Goal: Task Accomplishment & Management: Use online tool/utility

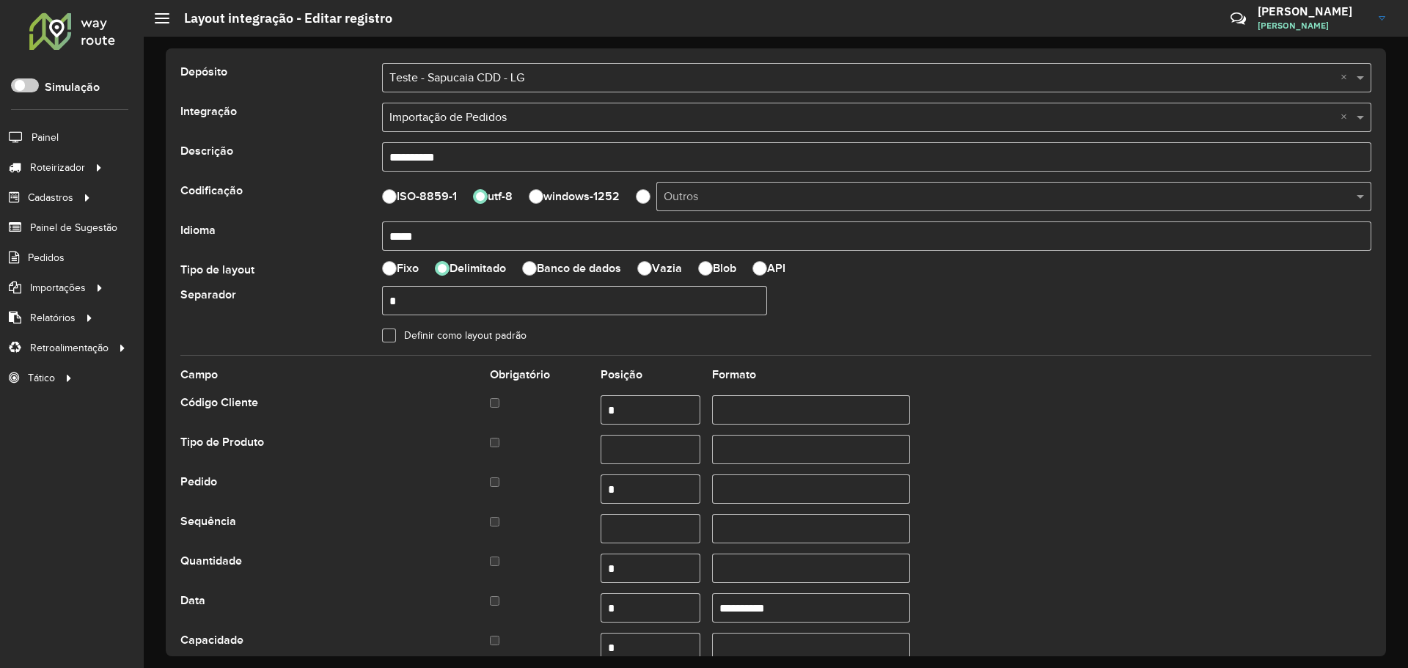
select select
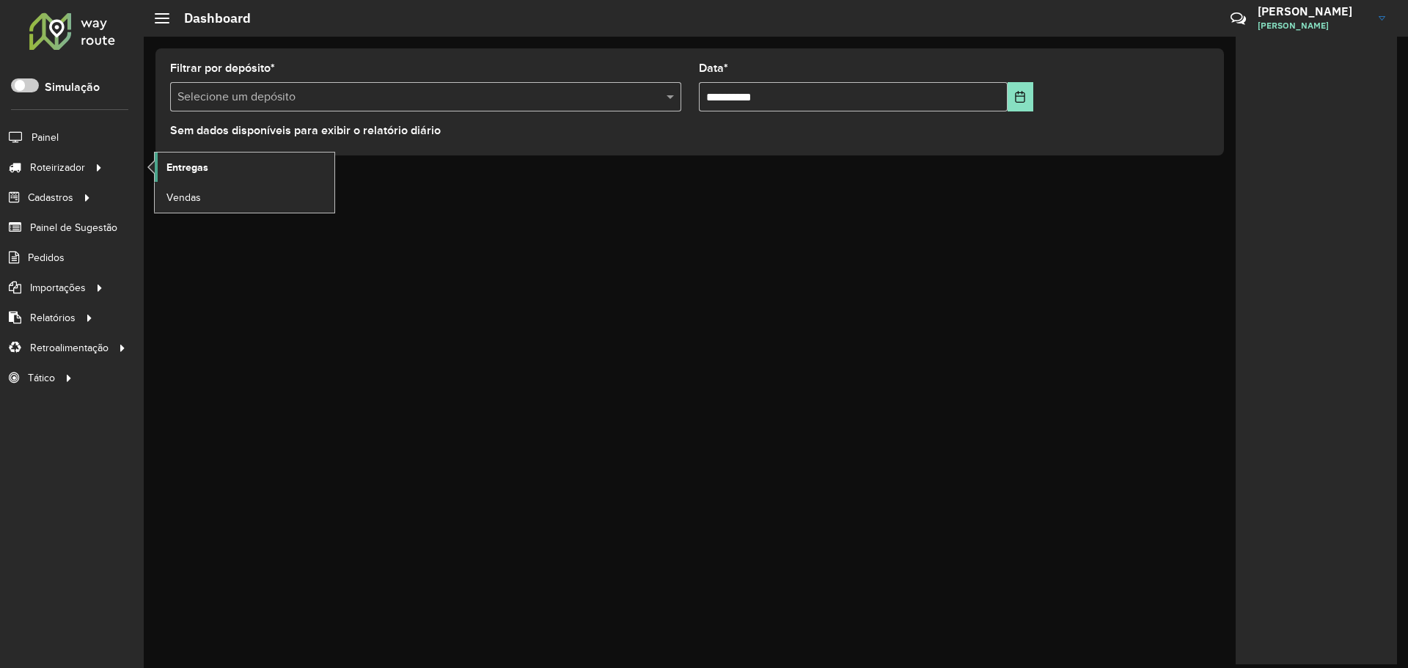
click at [224, 171] on link "Entregas" at bounding box center [245, 167] width 180 height 29
drag, startPoint x: 339, startPoint y: 312, endPoint x: 276, endPoint y: 279, distance: 71.5
click at [340, 312] on div "**********" at bounding box center [776, 352] width 1264 height 631
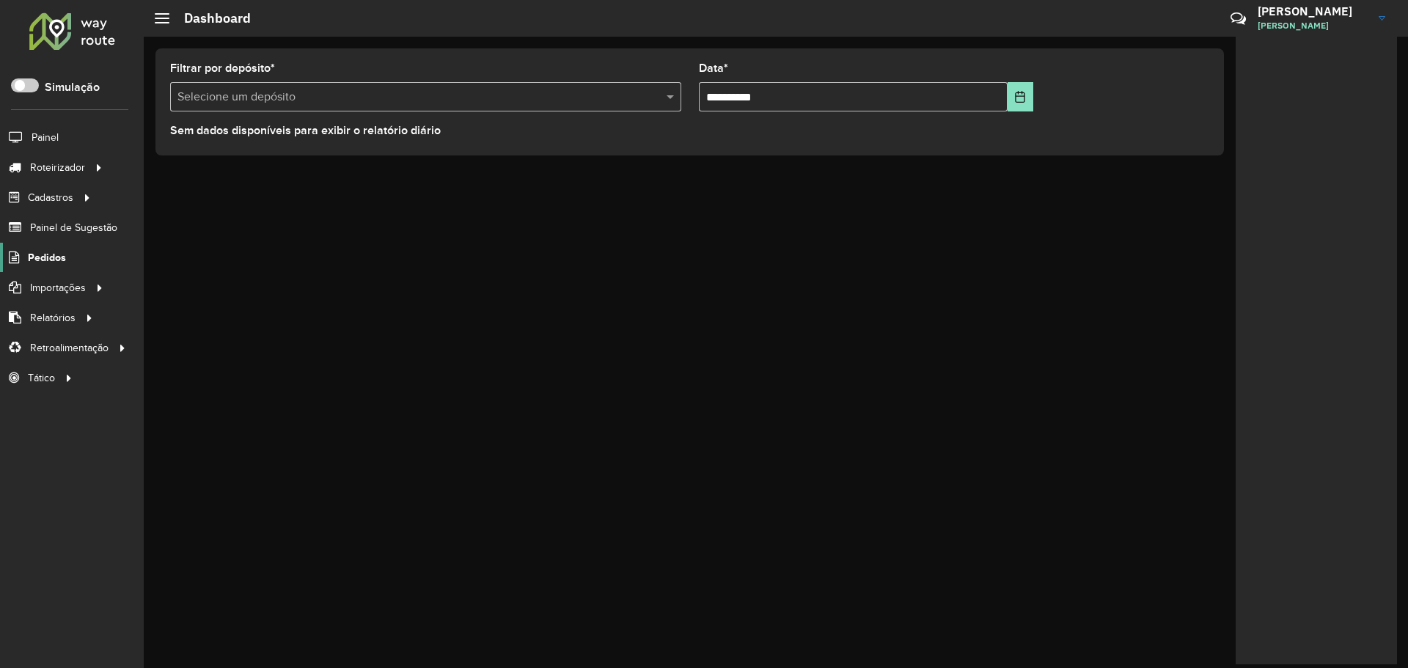
click at [34, 248] on link "Pedidos" at bounding box center [33, 257] width 66 height 29
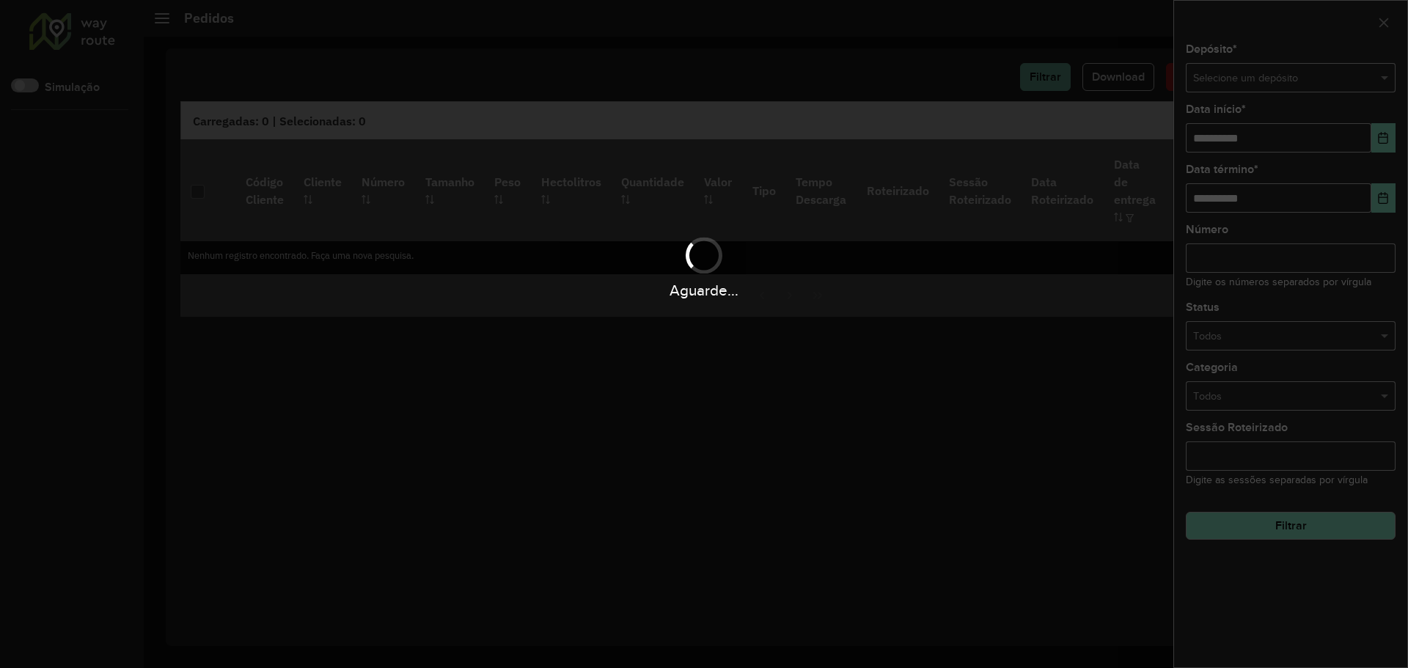
click at [1300, 73] on div "Aguarde..." at bounding box center [704, 334] width 1408 height 668
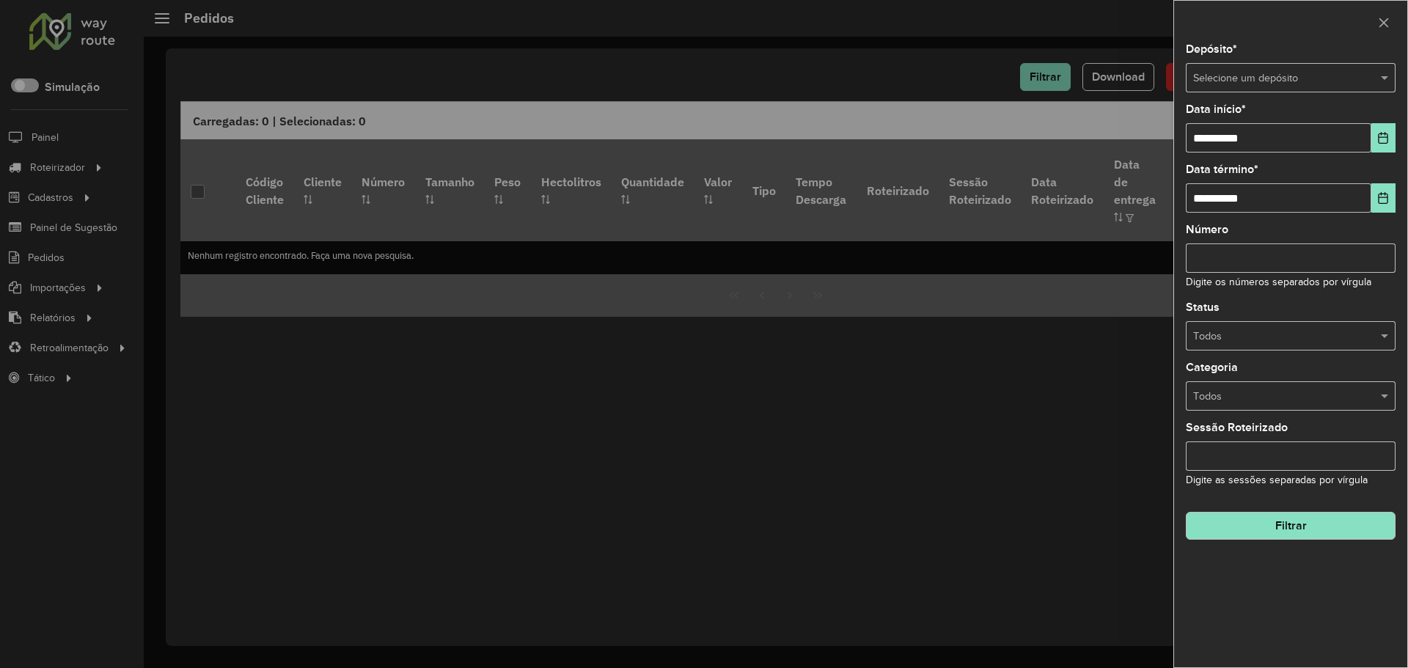
click at [1316, 82] on input "text" at bounding box center [1276, 78] width 166 height 16
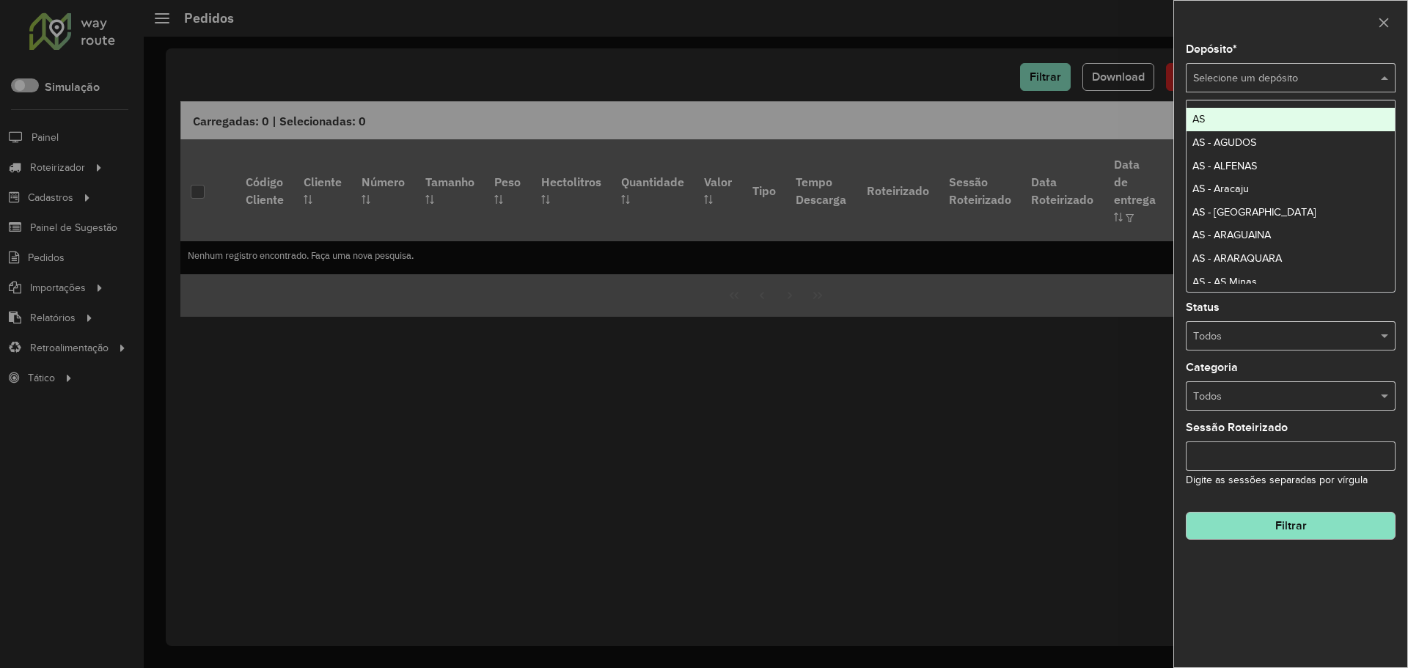
click at [1319, 73] on input "text" at bounding box center [1276, 78] width 166 height 16
paste input "**********"
type input "**********"
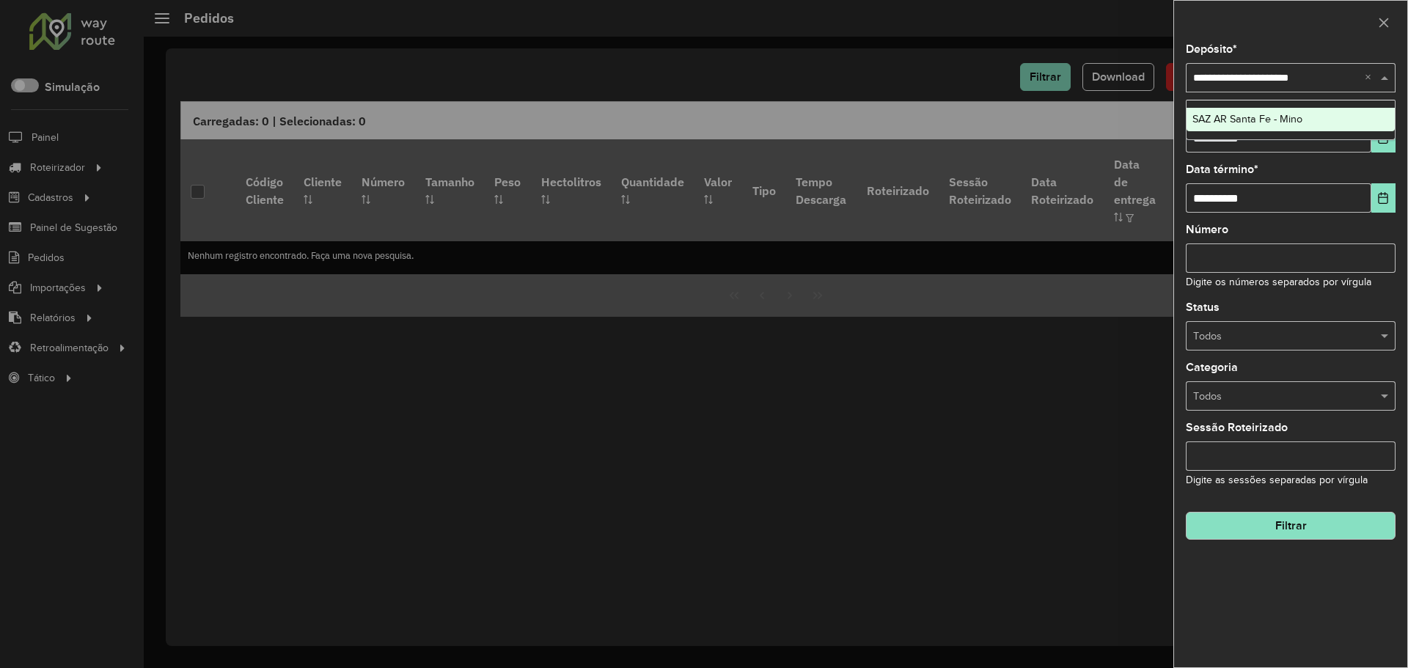
click at [1313, 118] on div "SAZ AR Santa Fe - Mino" at bounding box center [1291, 119] width 208 height 23
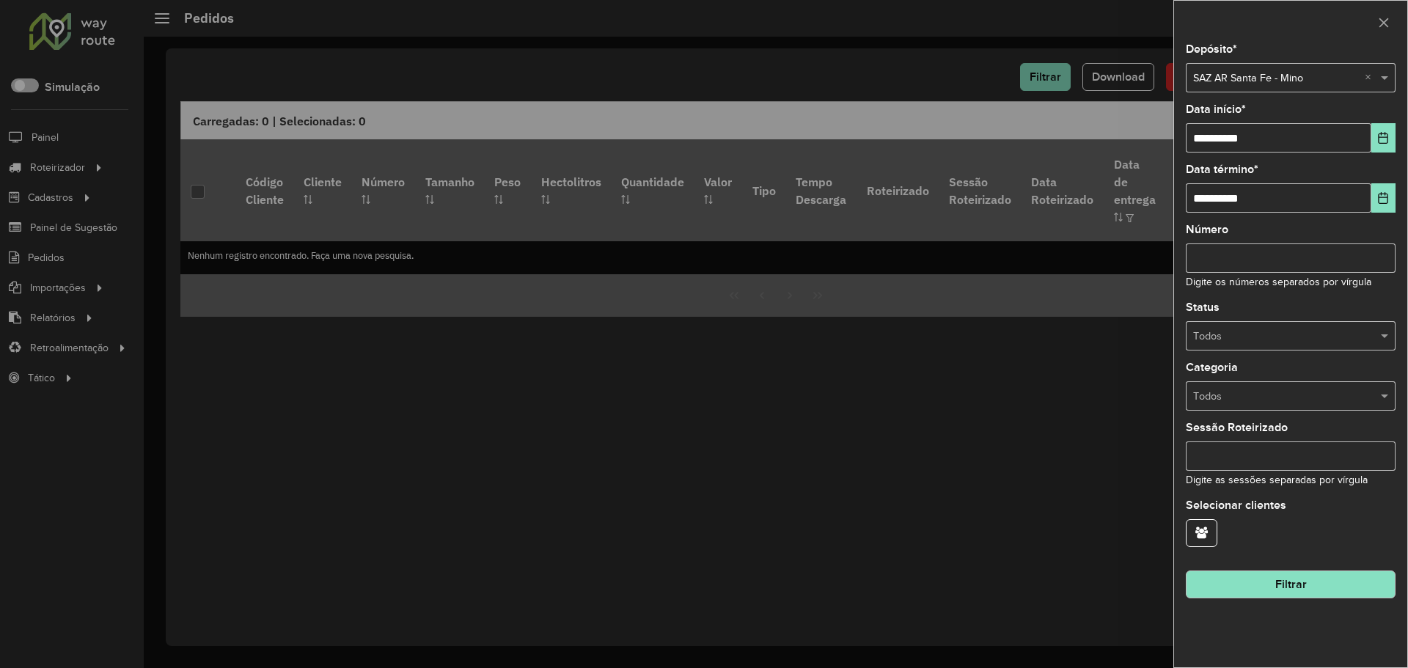
click at [1402, 140] on div "**********" at bounding box center [1290, 355] width 233 height 623
click at [1388, 133] on icon "Choose Date" at bounding box center [1383, 138] width 12 height 12
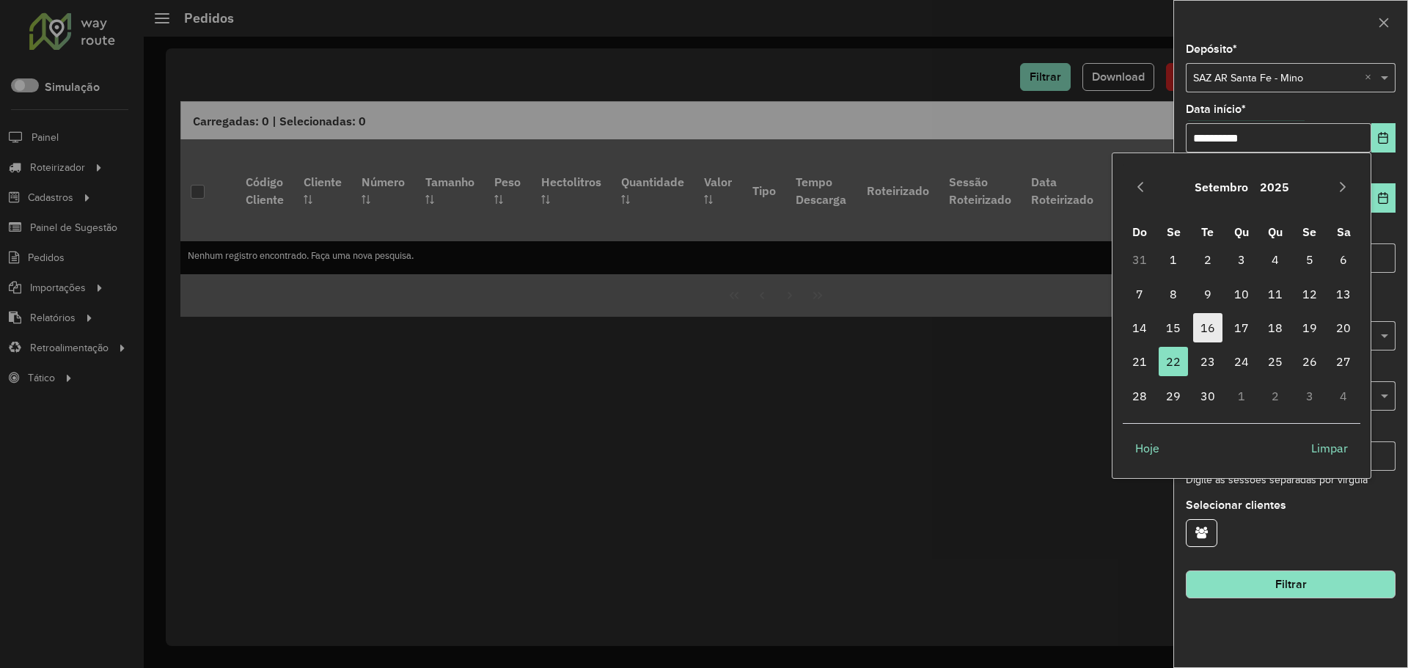
click at [1214, 331] on span "16" at bounding box center [1207, 327] width 29 height 29
type input "**********"
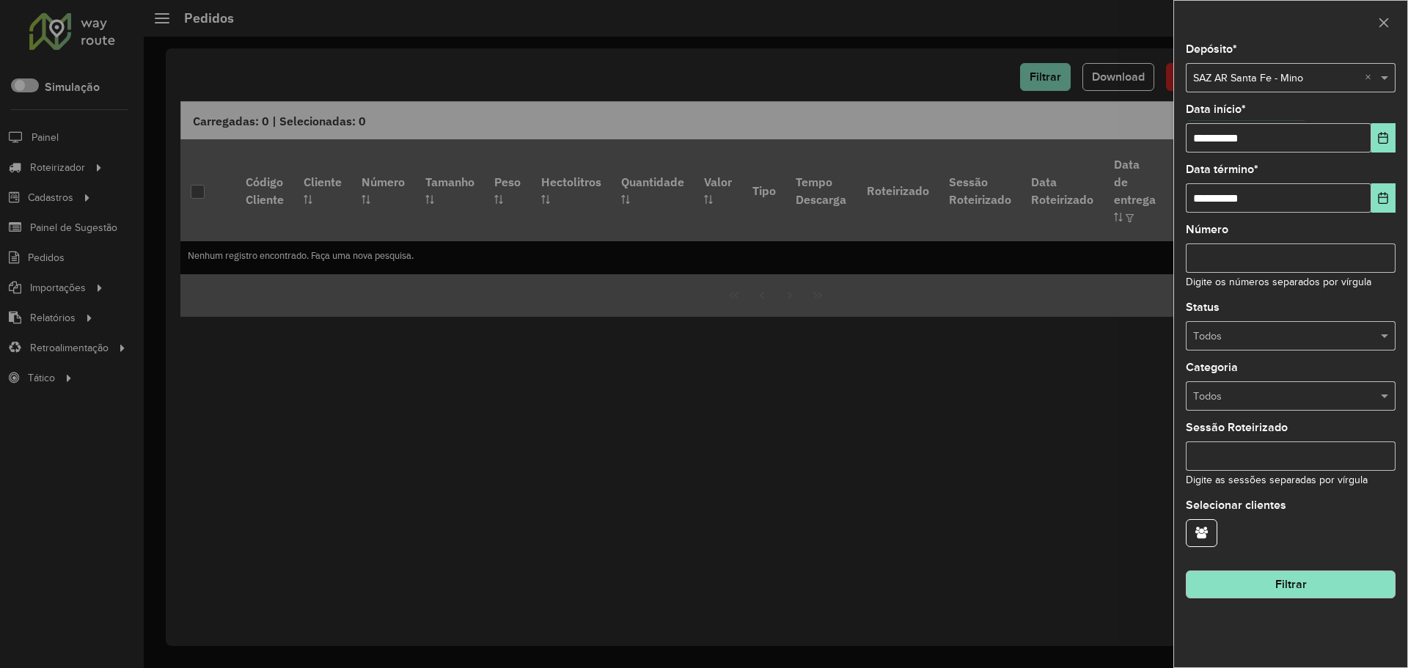
click at [1285, 264] on input "Número" at bounding box center [1291, 257] width 210 height 29
click at [1209, 265] on input "Número" at bounding box center [1291, 257] width 210 height 29
paste input "********"
type input "**********"
click at [1270, 597] on button "Filtrar" at bounding box center [1291, 585] width 210 height 28
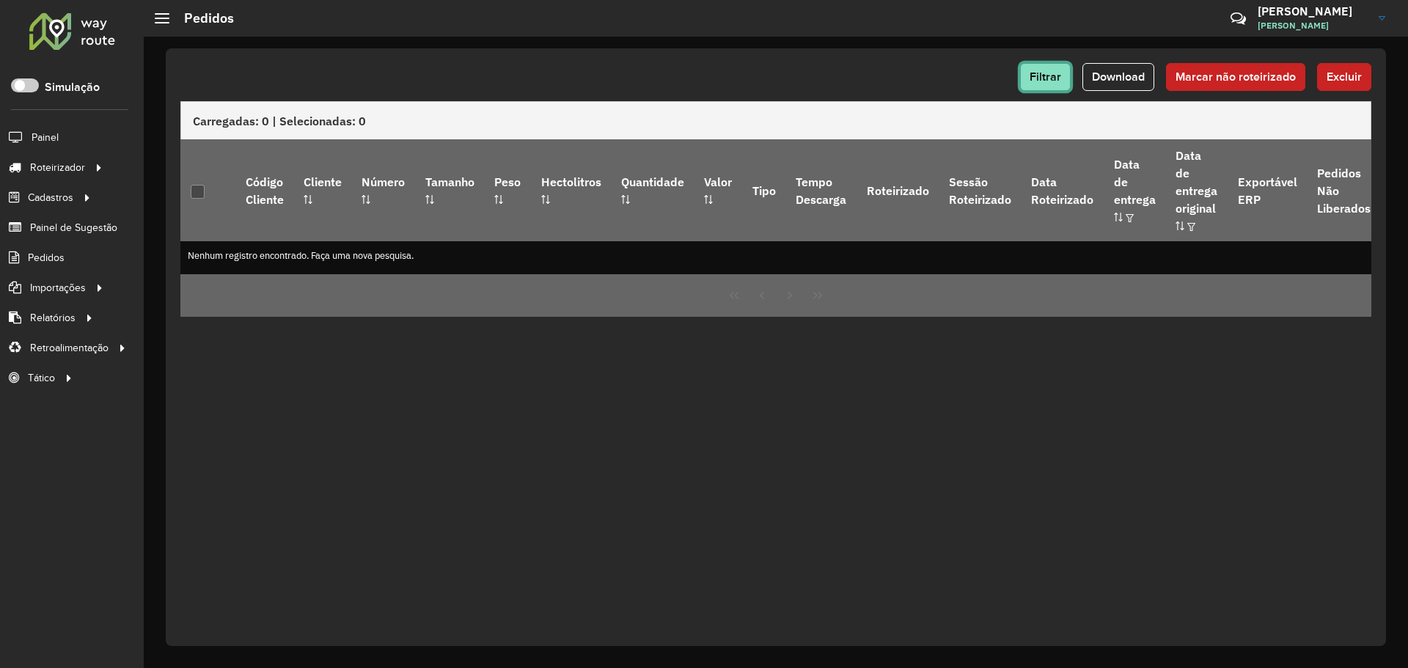
click at [1041, 64] on button "Filtrar" at bounding box center [1045, 77] width 51 height 28
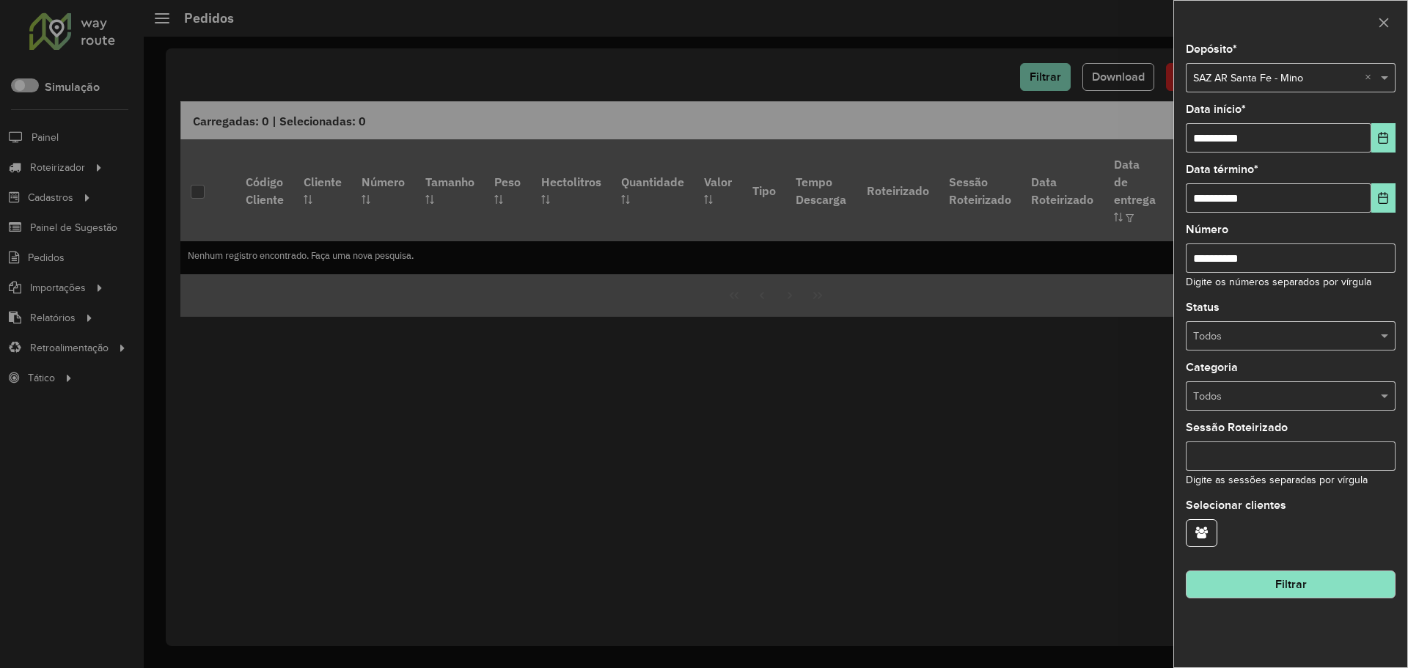
click at [1271, 246] on input "**********" at bounding box center [1291, 257] width 210 height 29
click at [1198, 255] on input "*********" at bounding box center [1291, 257] width 210 height 29
click at [1275, 248] on input "********" at bounding box center [1291, 257] width 210 height 29
type input "********"
click at [1323, 568] on hb-field-button "Filtrar" at bounding box center [1291, 579] width 210 height 40
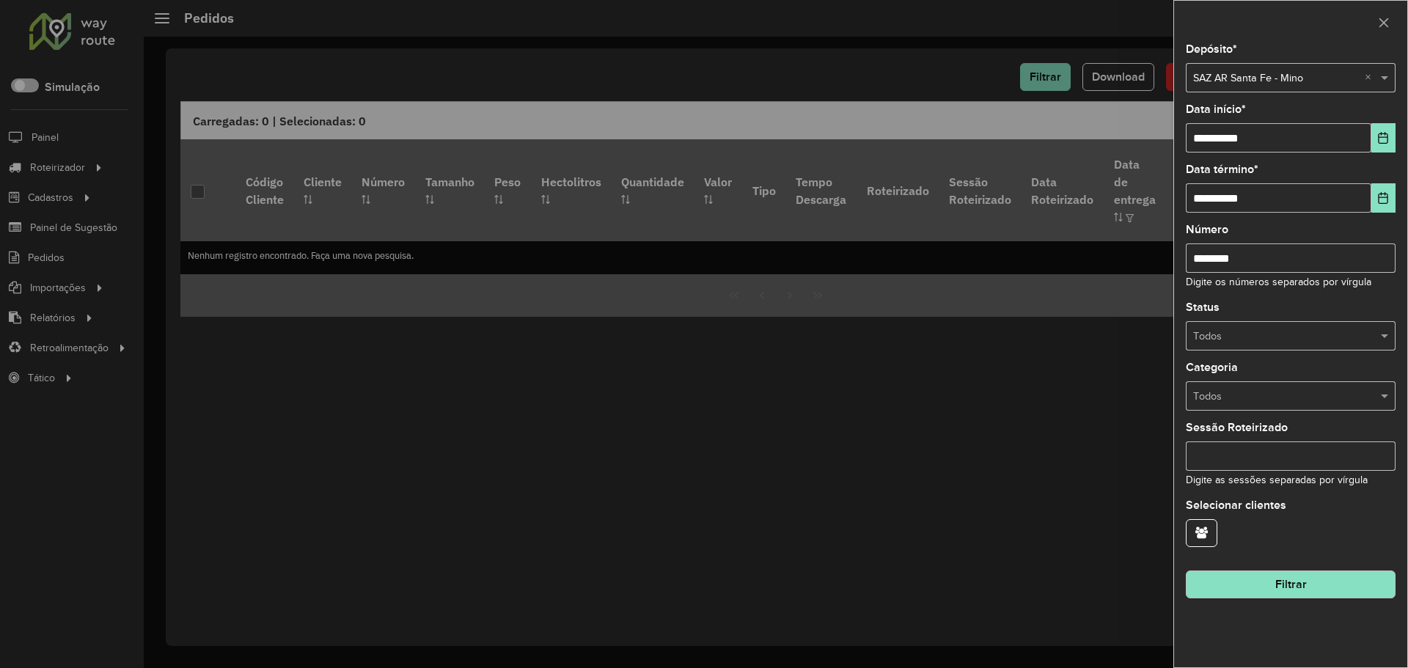
click at [1303, 582] on button "Filtrar" at bounding box center [1291, 585] width 210 height 28
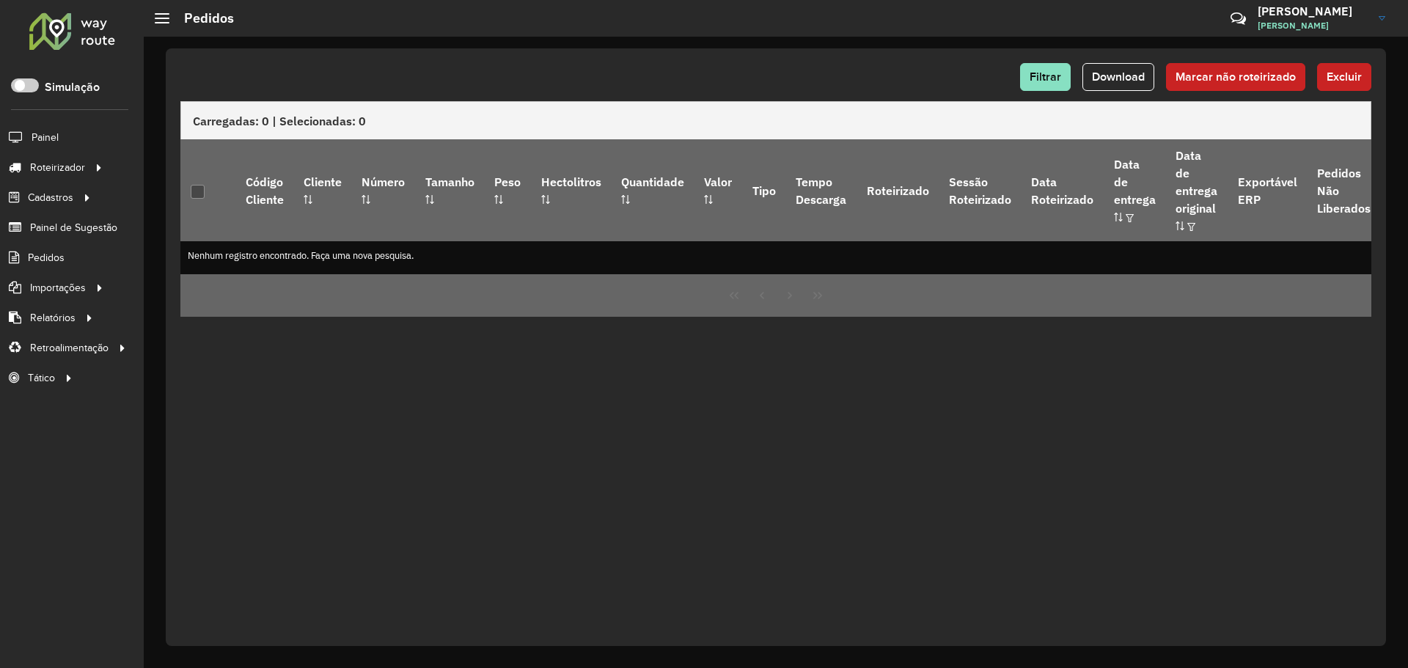
click at [398, 61] on div "Filtrar Download Marcar não roteirizado Excluir Carregadas: 0 | Selecionadas: 0…" at bounding box center [776, 347] width 1220 height 598
click at [1031, 73] on button "Filtrar" at bounding box center [1045, 77] width 51 height 28
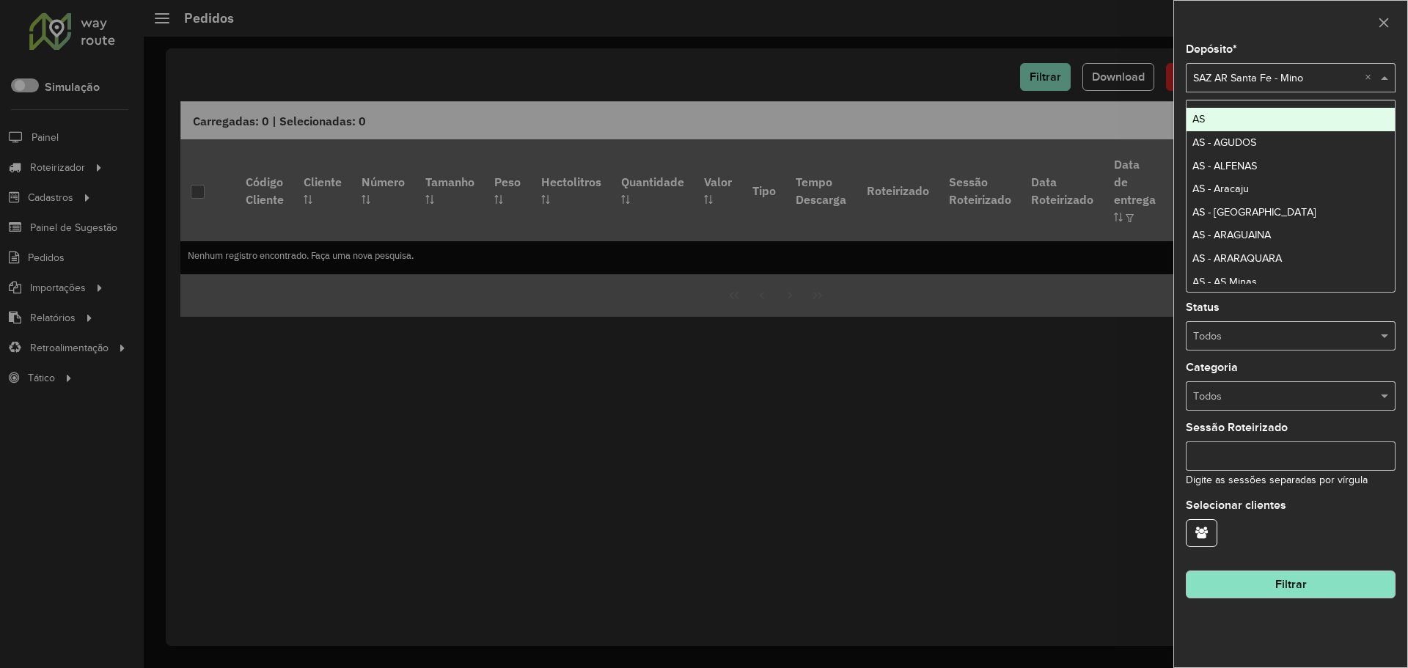
click at [1331, 76] on input "text" at bounding box center [1276, 78] width 166 height 16
click at [1310, 14] on div at bounding box center [1290, 22] width 233 height 43
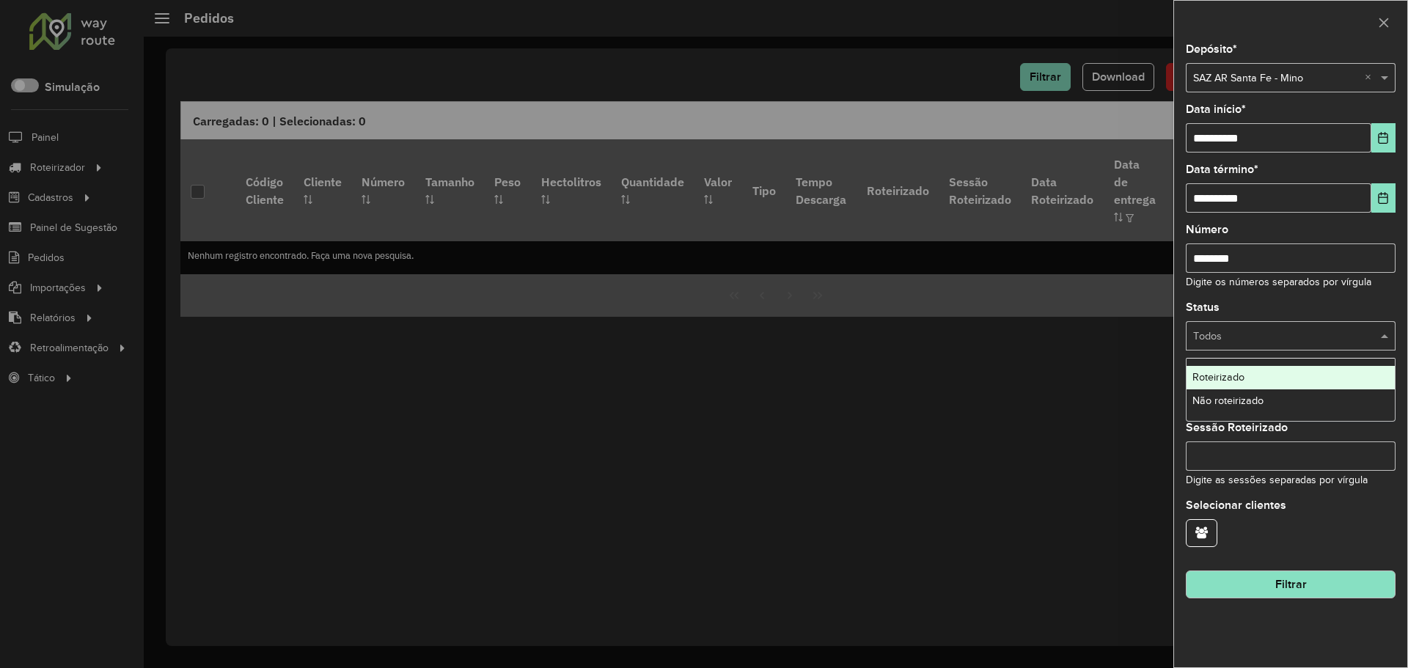
click at [1228, 338] on input "text" at bounding box center [1276, 337] width 166 height 16
click at [1228, 337] on input "text" at bounding box center [1276, 337] width 166 height 16
click at [1302, 308] on div "Status Todos" at bounding box center [1291, 326] width 210 height 48
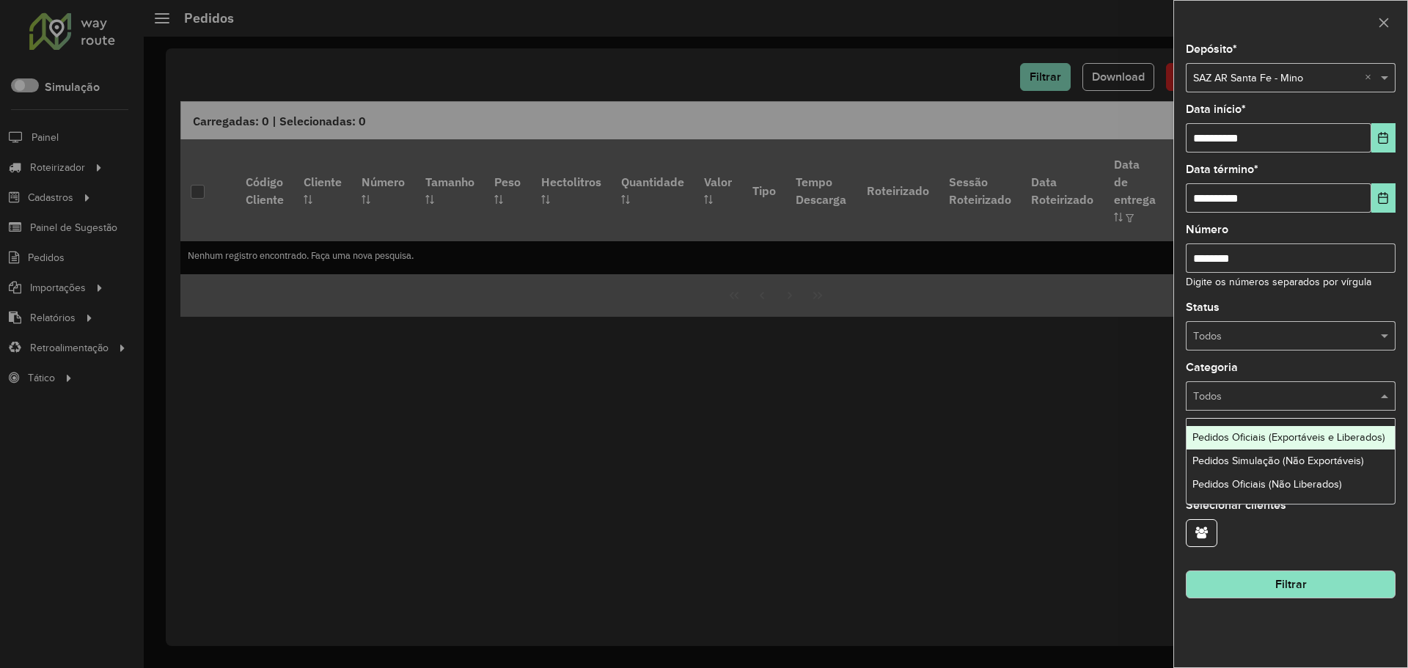
click at [1258, 395] on input "text" at bounding box center [1276, 397] width 166 height 16
click at [1250, 463] on span "Pedidos Simulação (Não Exportáveis)" at bounding box center [1278, 461] width 172 height 12
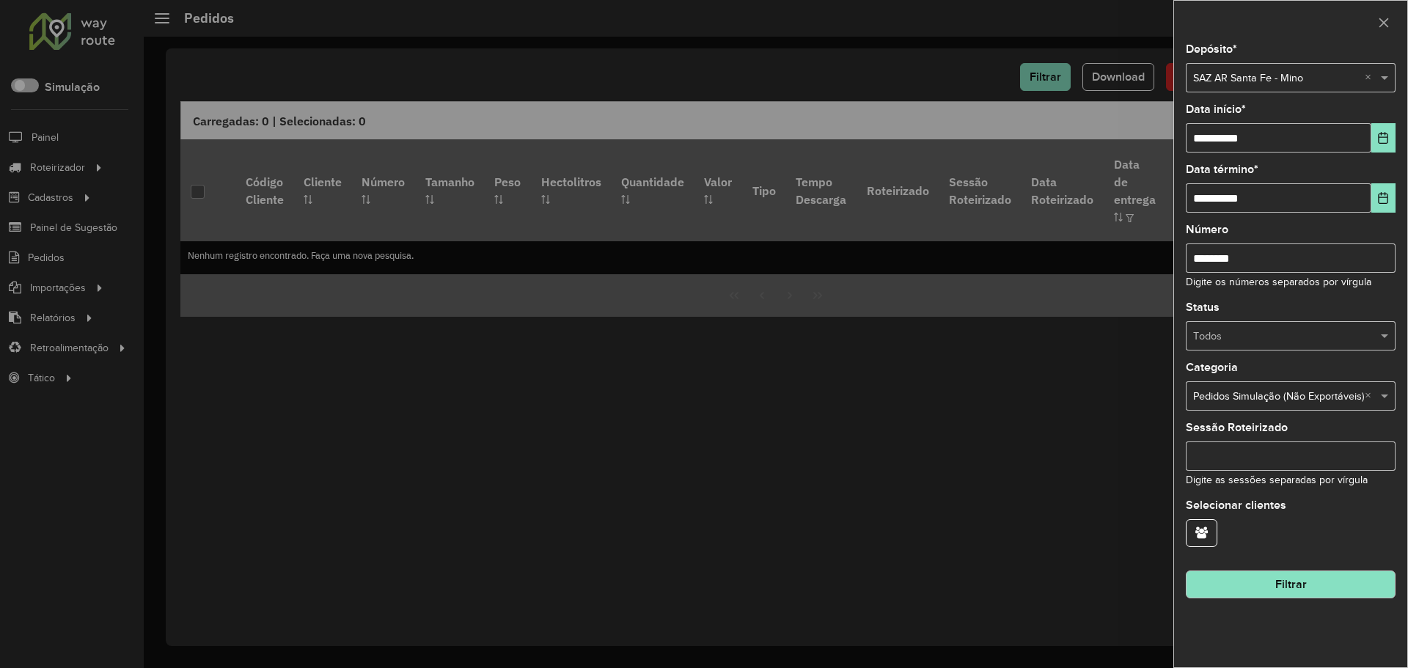
click at [1283, 574] on button "Filtrar" at bounding box center [1291, 585] width 210 height 28
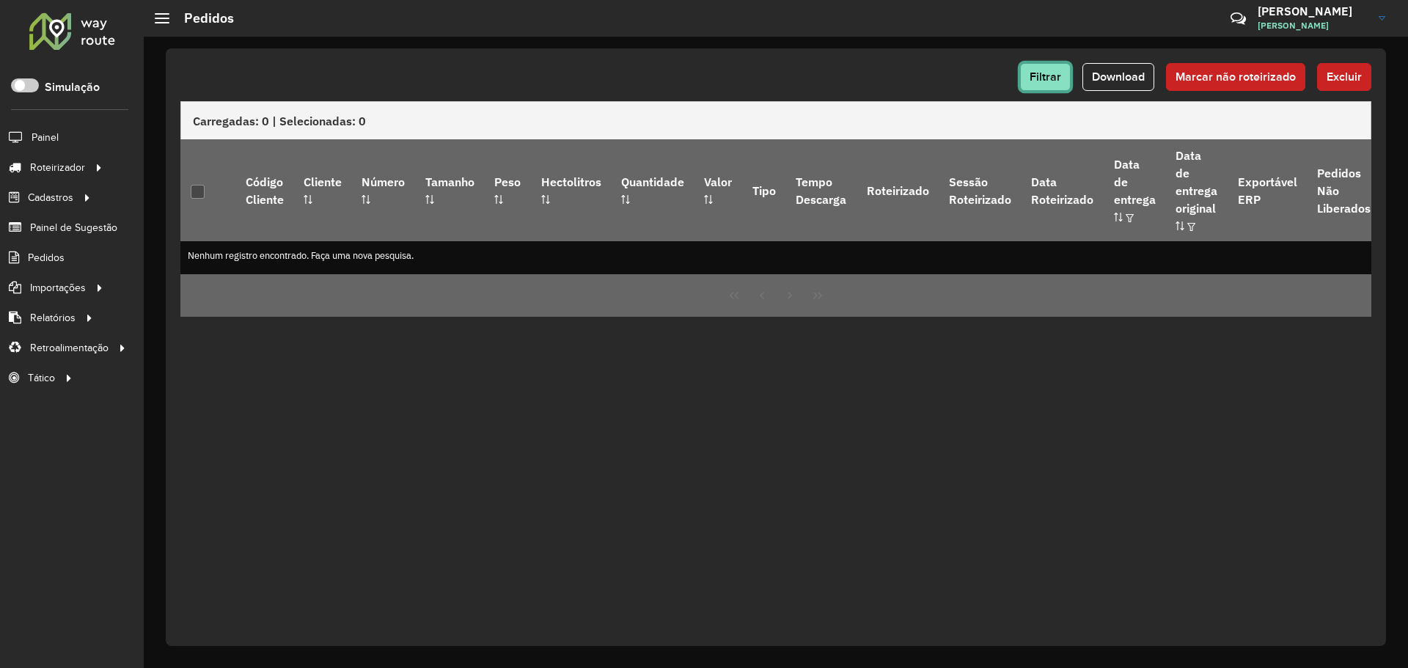
click at [1055, 75] on span "Filtrar" at bounding box center [1046, 76] width 32 height 12
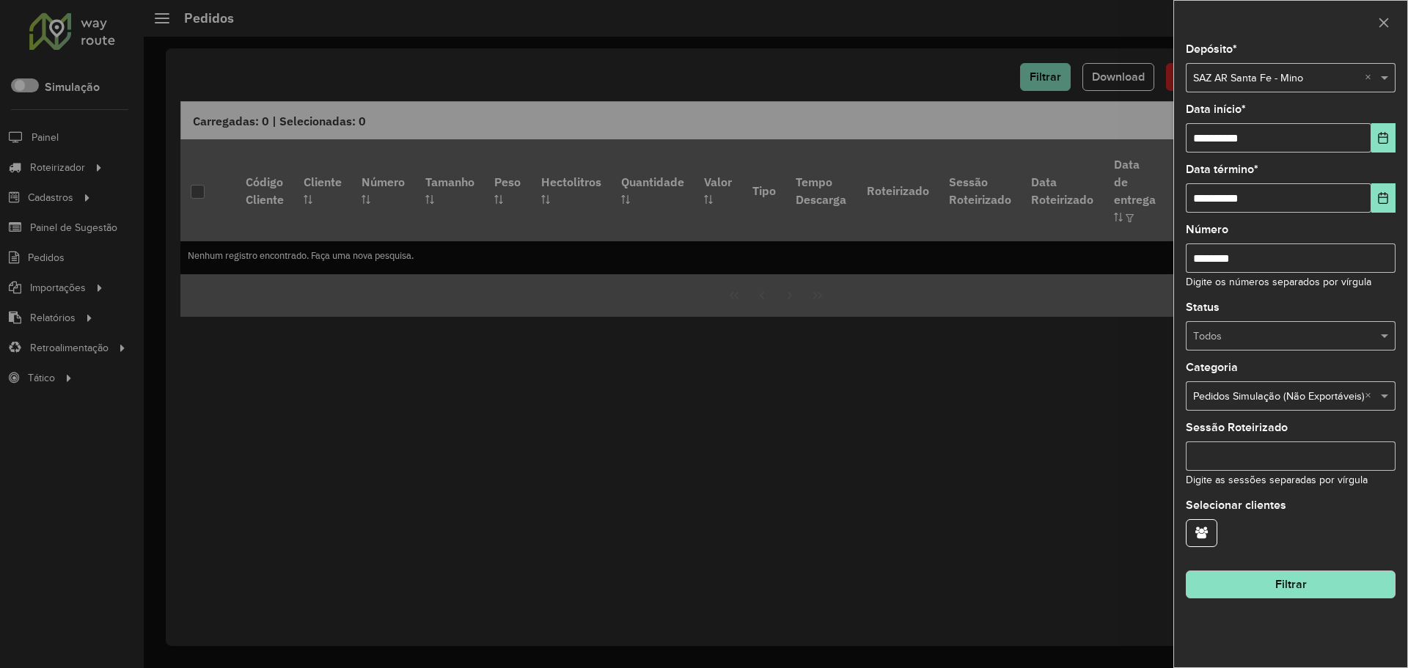
click at [1249, 397] on input "text" at bounding box center [1276, 397] width 166 height 16
click at [1245, 449] on div "Pedidos Oficiais (Exportáveis e Liberados)" at bounding box center [1291, 437] width 208 height 23
click at [1256, 386] on div "Todos × Pedidos Oficiais (Exportáveis e Liberados) ×" at bounding box center [1291, 395] width 210 height 29
click at [1245, 457] on span "Pedidos Oficiais (Não Liberados)" at bounding box center [1267, 461] width 150 height 12
drag, startPoint x: 1284, startPoint y: 590, endPoint x: 1275, endPoint y: 580, distance: 13.0
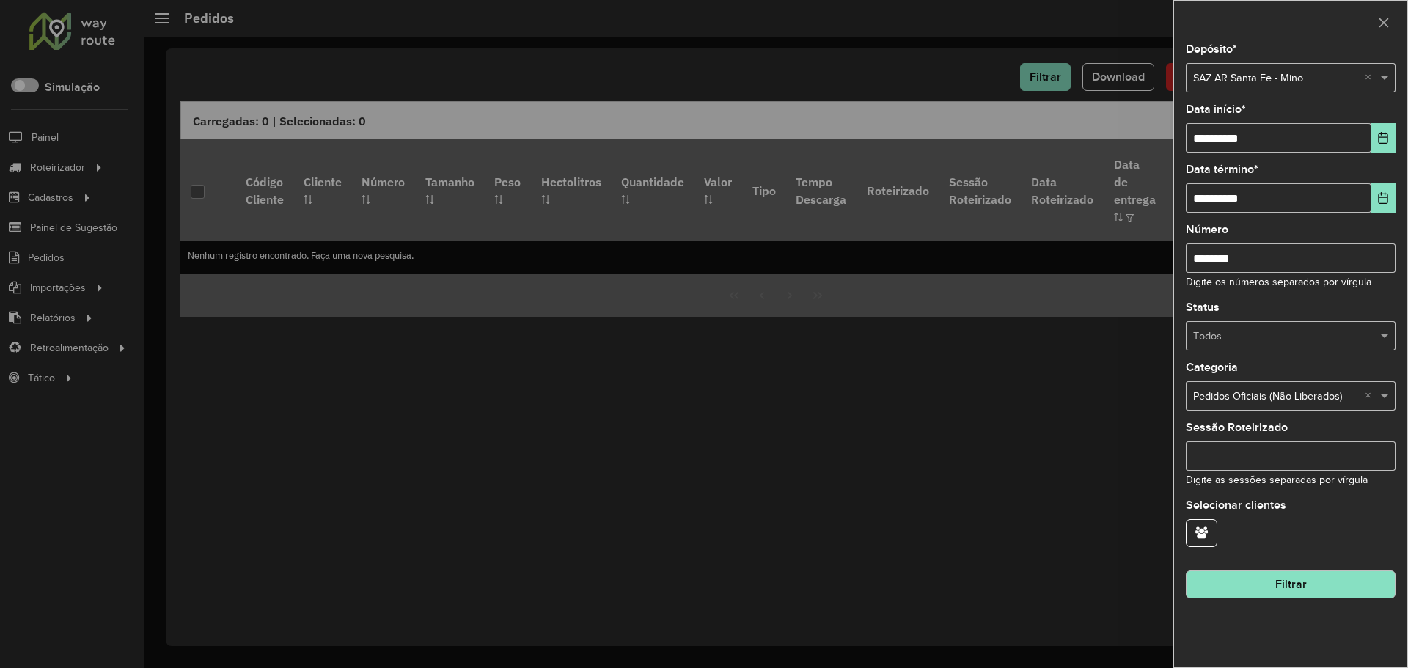
click at [1283, 590] on button "Filtrar" at bounding box center [1291, 585] width 210 height 28
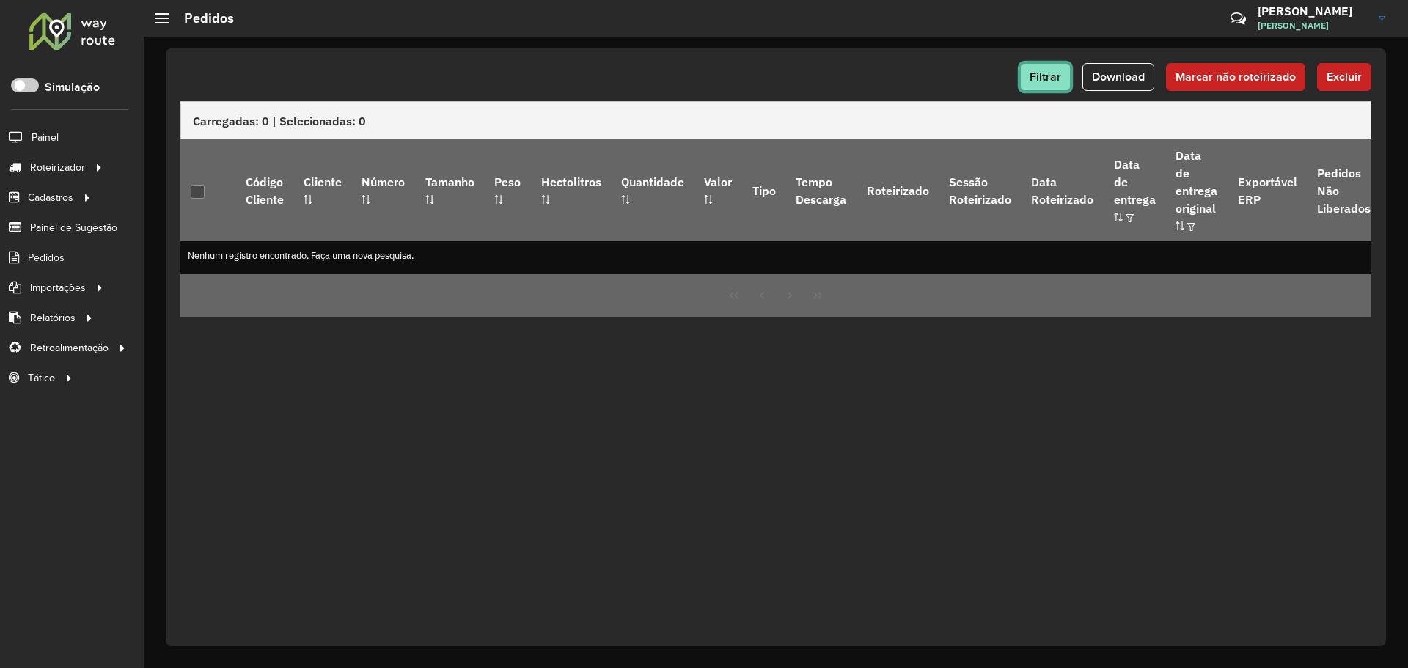
click at [1036, 69] on button "Filtrar" at bounding box center [1045, 77] width 51 height 28
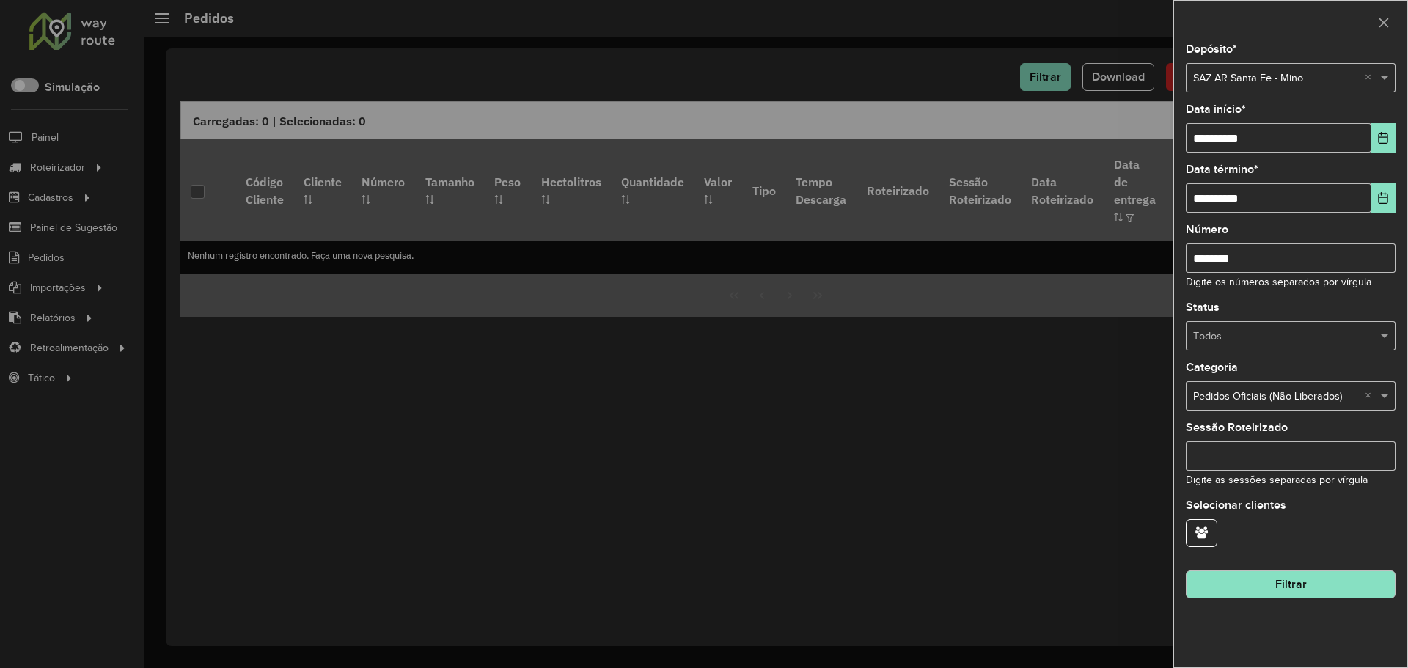
click at [1273, 265] on input "********" at bounding box center [1291, 257] width 210 height 29
click at [1333, 345] on div "Todos" at bounding box center [1291, 335] width 210 height 29
click at [1289, 395] on div "Não roteirizado" at bounding box center [1291, 400] width 208 height 23
click at [1232, 340] on input "text" at bounding box center [1276, 337] width 166 height 16
click at [1251, 306] on div "Status Todos × Não roteirizado ×" at bounding box center [1291, 326] width 210 height 48
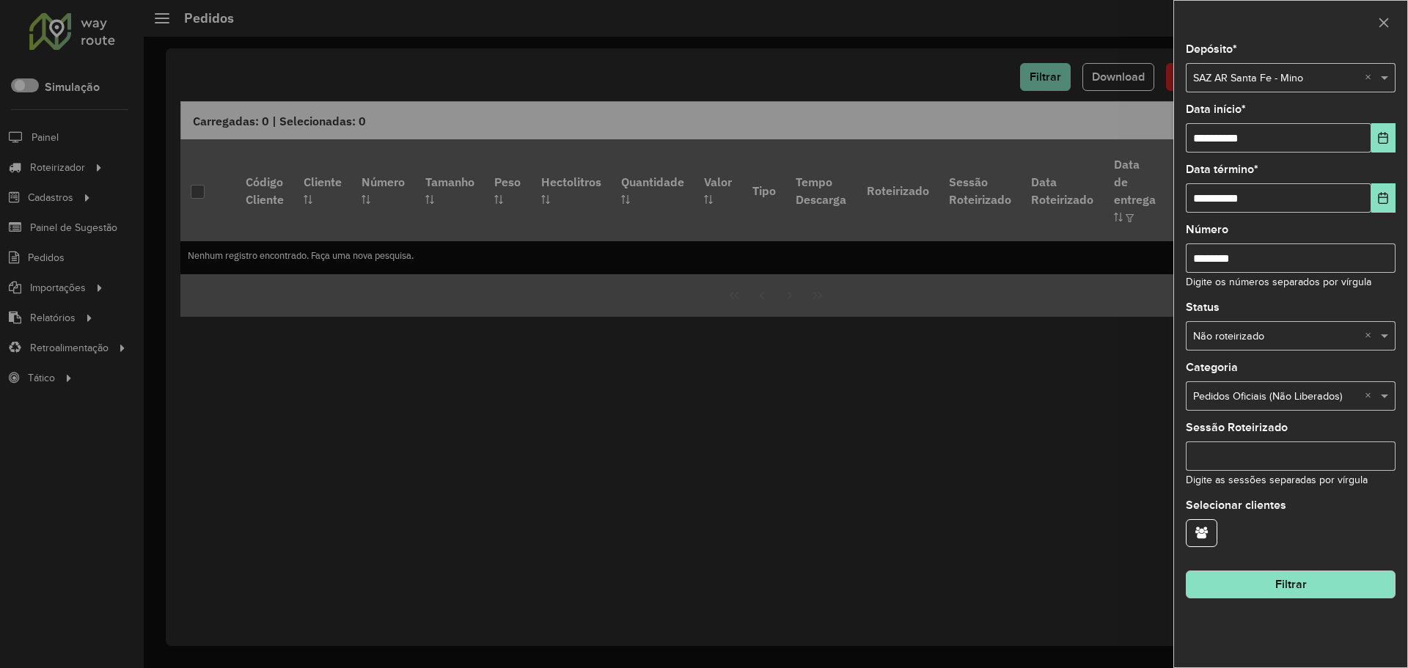
click at [1254, 599] on div "**********" at bounding box center [1290, 355] width 233 height 623
click at [1238, 579] on button "Filtrar" at bounding box center [1291, 585] width 210 height 28
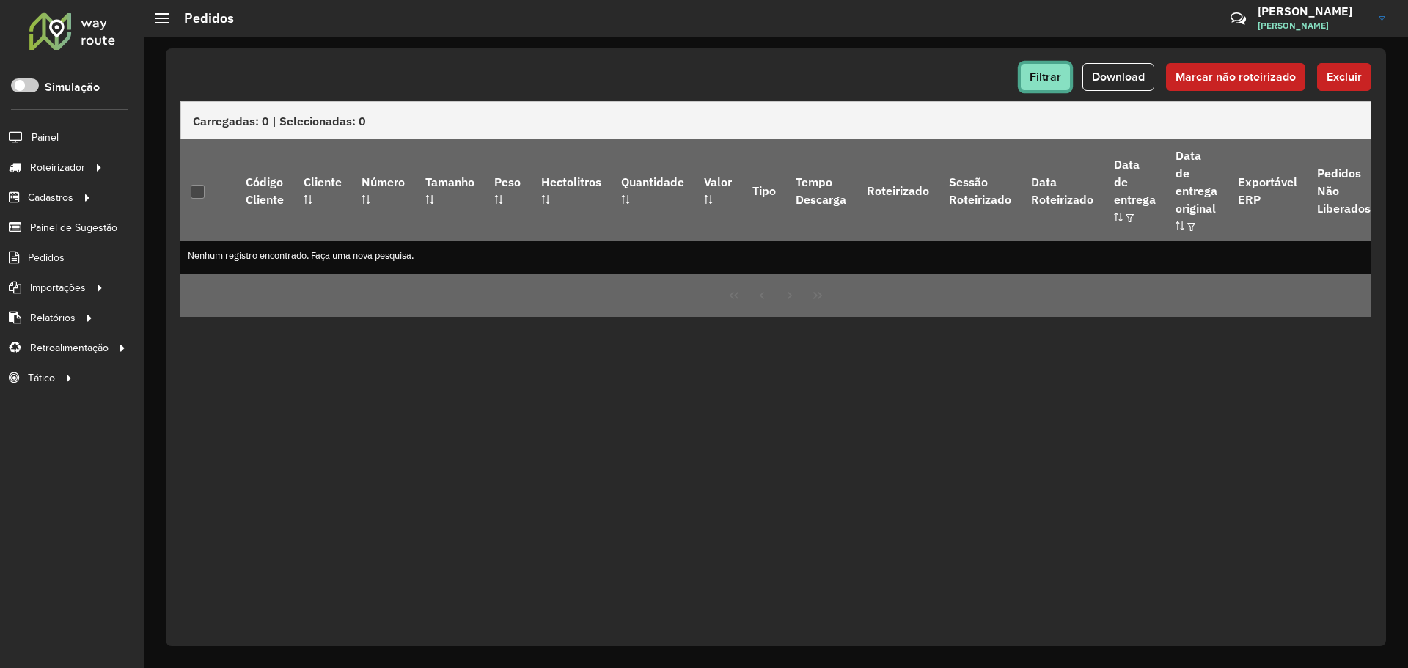
click at [1040, 76] on span "Filtrar" at bounding box center [1046, 76] width 32 height 12
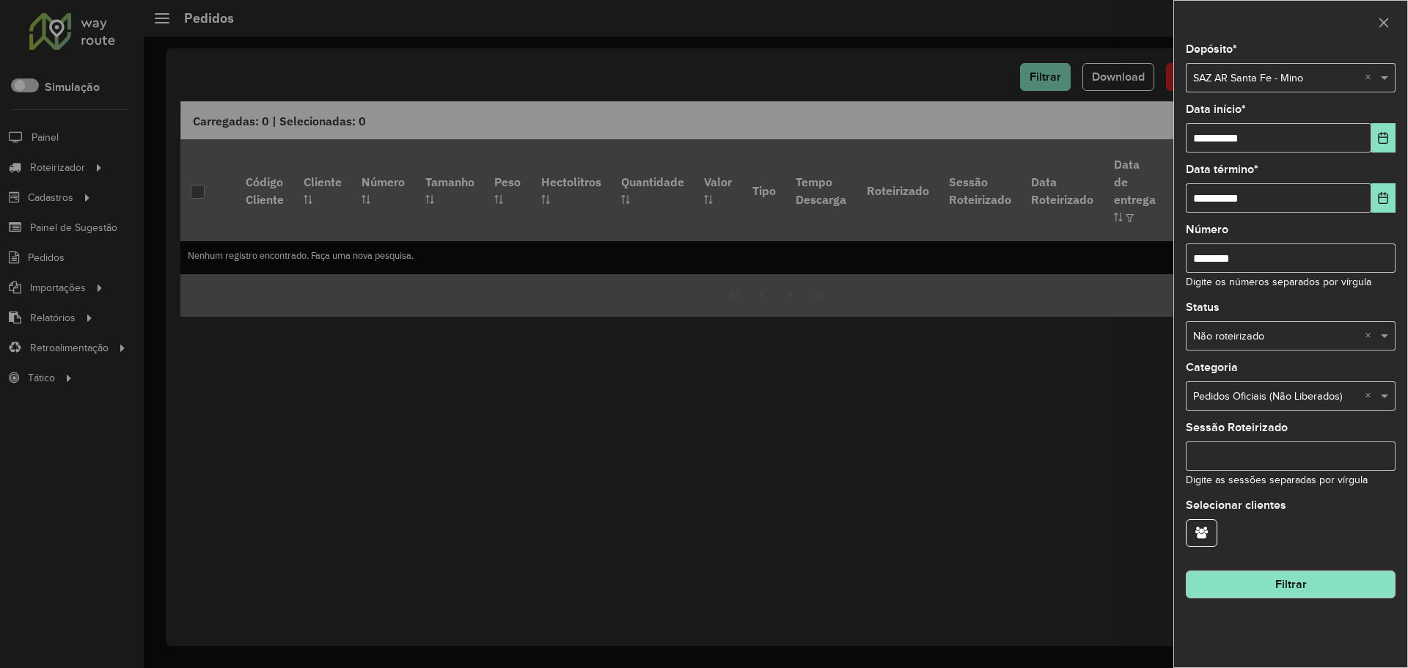
drag, startPoint x: 961, startPoint y: 252, endPoint x: 910, endPoint y: 244, distance: 51.9
click at [910, 244] on body "Aguarde... Pop-up bloqueado! Seu navegador bloqueou automáticamente a abertura …" at bounding box center [704, 334] width 1408 height 668
click at [1202, 520] on button "button" at bounding box center [1202, 533] width 32 height 28
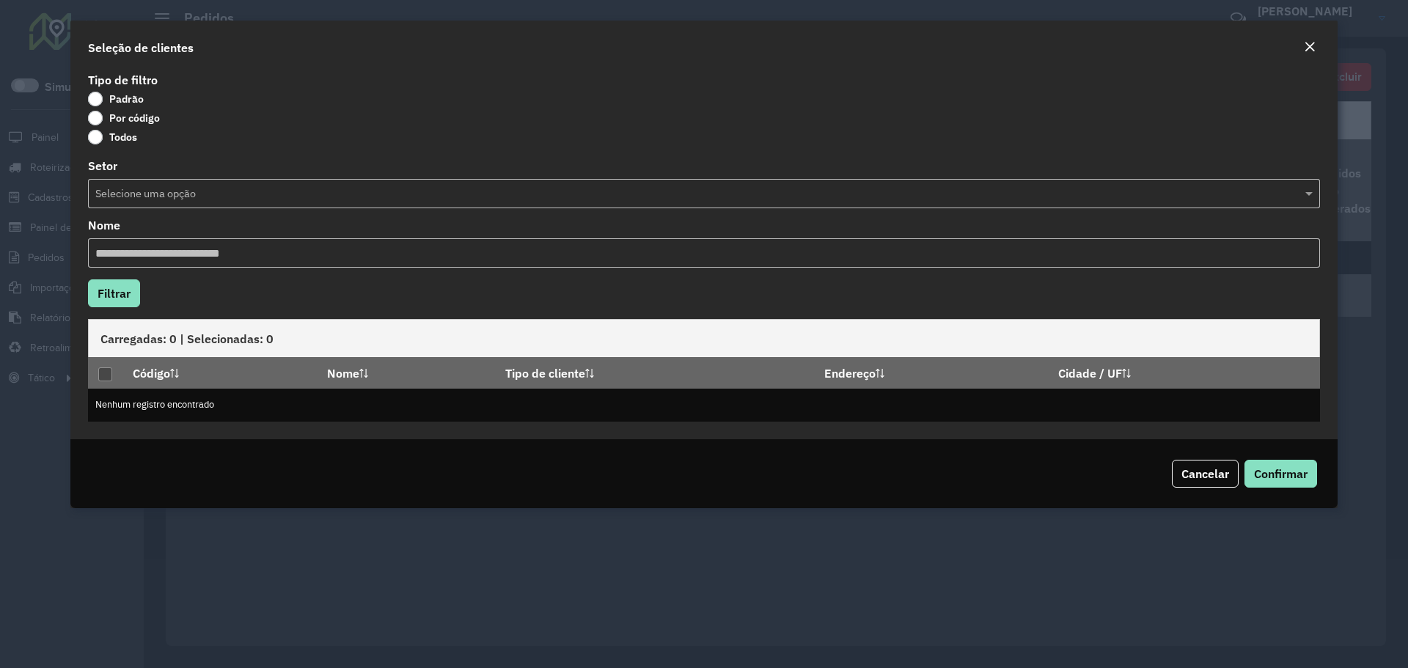
click at [133, 122] on label "Por código" at bounding box center [124, 118] width 72 height 15
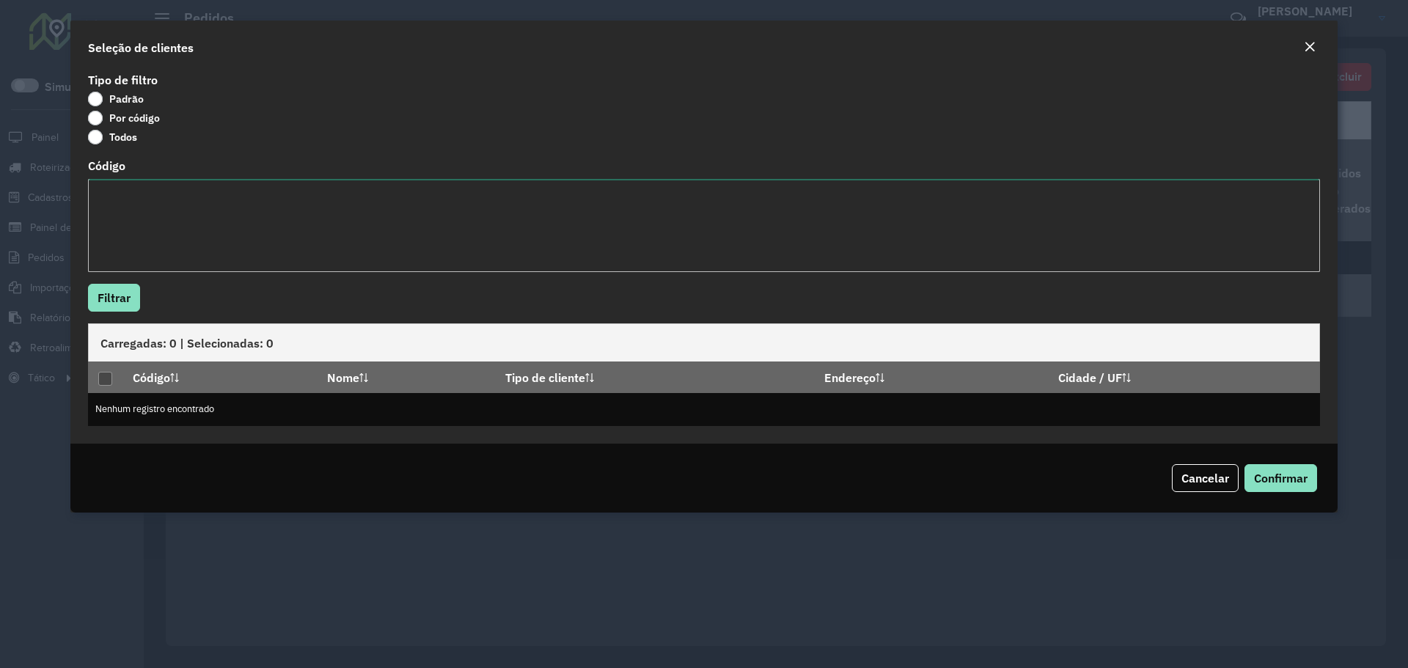
drag, startPoint x: 147, startPoint y: 180, endPoint x: 175, endPoint y: 186, distance: 28.3
click at [150, 180] on textarea "Código" at bounding box center [704, 225] width 1232 height 93
paste textarea "*********"
type textarea "*********"
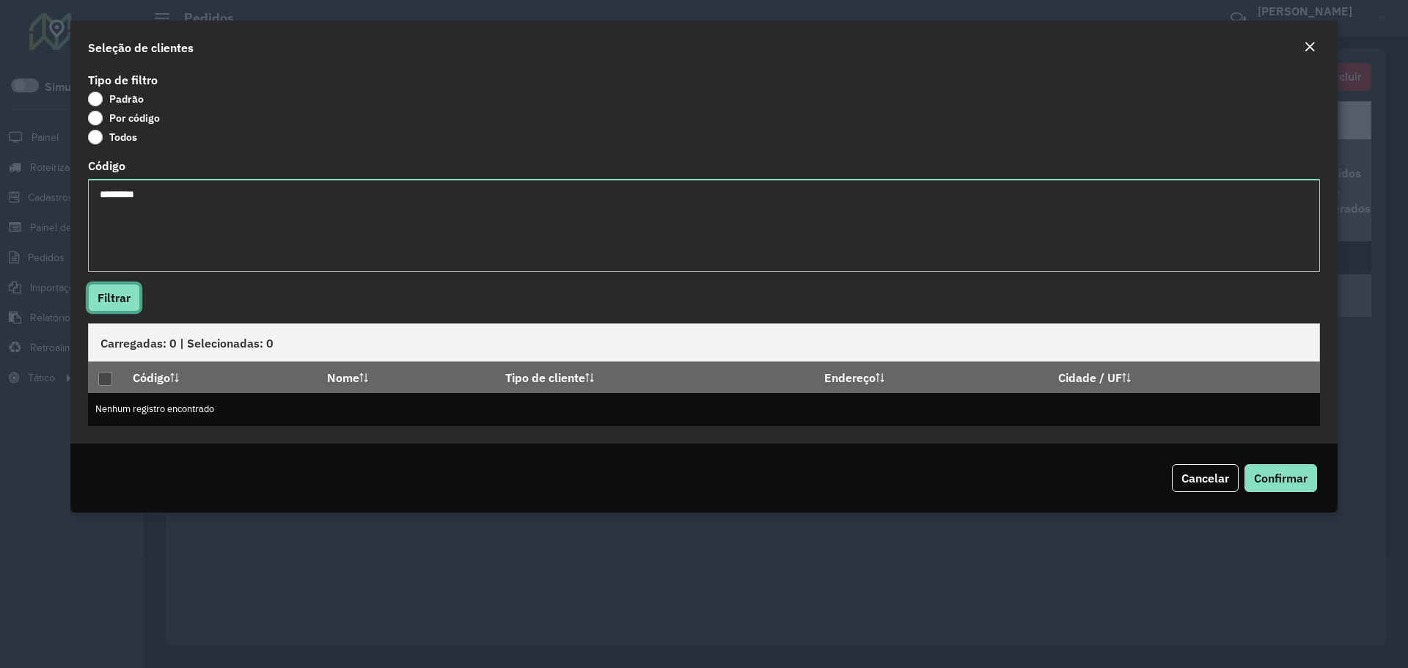
click at [106, 299] on button "Filtrar" at bounding box center [114, 298] width 52 height 28
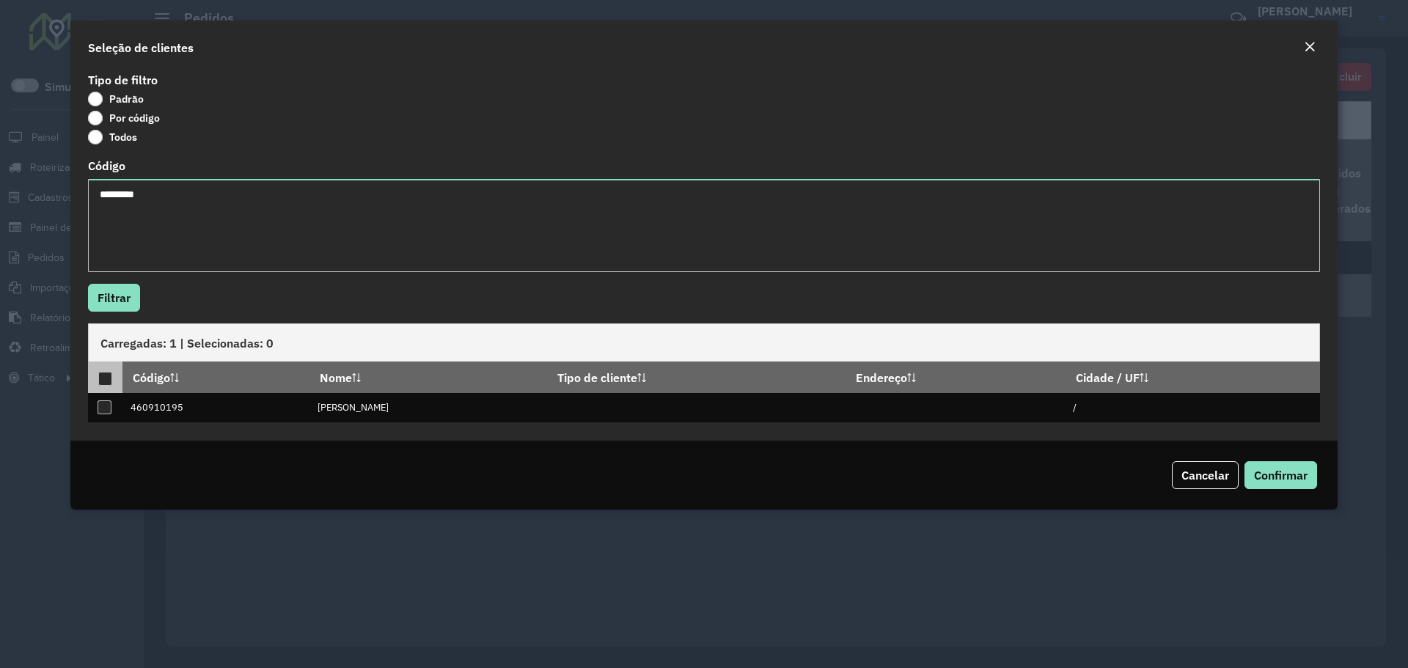
click at [98, 375] on div at bounding box center [105, 379] width 14 height 14
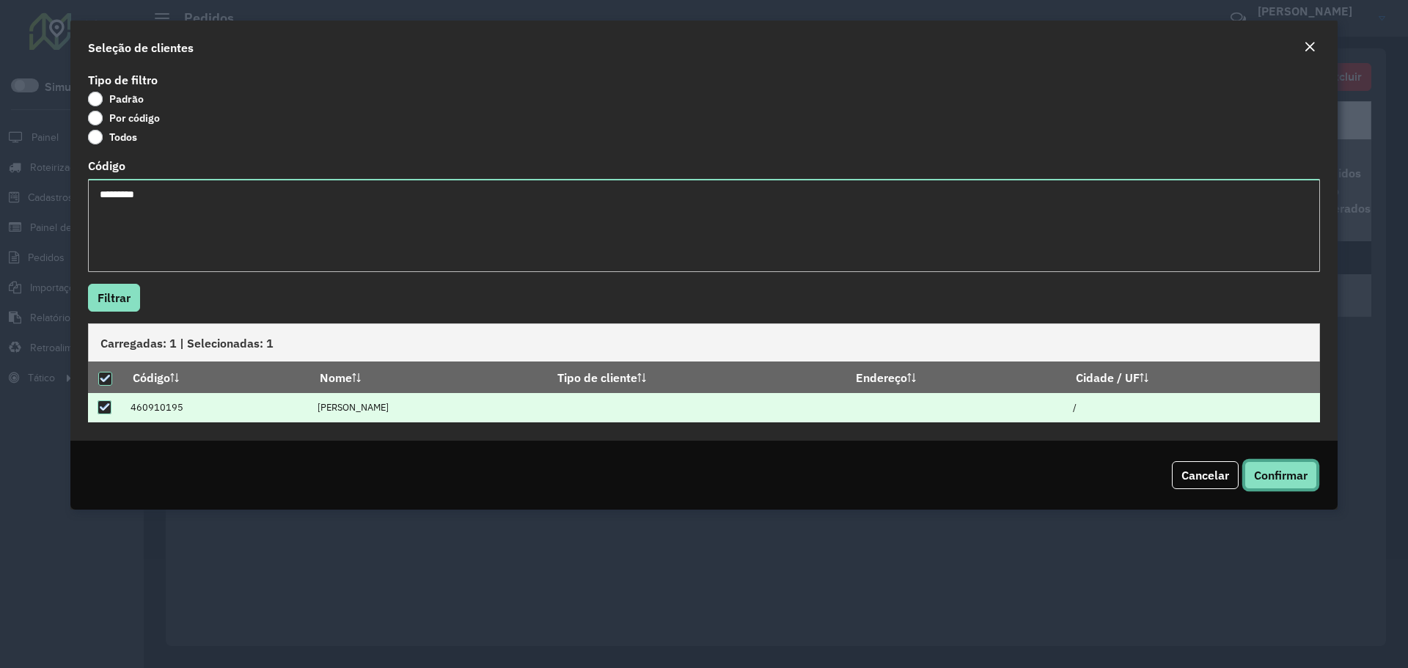
click at [1270, 478] on span "Confirmar" at bounding box center [1281, 475] width 54 height 15
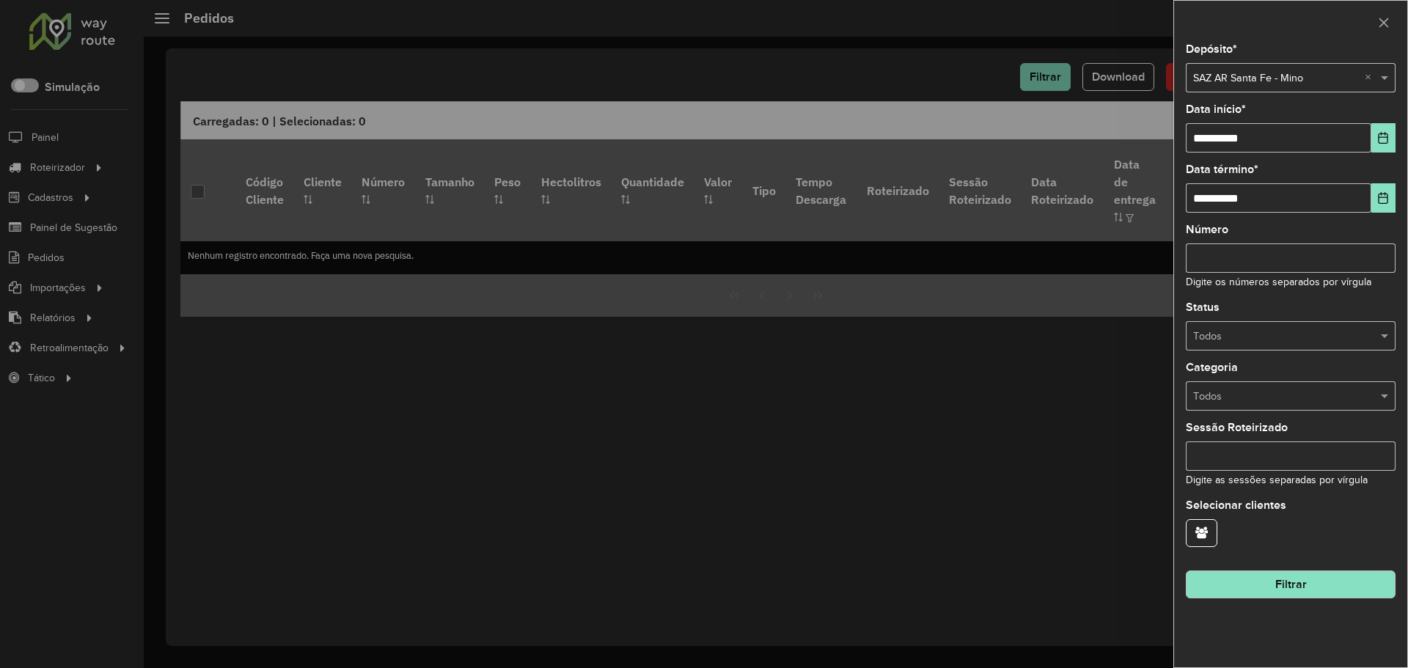
click at [1269, 586] on button "Filtrar" at bounding box center [1291, 585] width 210 height 28
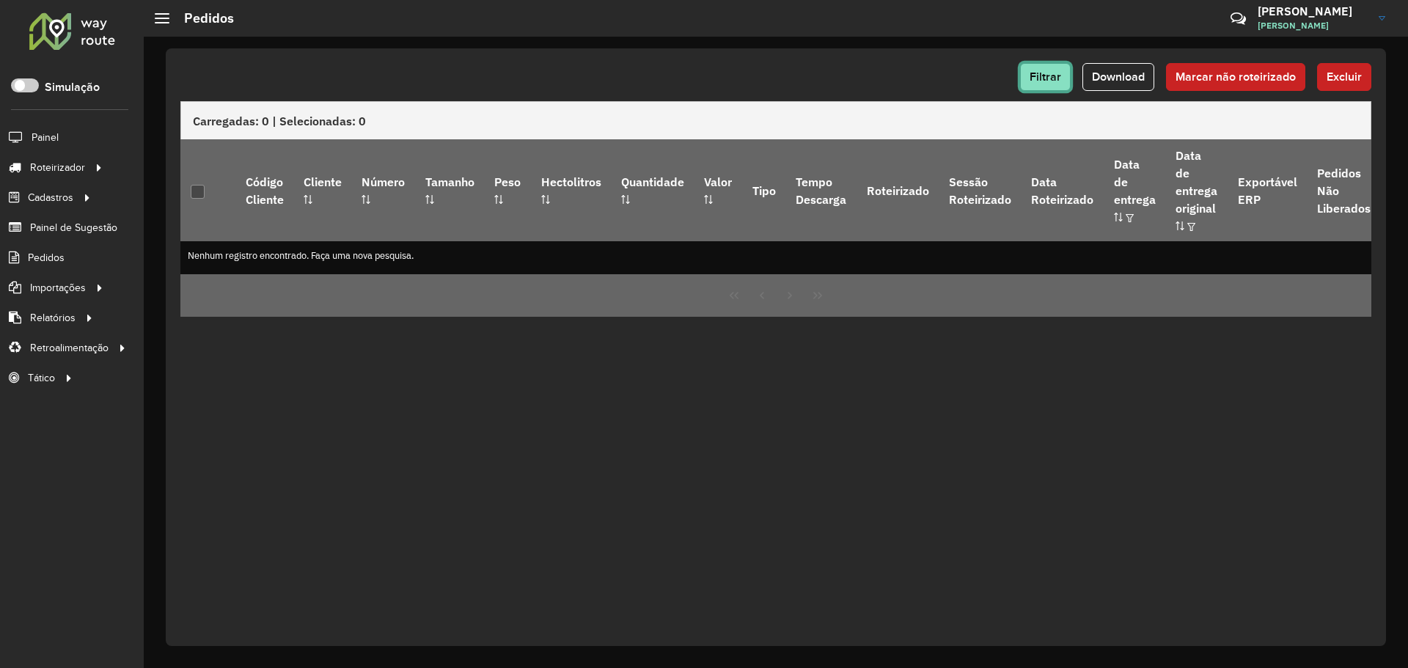
click at [1055, 77] on span "Filtrar" at bounding box center [1046, 76] width 32 height 12
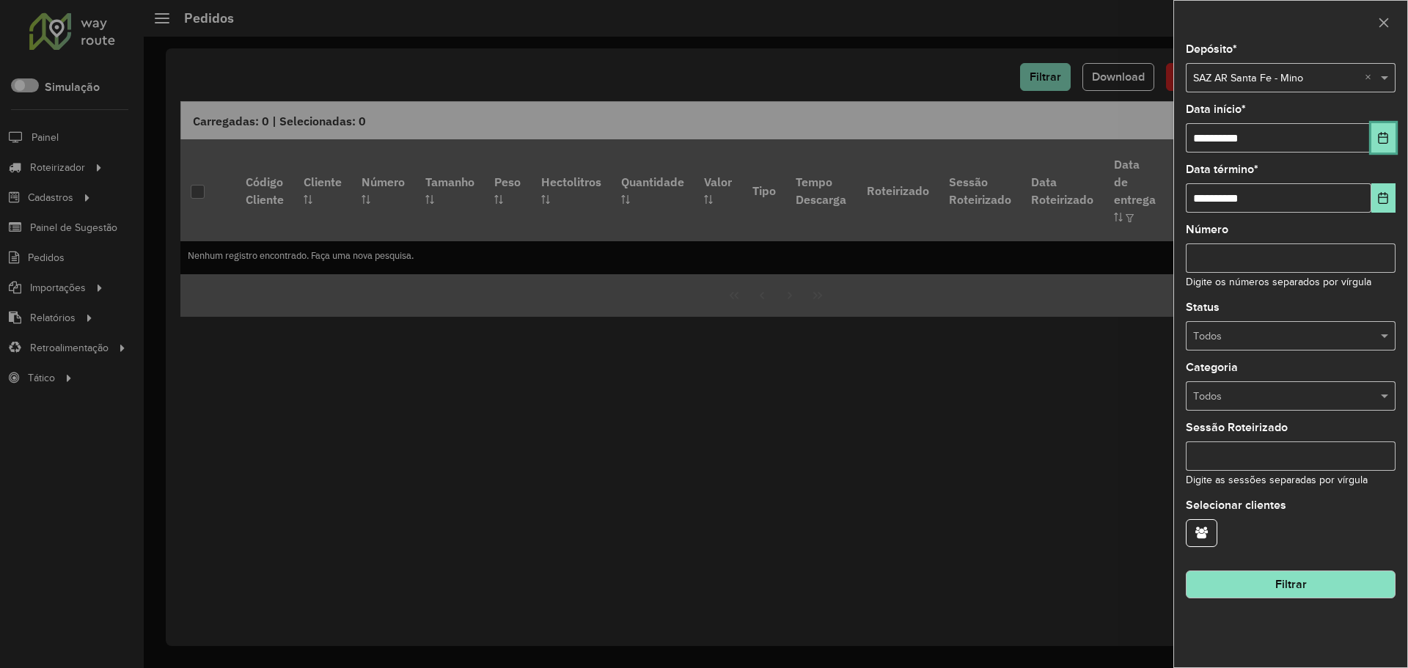
click at [1382, 133] on icon "Choose Date" at bounding box center [1383, 138] width 12 height 12
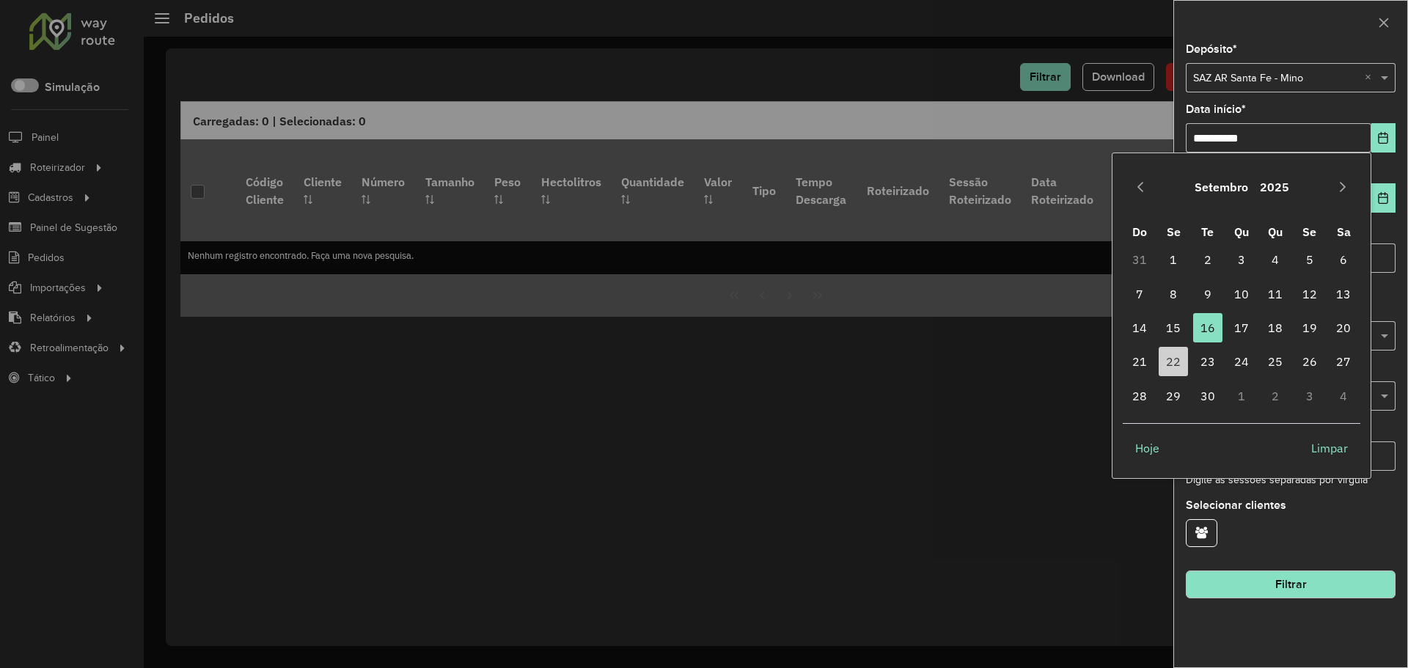
click at [1190, 249] on td "1" at bounding box center [1174, 260] width 34 height 34
click at [1180, 260] on span "1" at bounding box center [1173, 259] width 29 height 29
type input "**********"
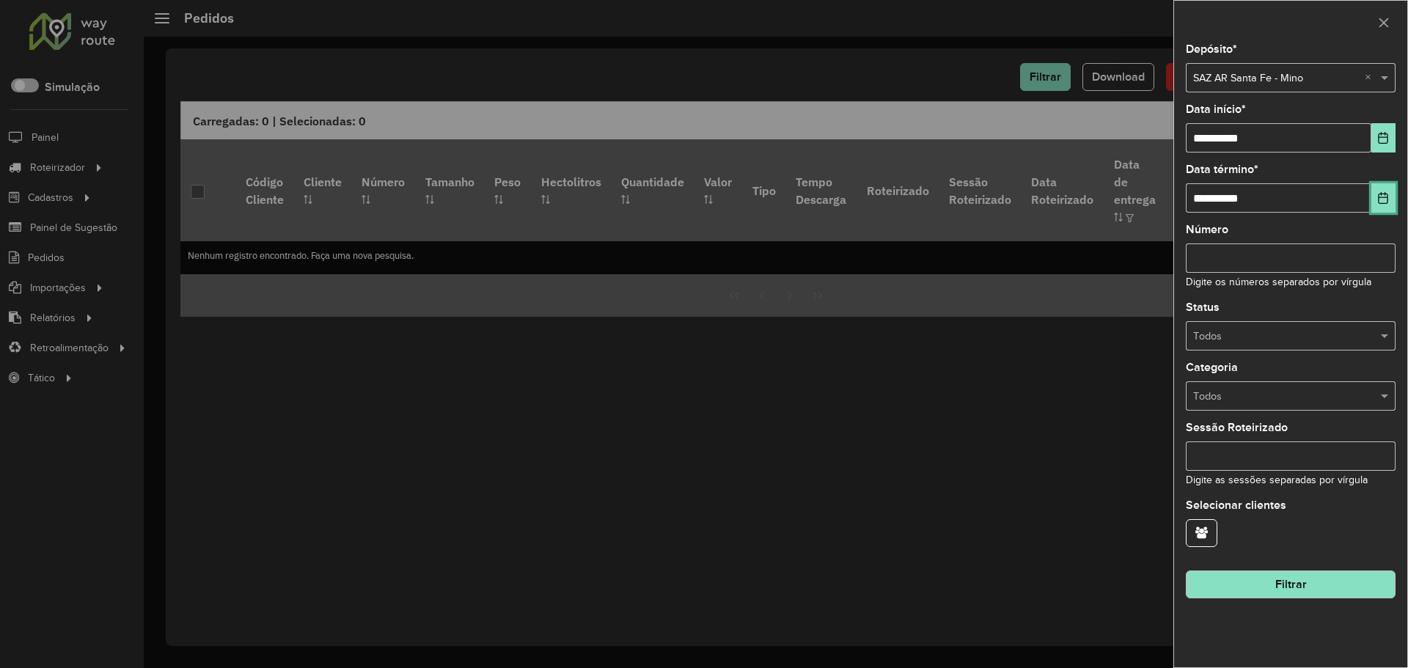
click at [1393, 205] on button "Choose Date" at bounding box center [1383, 197] width 24 height 29
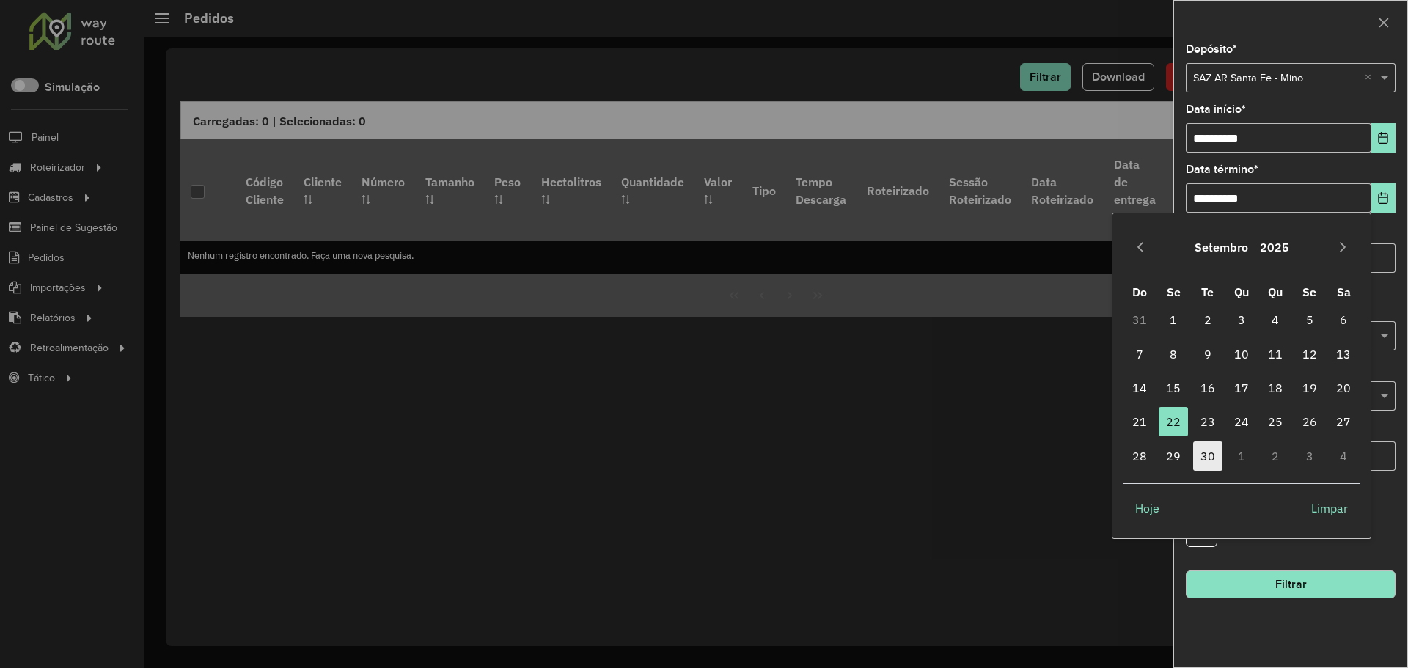
click at [1219, 452] on span "30" at bounding box center [1207, 455] width 29 height 29
type input "**********"
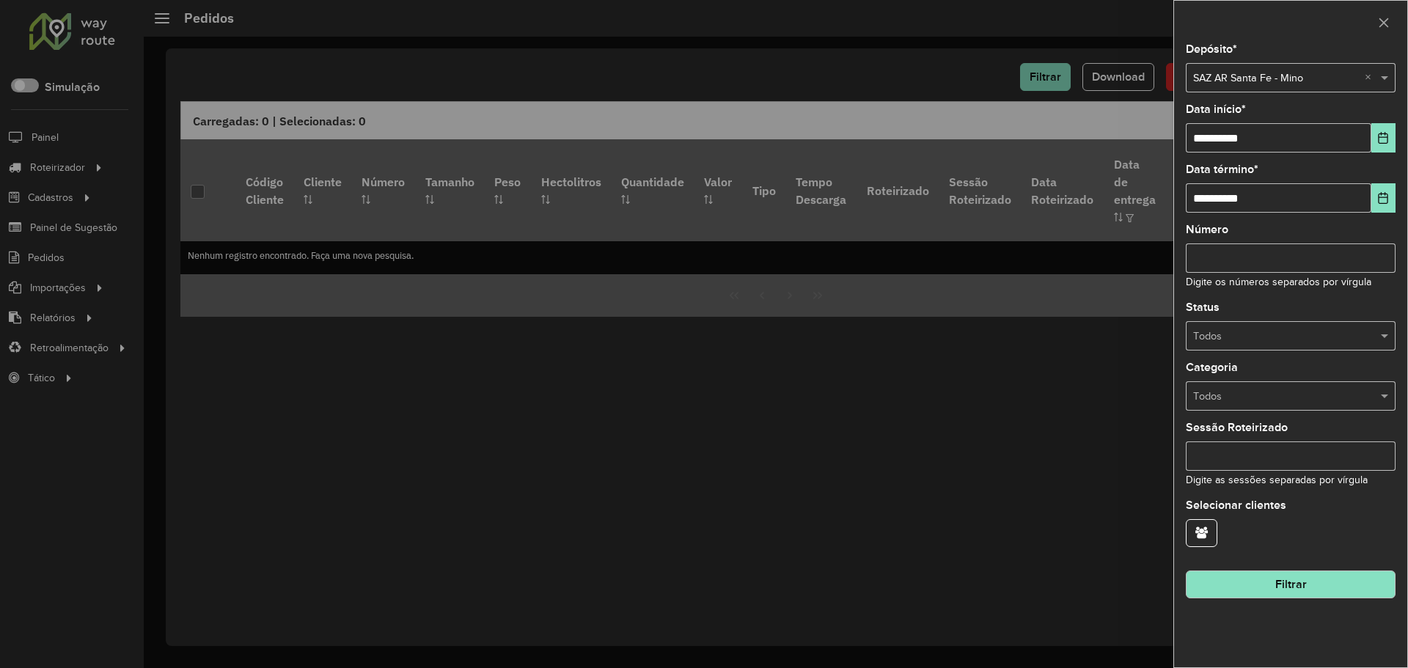
click at [1269, 577] on button "Filtrar" at bounding box center [1291, 585] width 210 height 28
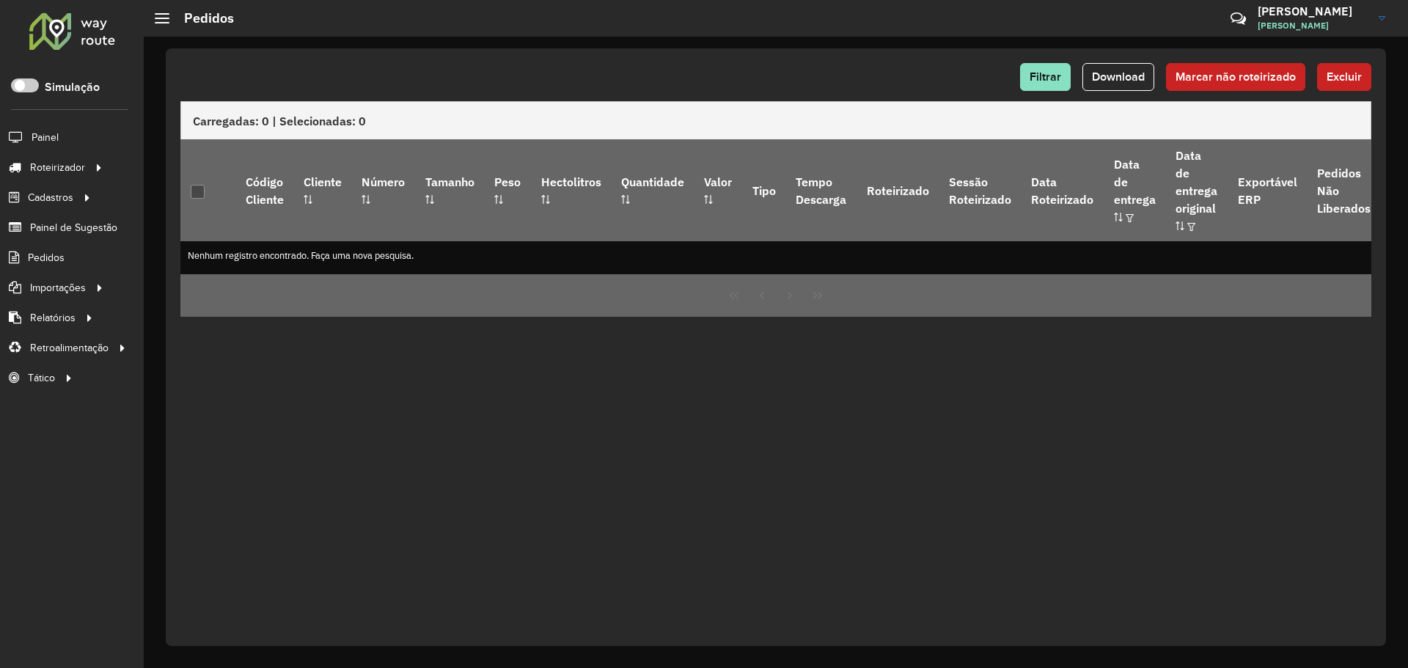
click at [851, 386] on div "Filtrar Download Marcar não roteirizado Excluir Carregadas: 0 | Selecionadas: 0…" at bounding box center [776, 347] width 1220 height 598
click at [1064, 67] on button "Filtrar" at bounding box center [1045, 77] width 51 height 28
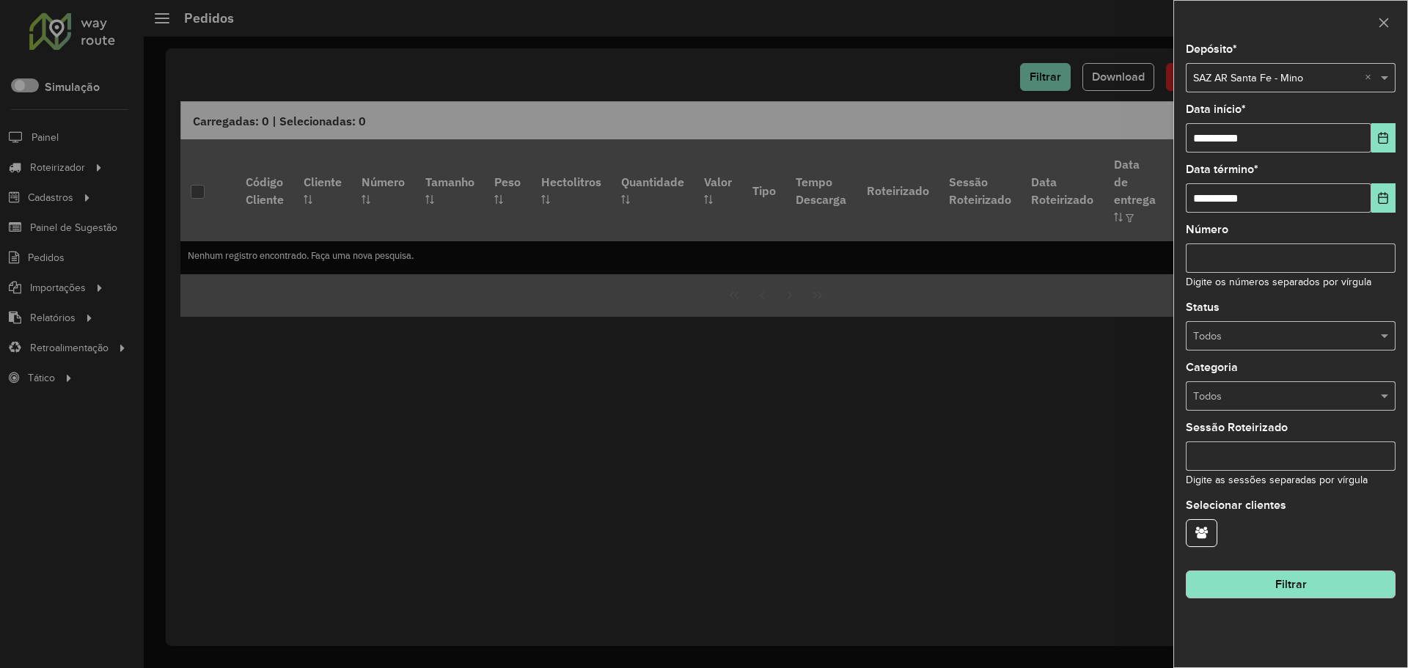
click at [883, 26] on div at bounding box center [704, 334] width 1408 height 668
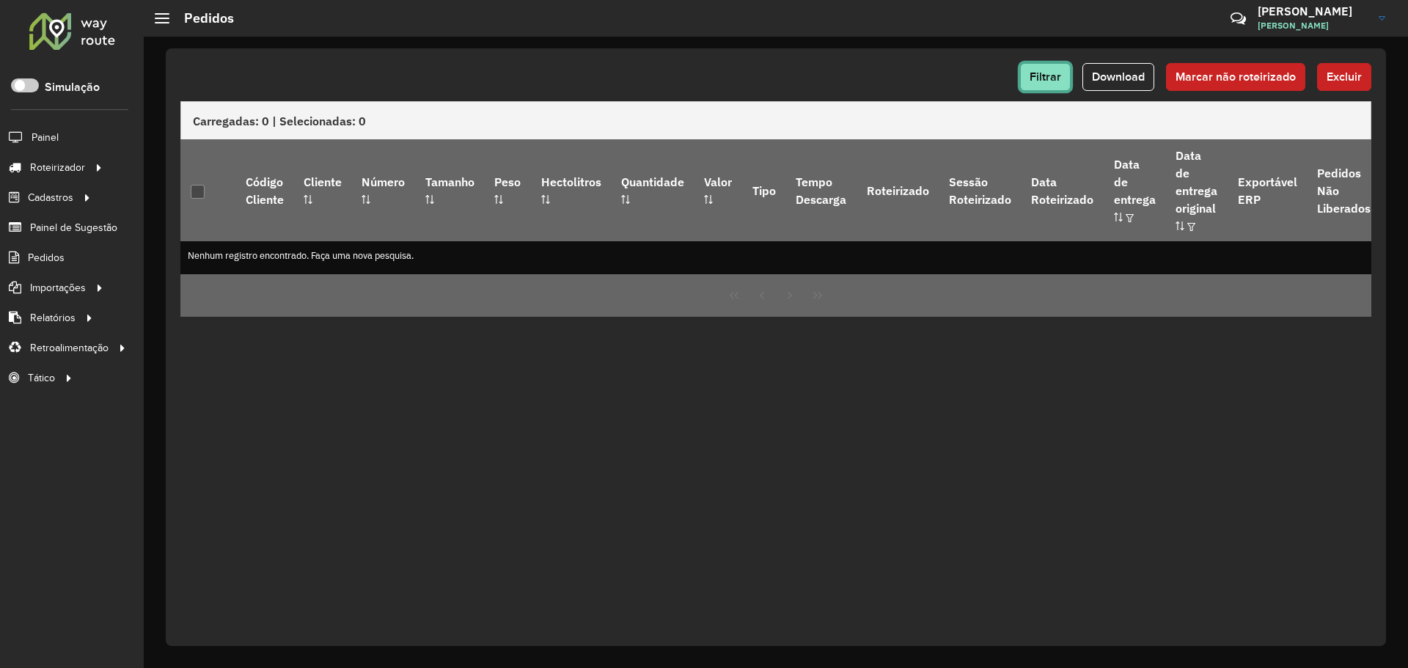
click at [1044, 74] on span "Filtrar" at bounding box center [1046, 76] width 32 height 12
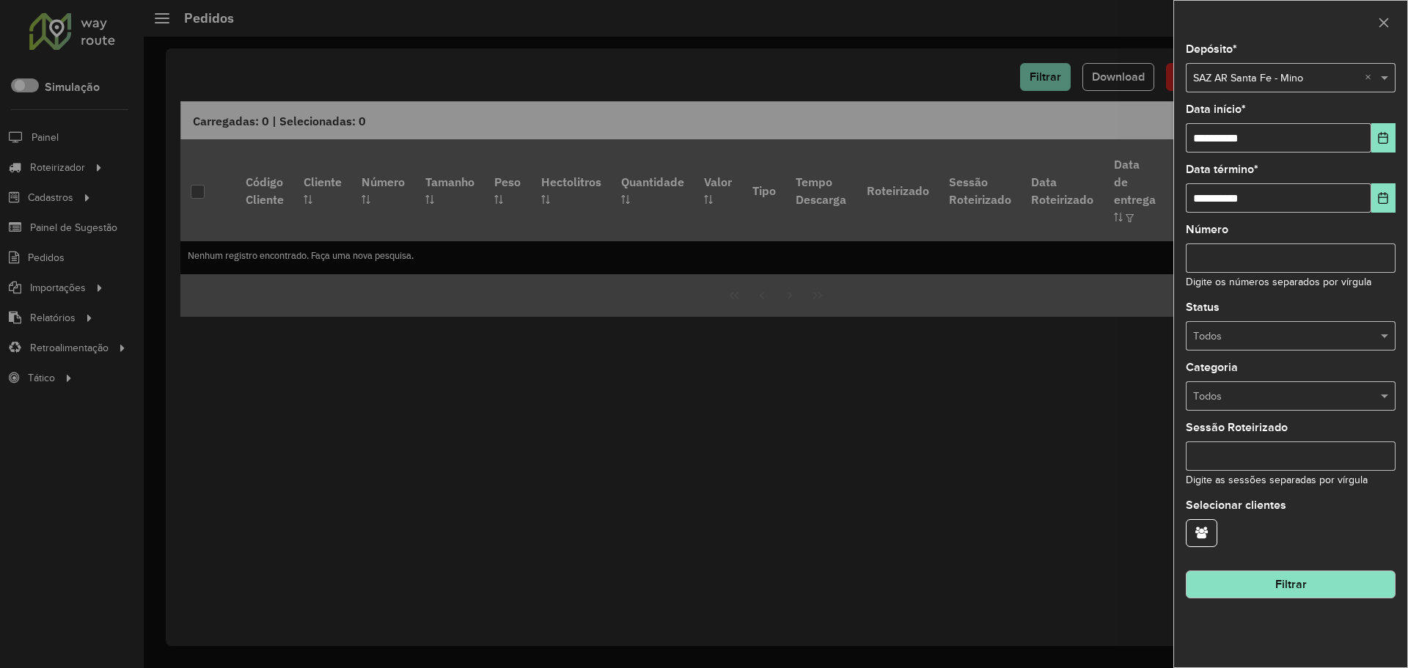
click at [1296, 576] on button "Filtrar" at bounding box center [1291, 585] width 210 height 28
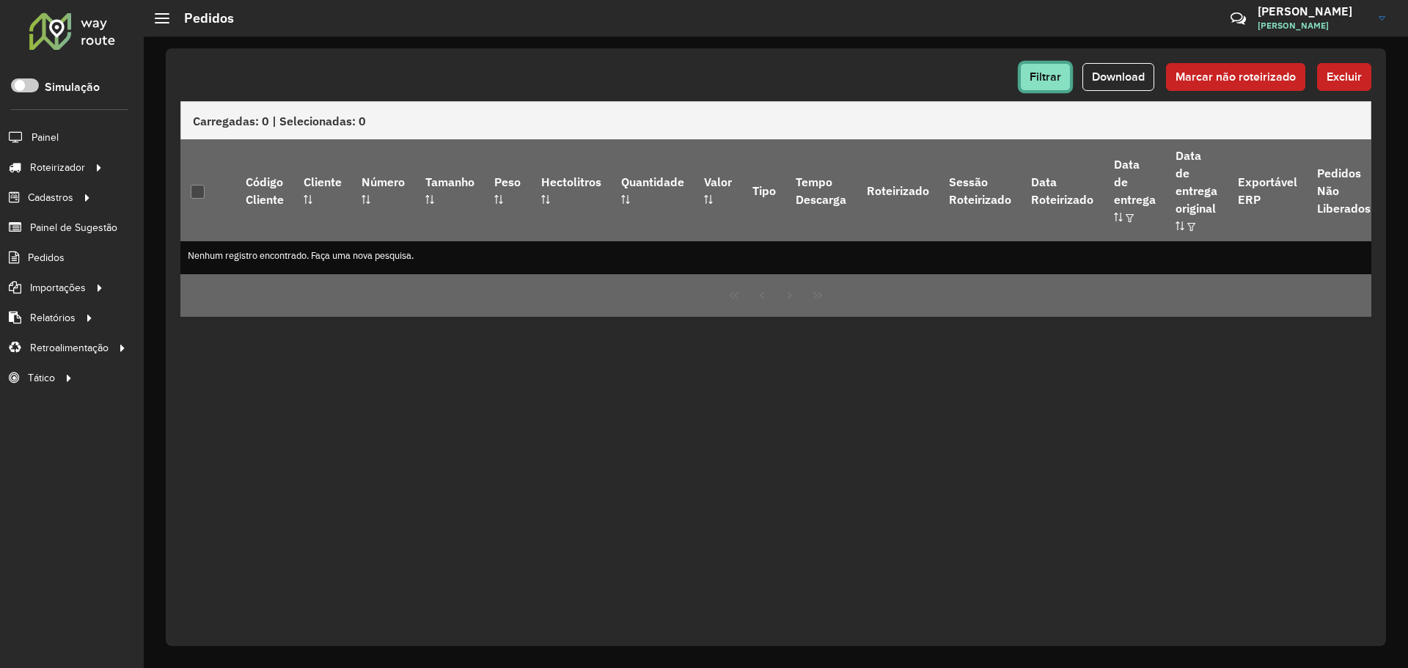
click at [1039, 82] on span "Filtrar" at bounding box center [1046, 76] width 32 height 12
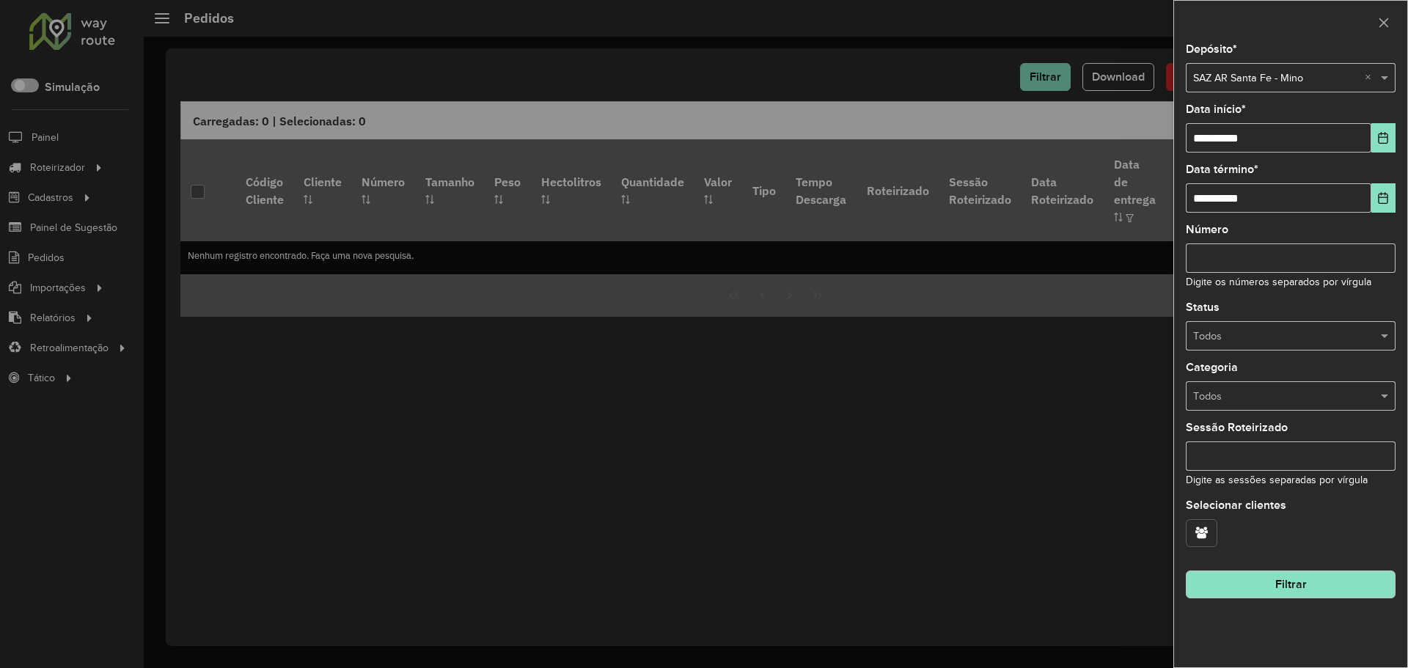
click at [1193, 543] on button "button" at bounding box center [1202, 533] width 32 height 28
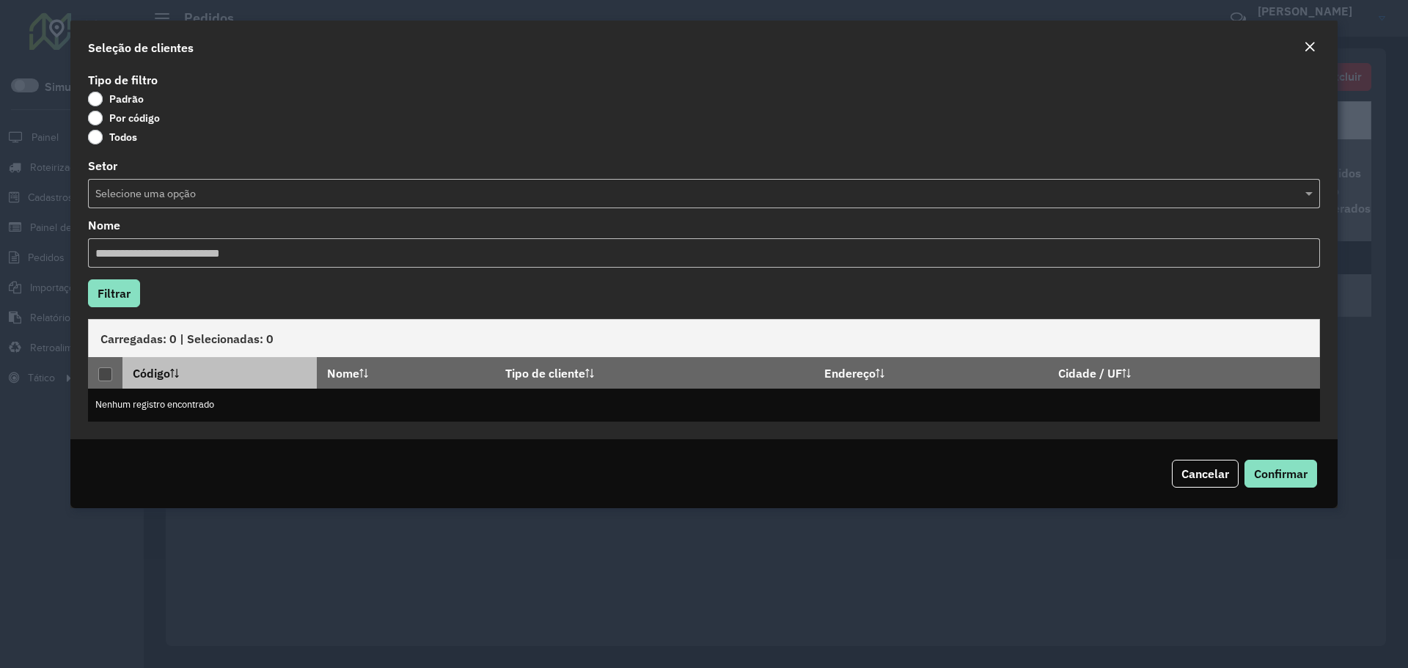
click at [178, 370] on icon at bounding box center [174, 373] width 9 height 9
click at [1204, 483] on button "Cancelar" at bounding box center [1205, 474] width 67 height 28
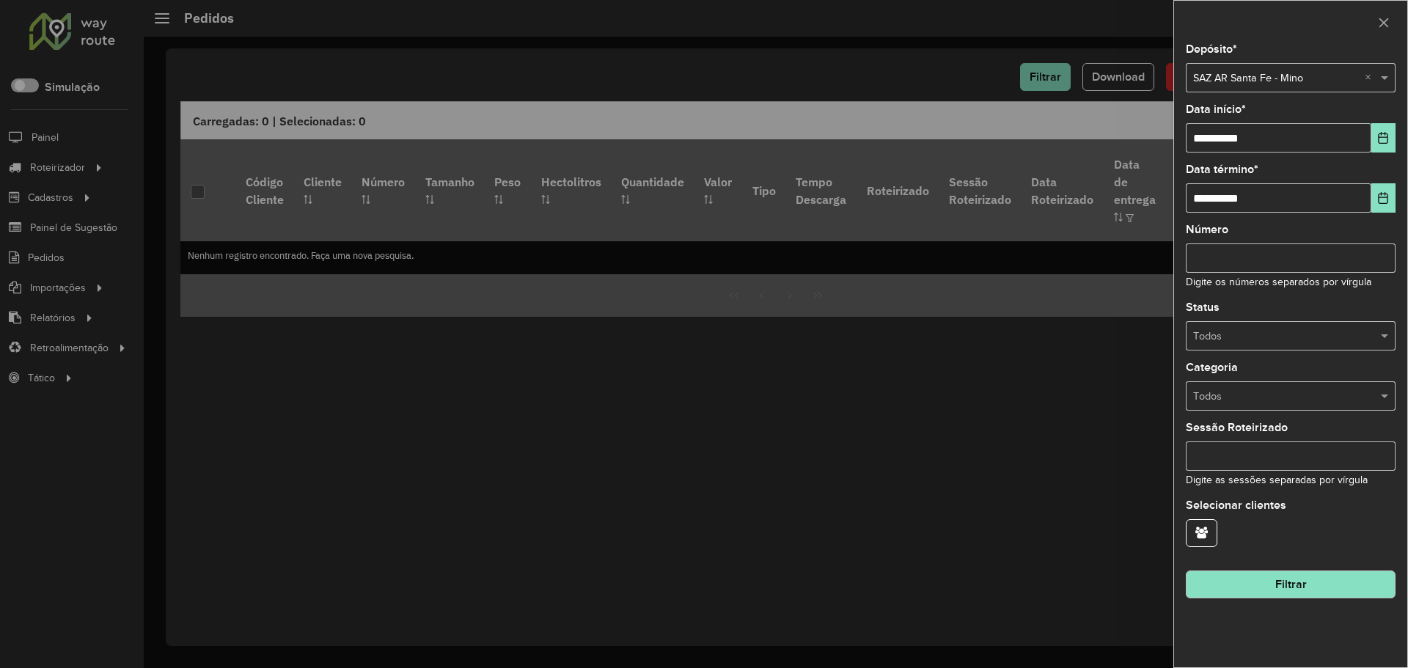
click at [739, 125] on div at bounding box center [704, 334] width 1408 height 668
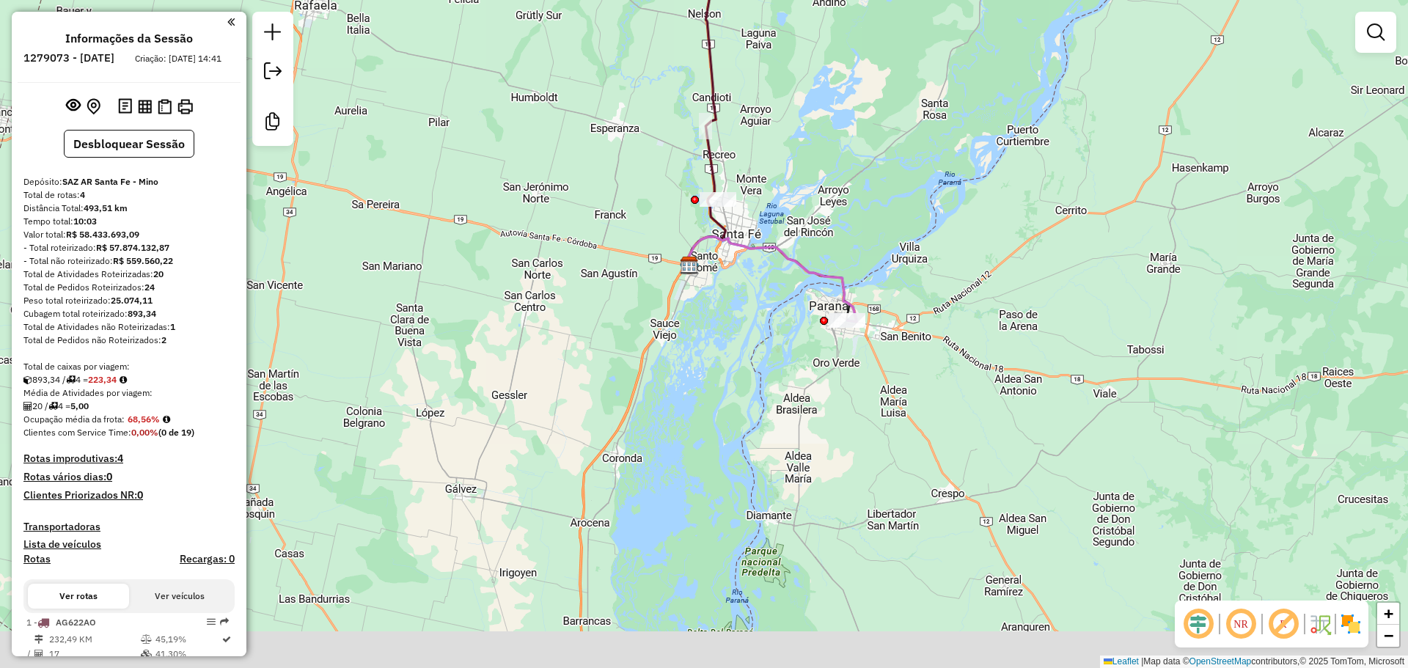
drag, startPoint x: 813, startPoint y: 342, endPoint x: 799, endPoint y: 280, distance: 63.9
click at [799, 280] on div "Janela de atendimento Grade de atendimento Capacidade Transportadoras Veículos …" at bounding box center [704, 334] width 1408 height 668
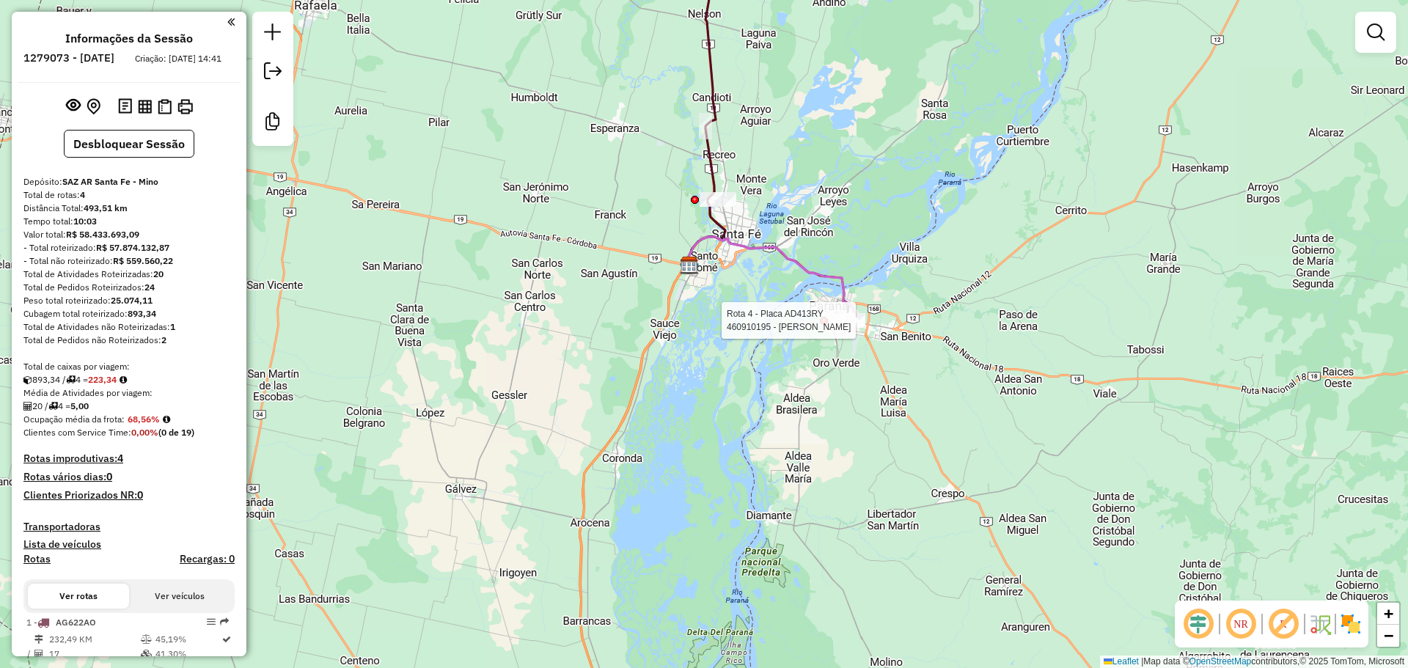
click at [818, 325] on div "Rota 4 - Placa AD413RY 460910195 - DORINKA SRL Janela de atendimento Grade de a…" at bounding box center [704, 334] width 1408 height 668
click at [822, 323] on div at bounding box center [824, 321] width 8 height 8
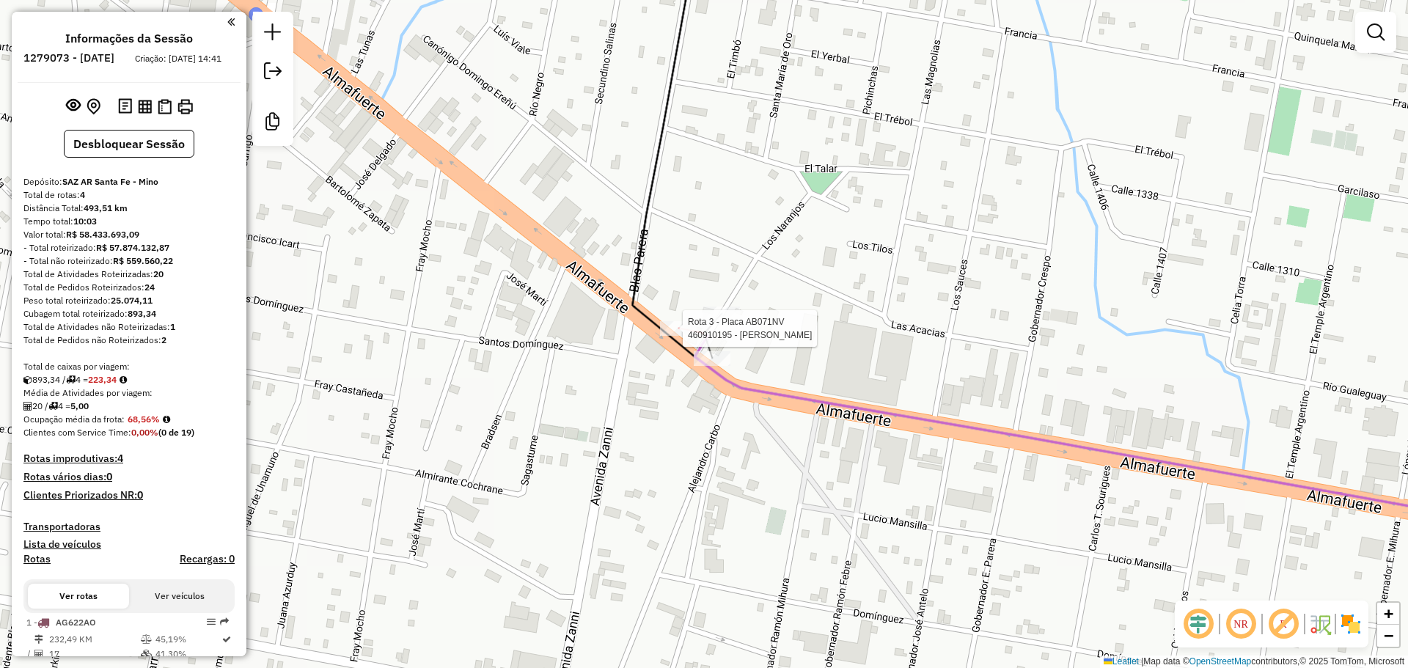
select select "**********"
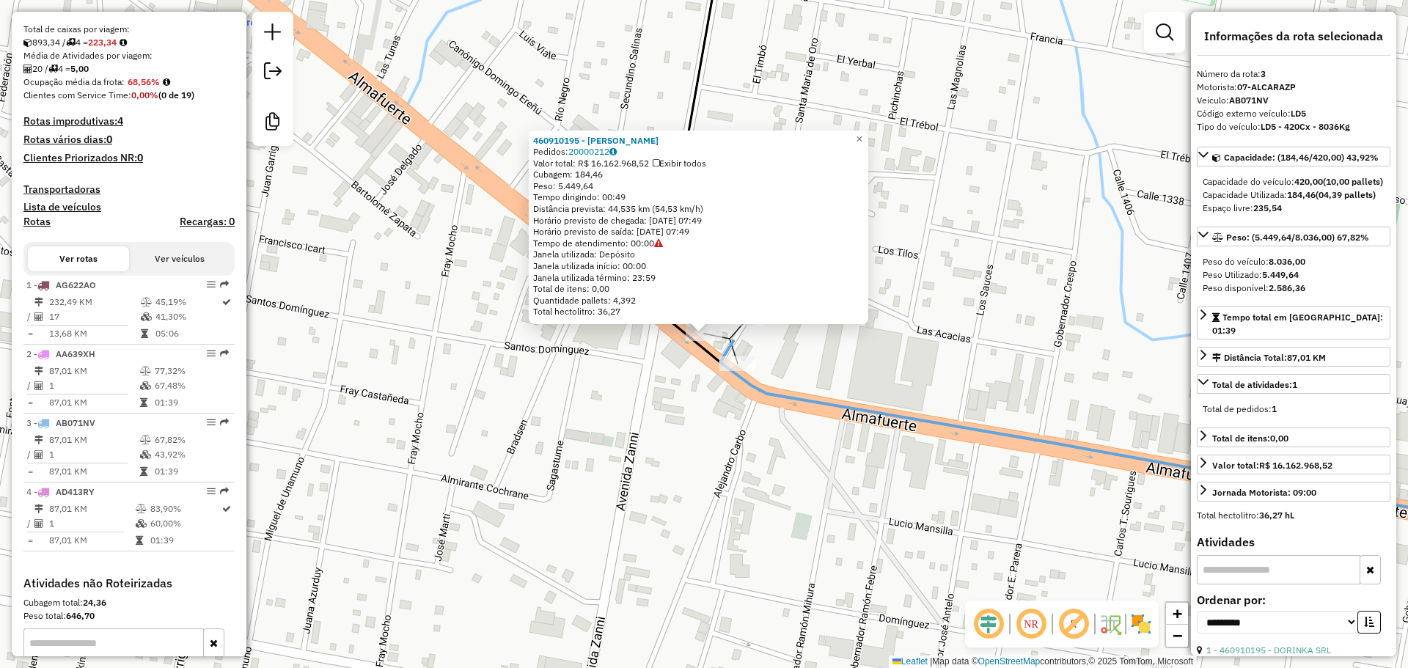
scroll to position [502, 0]
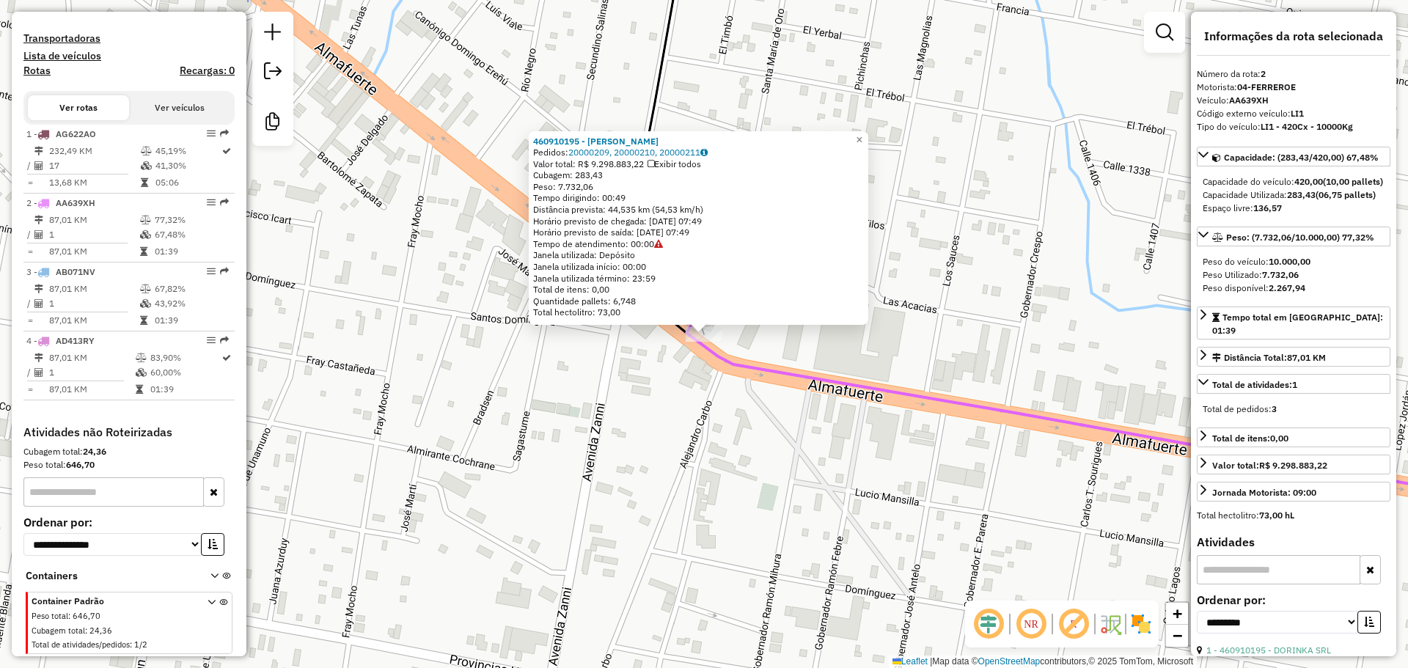
click at [783, 365] on icon at bounding box center [1117, 410] width 862 height 197
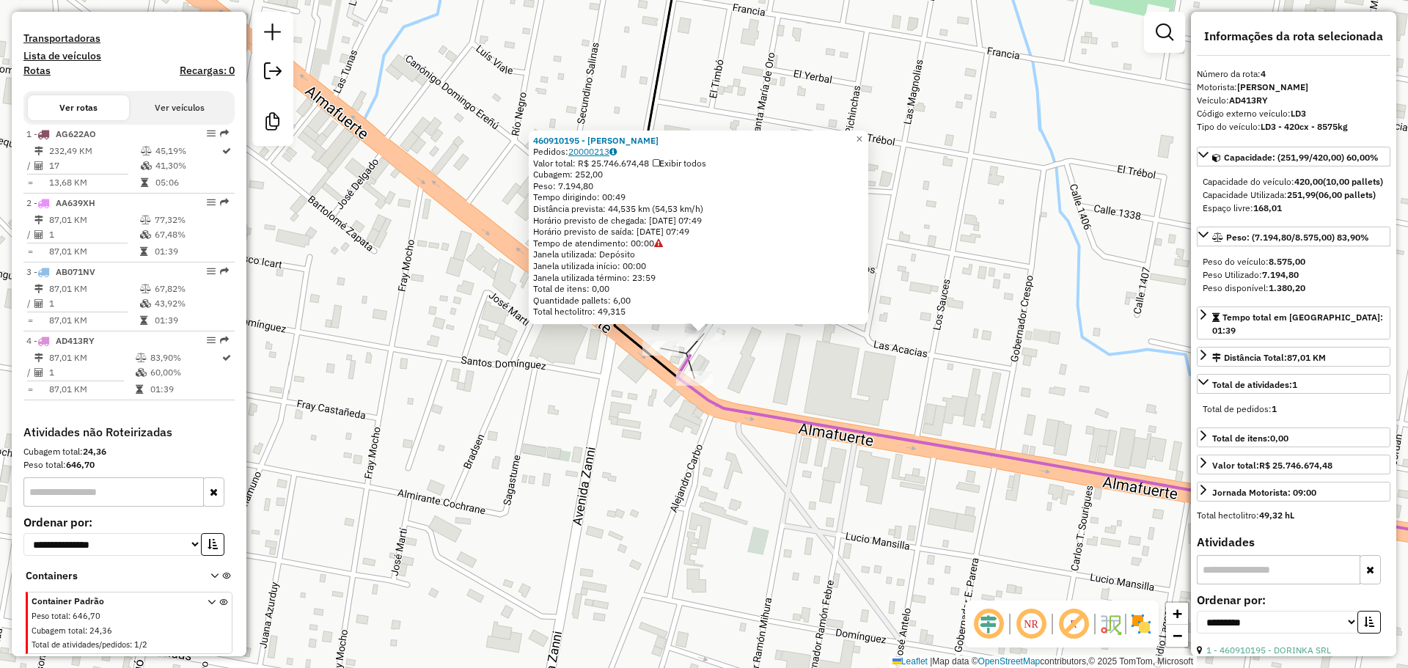
drag, startPoint x: 572, startPoint y: 152, endPoint x: 613, endPoint y: 155, distance: 41.2
click at [613, 155] on div "Pedidos: 20000213" at bounding box center [698, 152] width 331 height 12
copy div "2000021"
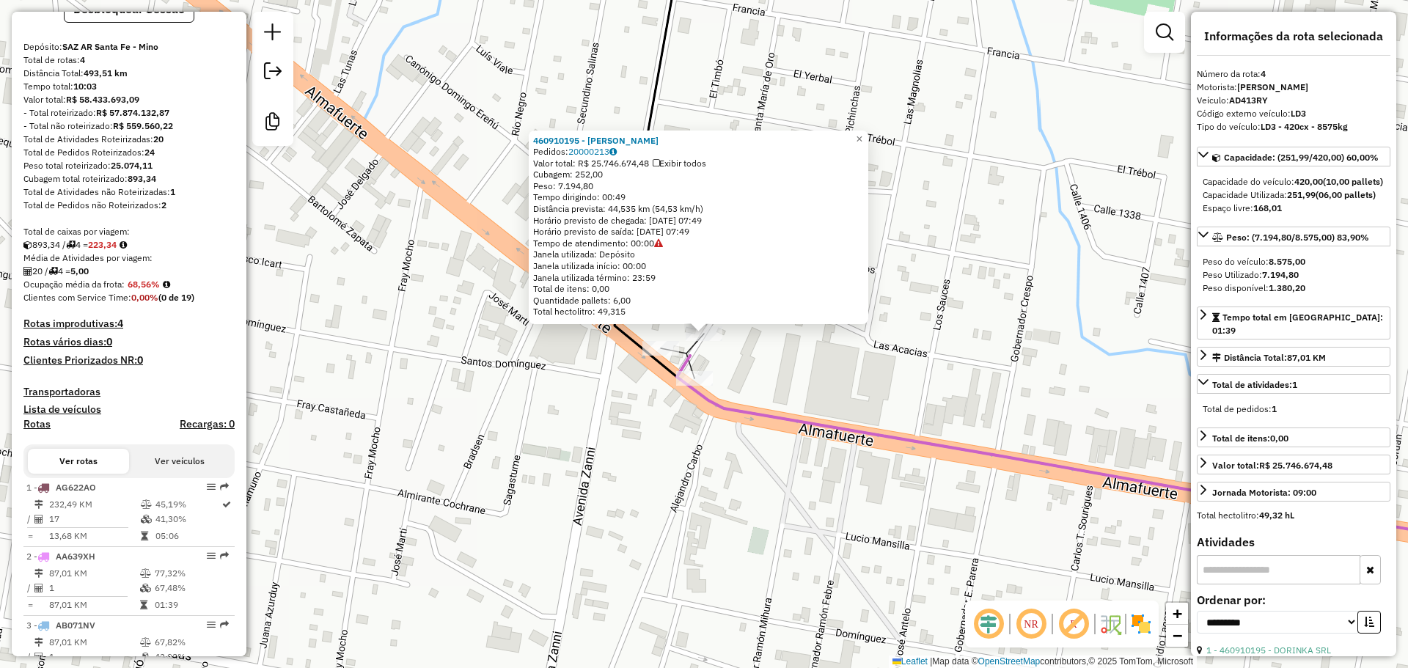
scroll to position [0, 0]
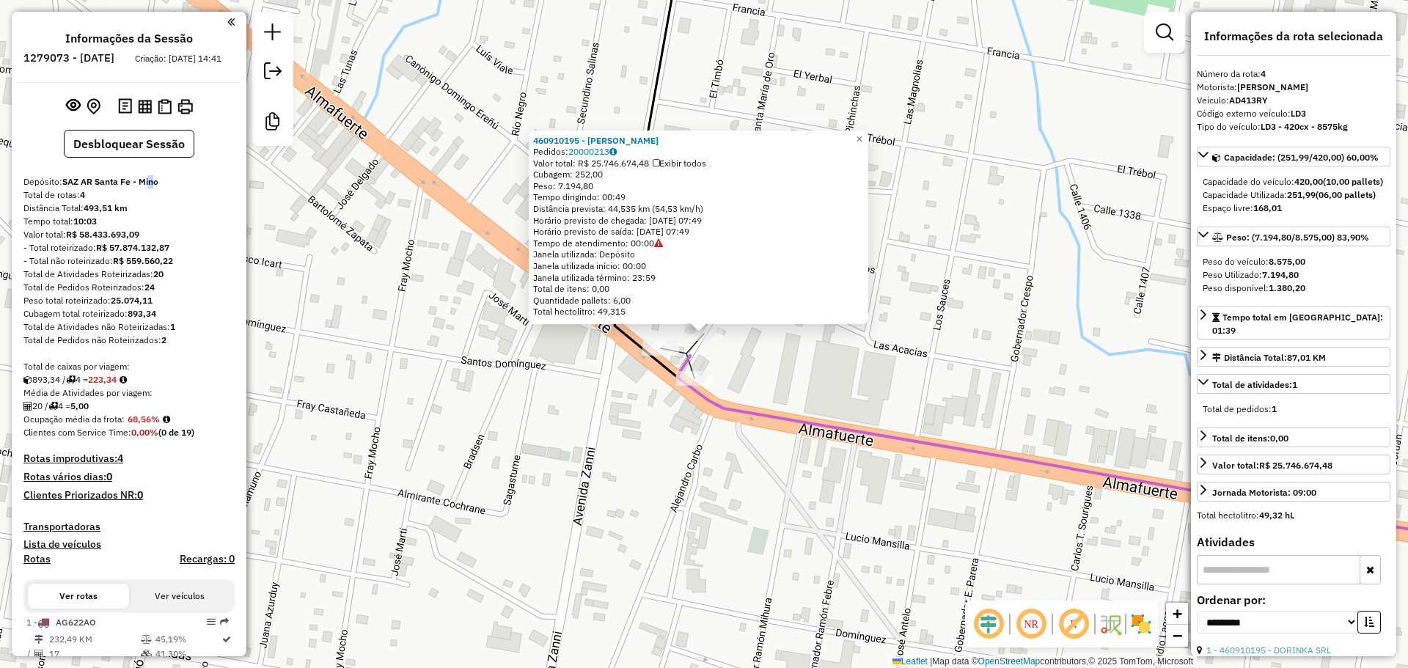
click at [149, 187] on strong "SAZ AR Santa Fe - Mino" at bounding box center [110, 181] width 96 height 11
click at [163, 188] on div "Depósito: SAZ AR Santa Fe - Mino" at bounding box center [128, 181] width 211 height 13
drag, startPoint x: 154, startPoint y: 191, endPoint x: 66, endPoint y: 191, distance: 88.0
click at [66, 187] on strong "SAZ AR Santa Fe - Mino" at bounding box center [110, 181] width 96 height 11
copy strong "SAZ AR Santa Fe - Mino"
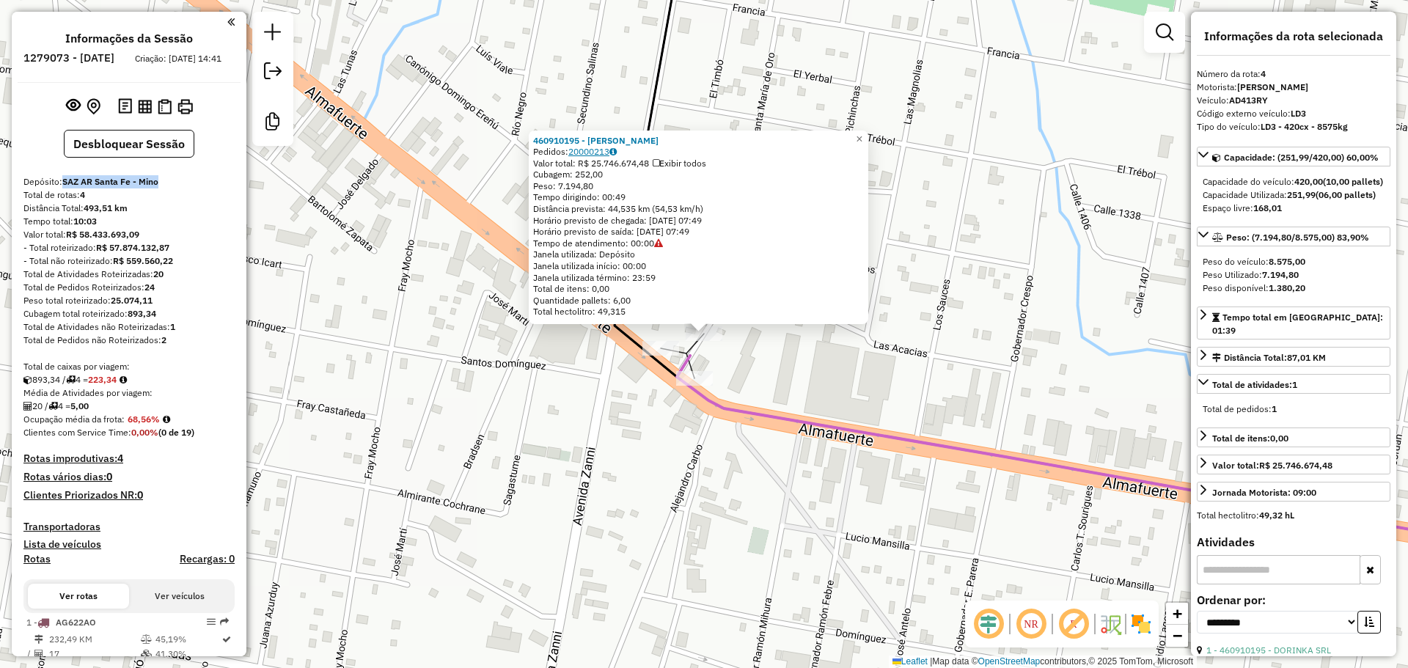
click at [607, 153] on link "20000213" at bounding box center [592, 151] width 48 height 11
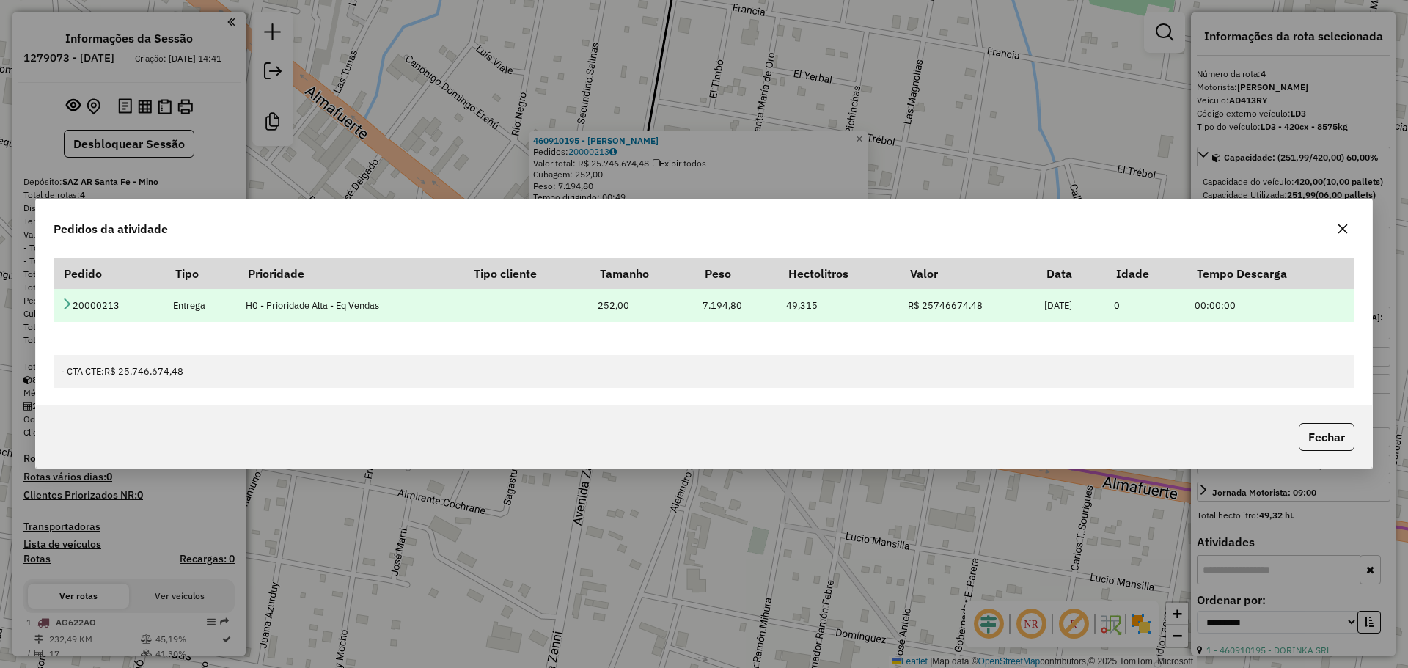
click at [114, 302] on td "20000213" at bounding box center [109, 305] width 111 height 33
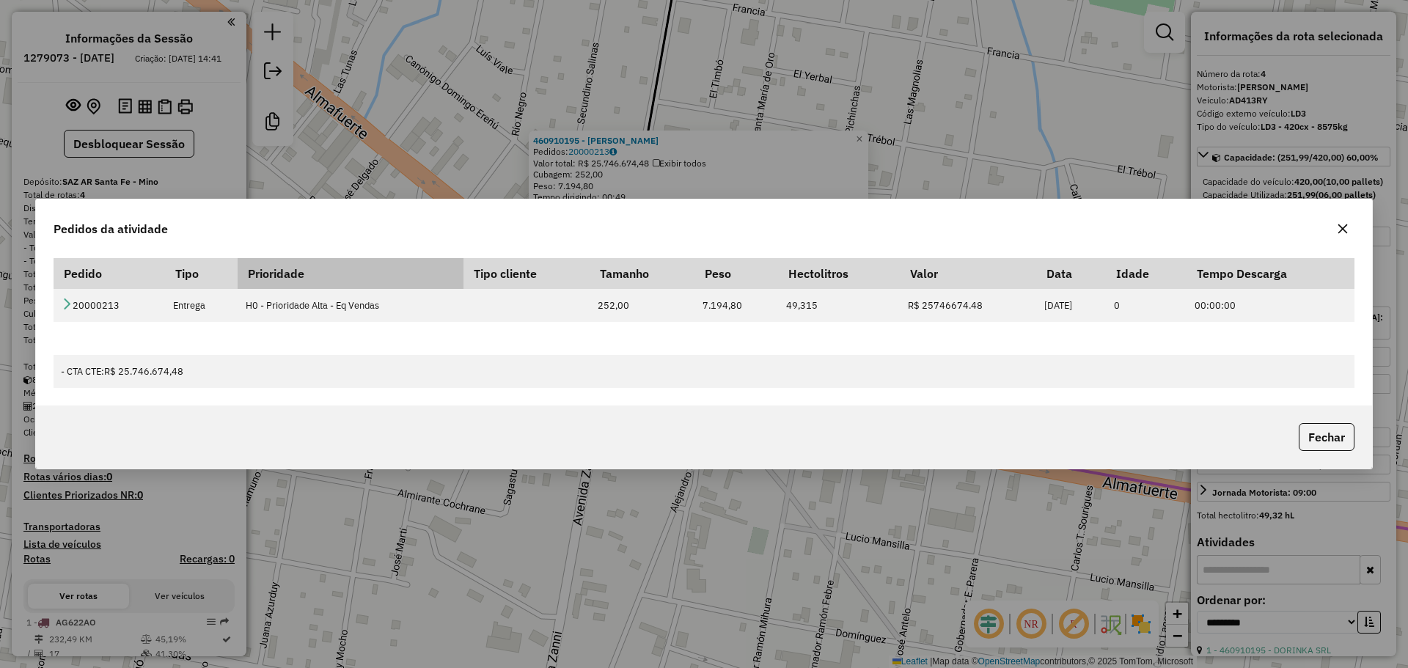
drag, startPoint x: 114, startPoint y: 302, endPoint x: 255, endPoint y: 260, distance: 147.6
click at [114, 302] on td "20000213" at bounding box center [109, 305] width 111 height 33
copy td "20000213"
click at [771, 146] on div "Pedidos da atividade Pedido Tipo Prioridade Tipo cliente Tamanho Peso Hectolitr…" at bounding box center [704, 334] width 1408 height 668
drag, startPoint x: 1346, startPoint y: 226, endPoint x: 1330, endPoint y: 226, distance: 15.4
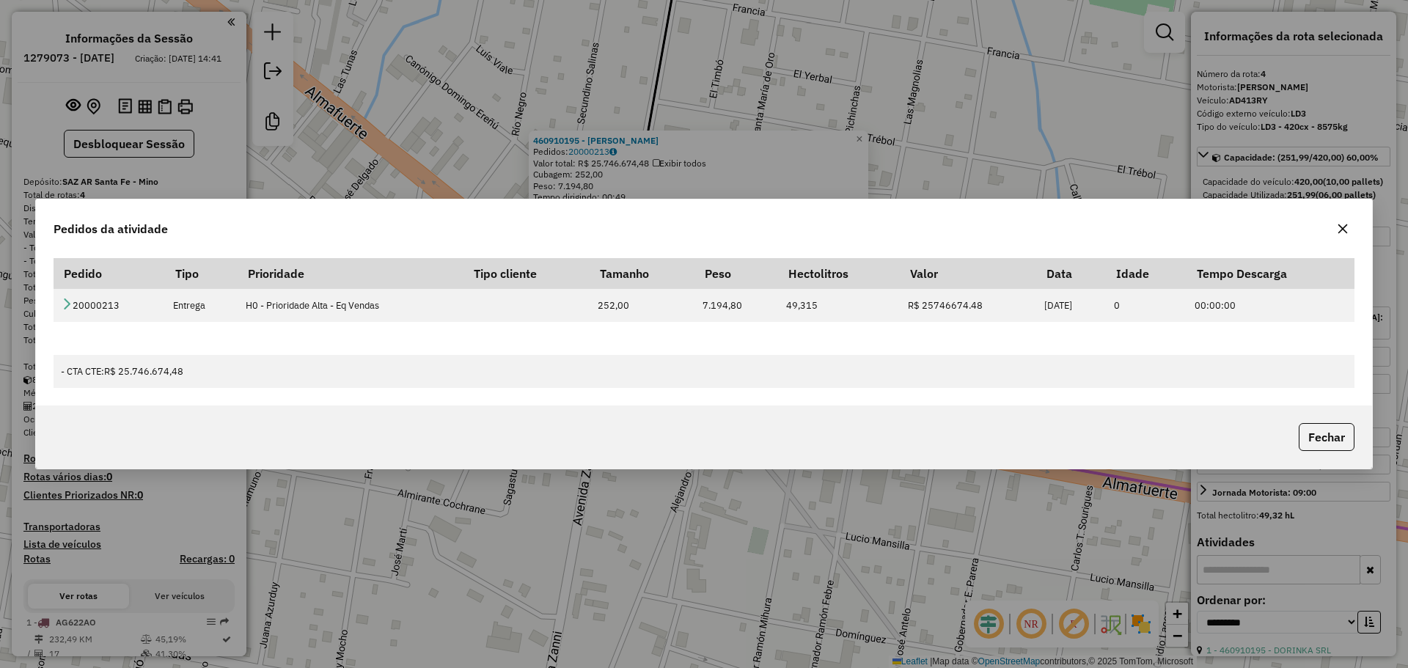
click at [1346, 226] on icon "button" at bounding box center [1343, 229] width 10 height 10
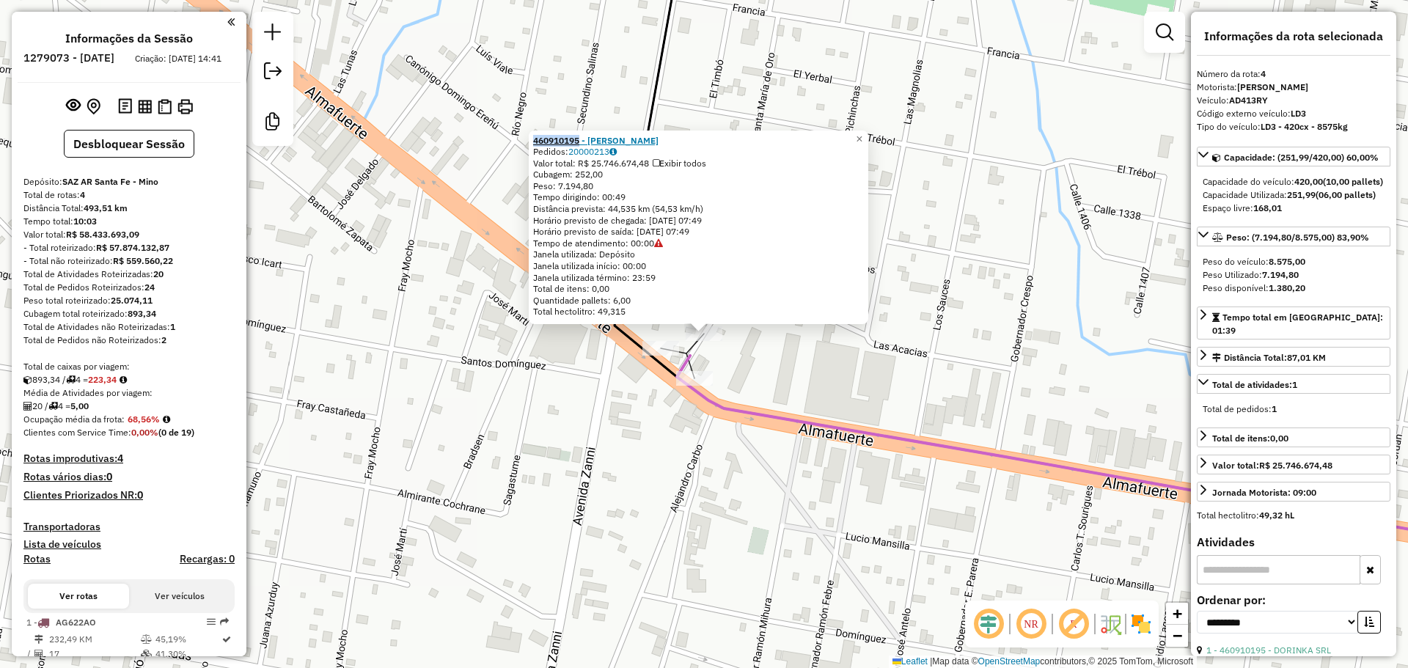
drag, startPoint x: 534, startPoint y: 139, endPoint x: 585, endPoint y: 135, distance: 50.7
click at [585, 135] on div "460910195 - DORINKA SRL Pedidos: 20000213 Valor total: R$ 25.746.674,48 Exibir …" at bounding box center [699, 228] width 340 height 194
copy strong "460910195"
drag, startPoint x: 105, startPoint y: 73, endPoint x: 175, endPoint y: 73, distance: 70.4
click at [175, 65] on div "Criação: 19/09/2025 14:41" at bounding box center [178, 58] width 98 height 13
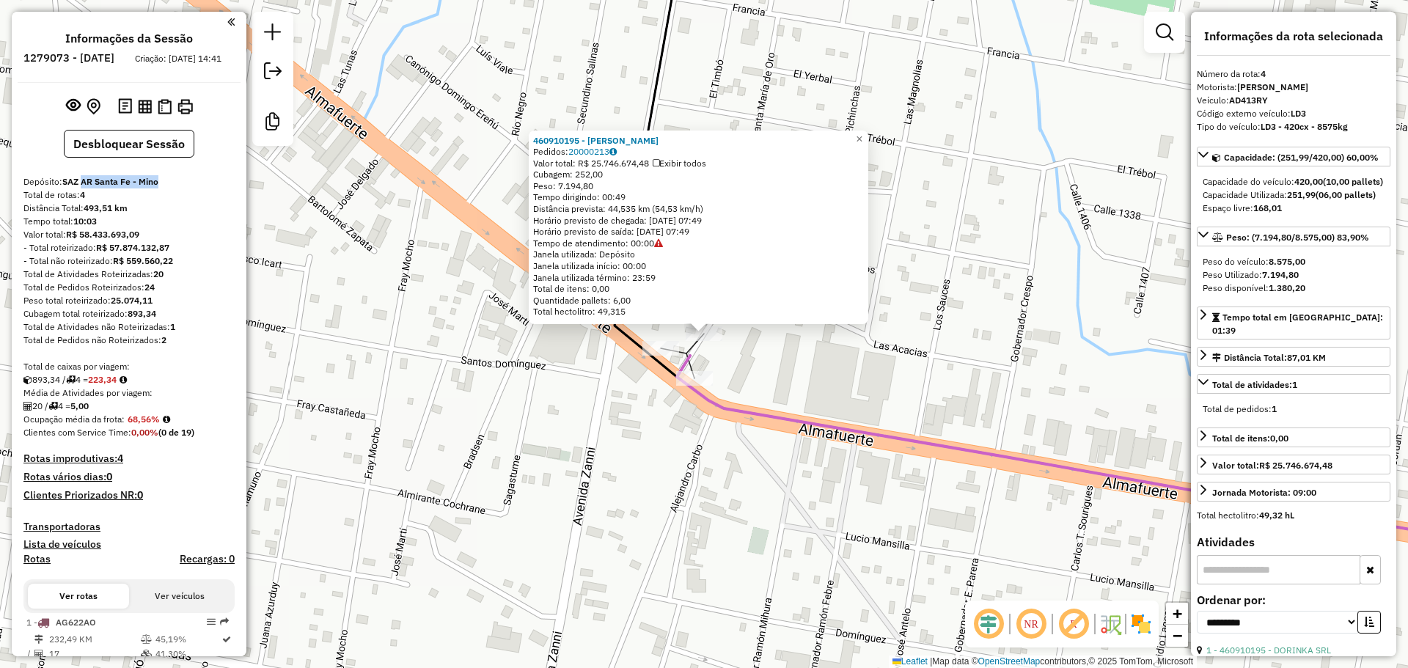
drag, startPoint x: 82, startPoint y: 195, endPoint x: 175, endPoint y: 190, distance: 92.5
click at [175, 188] on div "Depósito: SAZ AR Santa Fe - Mino" at bounding box center [128, 181] width 211 height 13
drag, startPoint x: 169, startPoint y: 192, endPoint x: 87, endPoint y: 190, distance: 82.2
click at [87, 188] on div "Depósito: SAZ AR Santa Fe - Mino" at bounding box center [128, 181] width 211 height 13
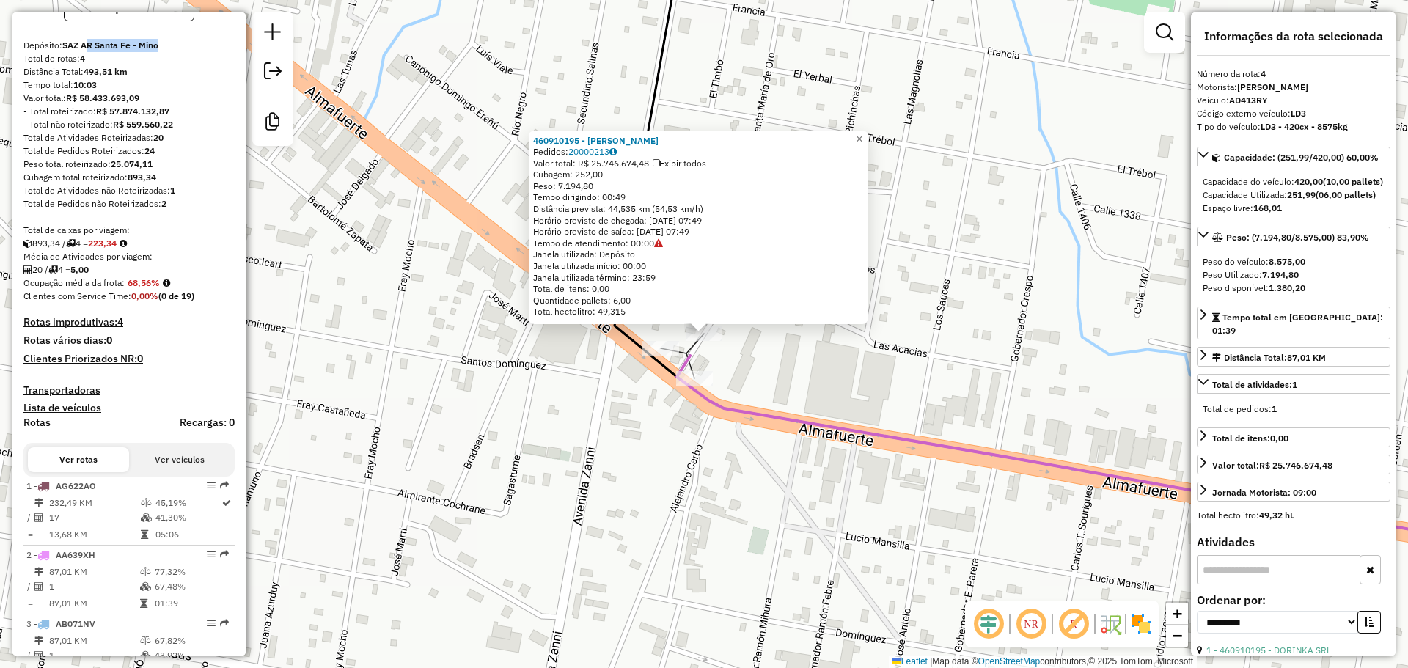
scroll to position [293, 0]
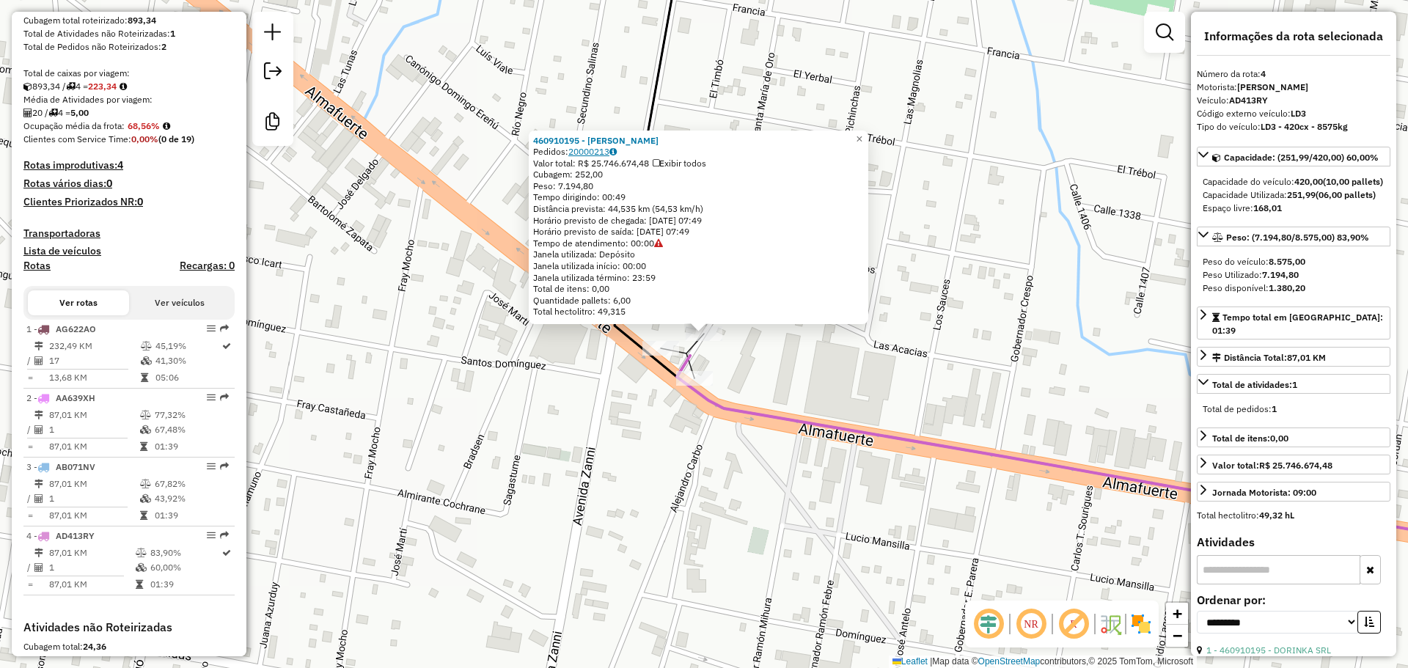
click at [599, 148] on link "20000213" at bounding box center [592, 151] width 48 height 11
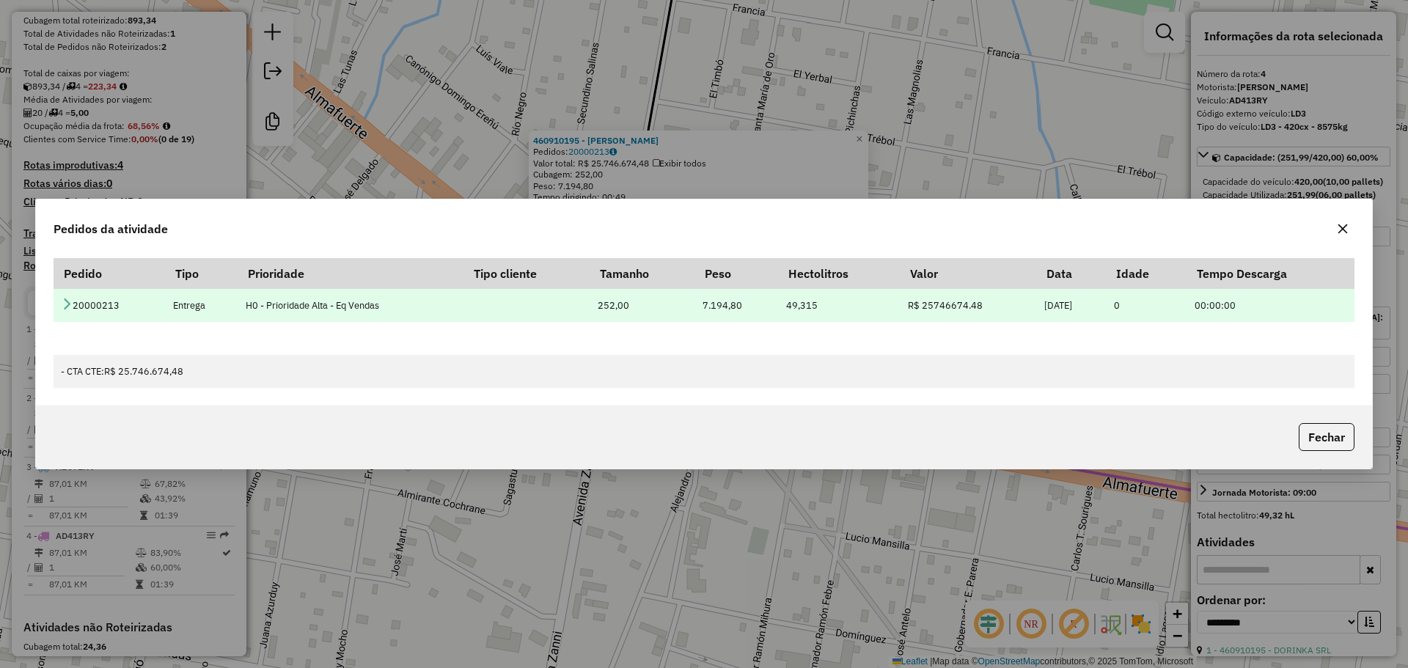
drag, startPoint x: 1019, startPoint y: 304, endPoint x: 1073, endPoint y: 304, distance: 54.3
click at [1073, 304] on td "20/09/2025" at bounding box center [1072, 305] width 70 height 33
click at [65, 304] on icon at bounding box center [67, 304] width 12 height 12
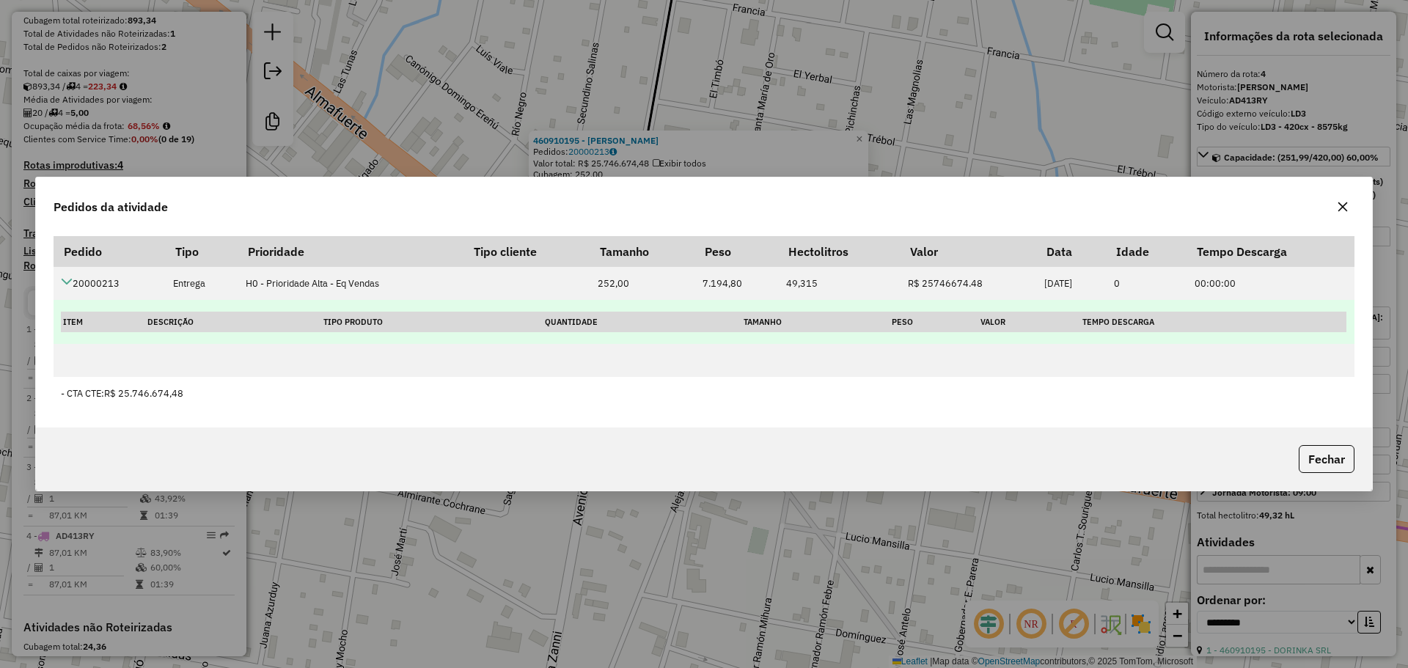
drag, startPoint x: 385, startPoint y: 318, endPoint x: 542, endPoint y: 321, distance: 157.0
click at [541, 321] on tr "Item Descrição Tipo Produto Quantidade Tamanho Peso Valor Tempo Descarga" at bounding box center [703, 322] width 1285 height 20
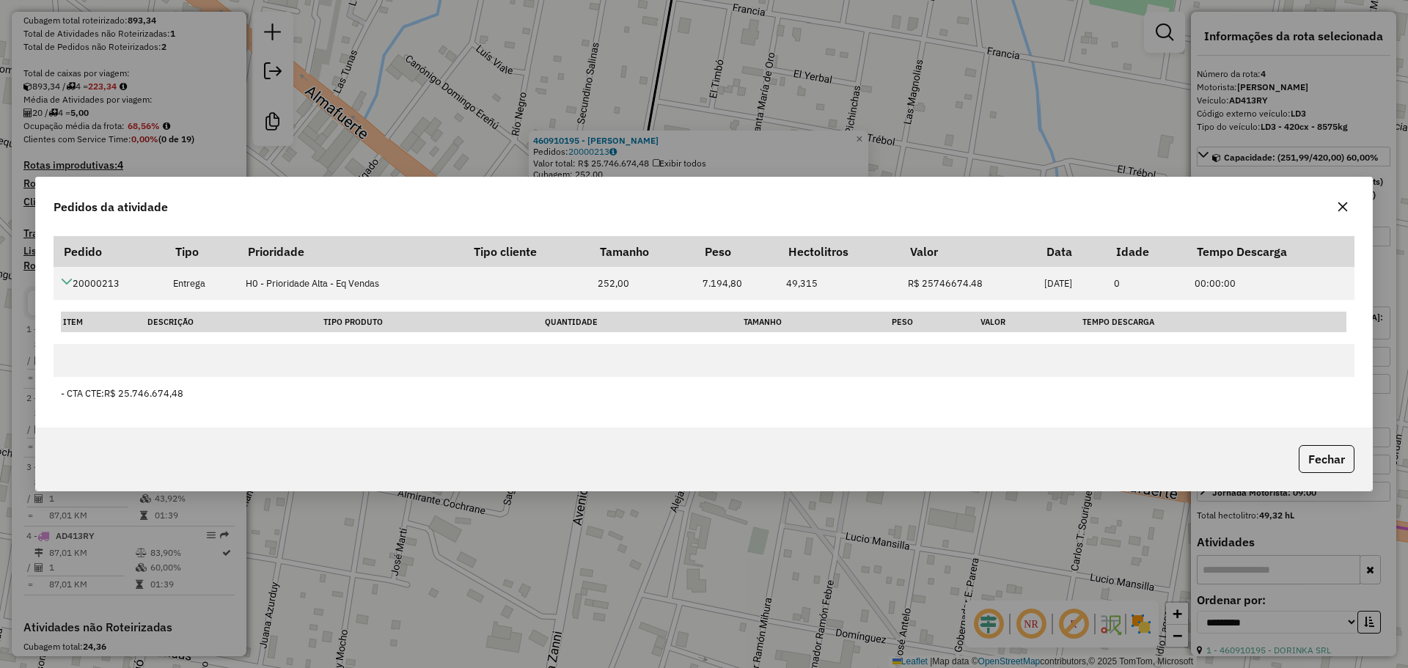
click at [1344, 204] on icon "button" at bounding box center [1343, 207] width 12 height 12
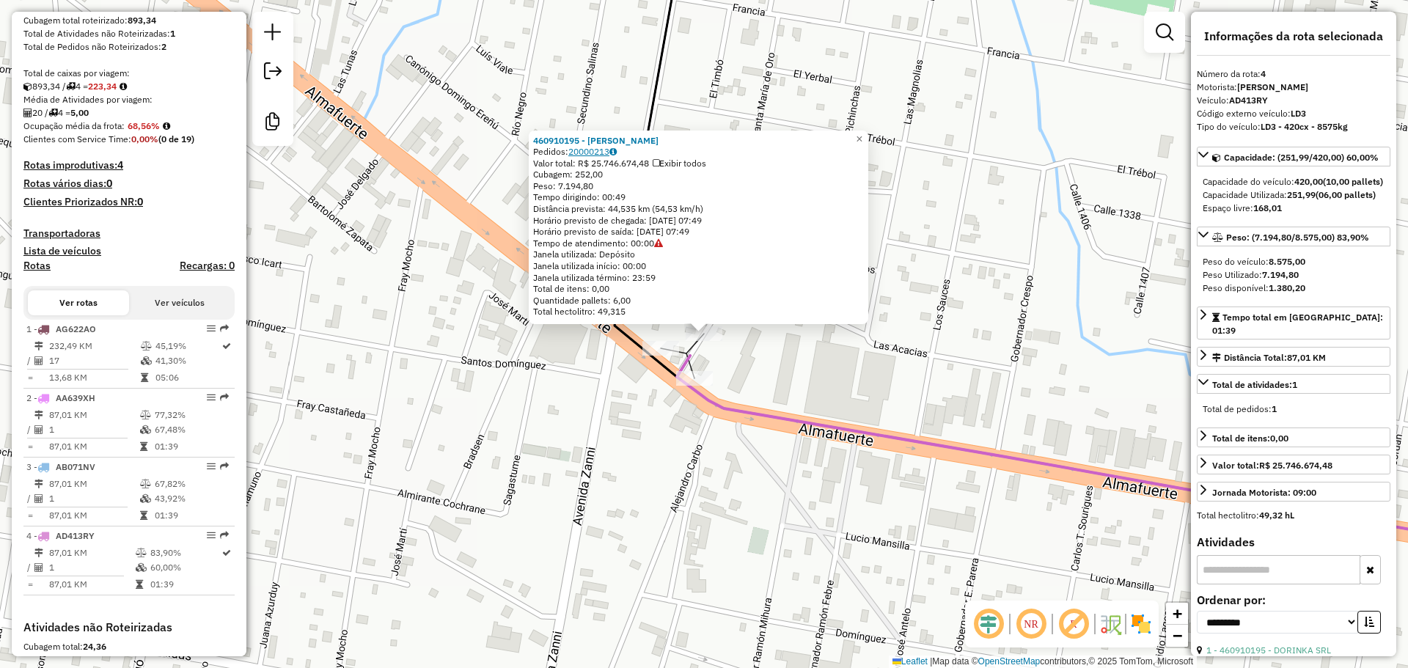
click at [591, 154] on link "20000213" at bounding box center [592, 151] width 48 height 11
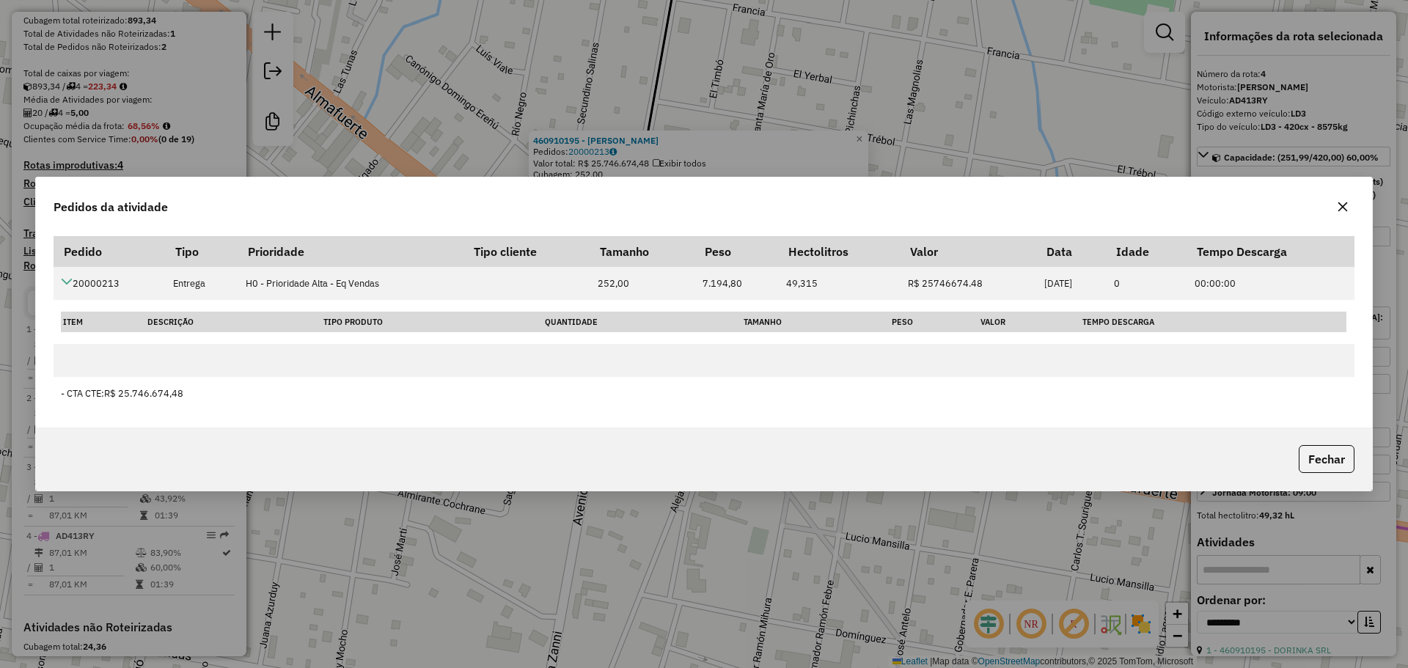
click at [1341, 207] on icon "button" at bounding box center [1343, 207] width 12 height 12
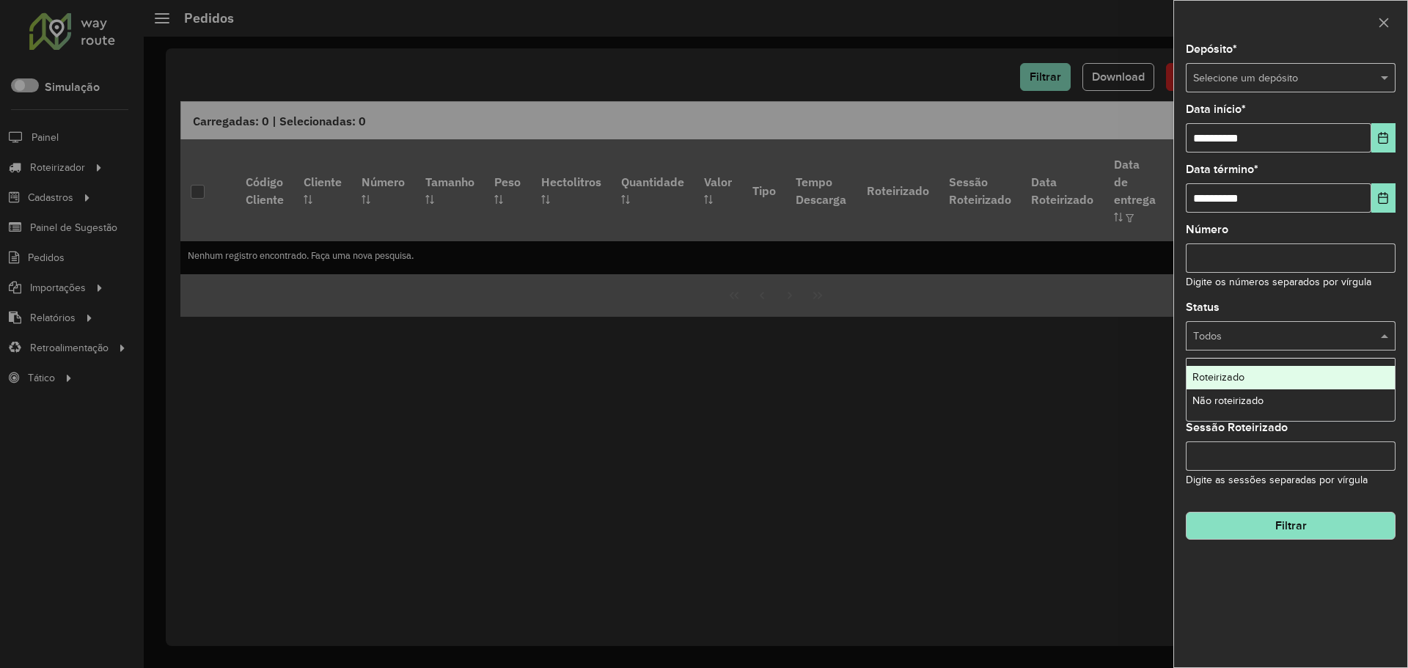
click at [1278, 324] on div "Todos" at bounding box center [1291, 335] width 210 height 29
click at [1286, 335] on input "text" at bounding box center [1276, 337] width 166 height 16
click at [1272, 73] on input "text" at bounding box center [1276, 78] width 166 height 16
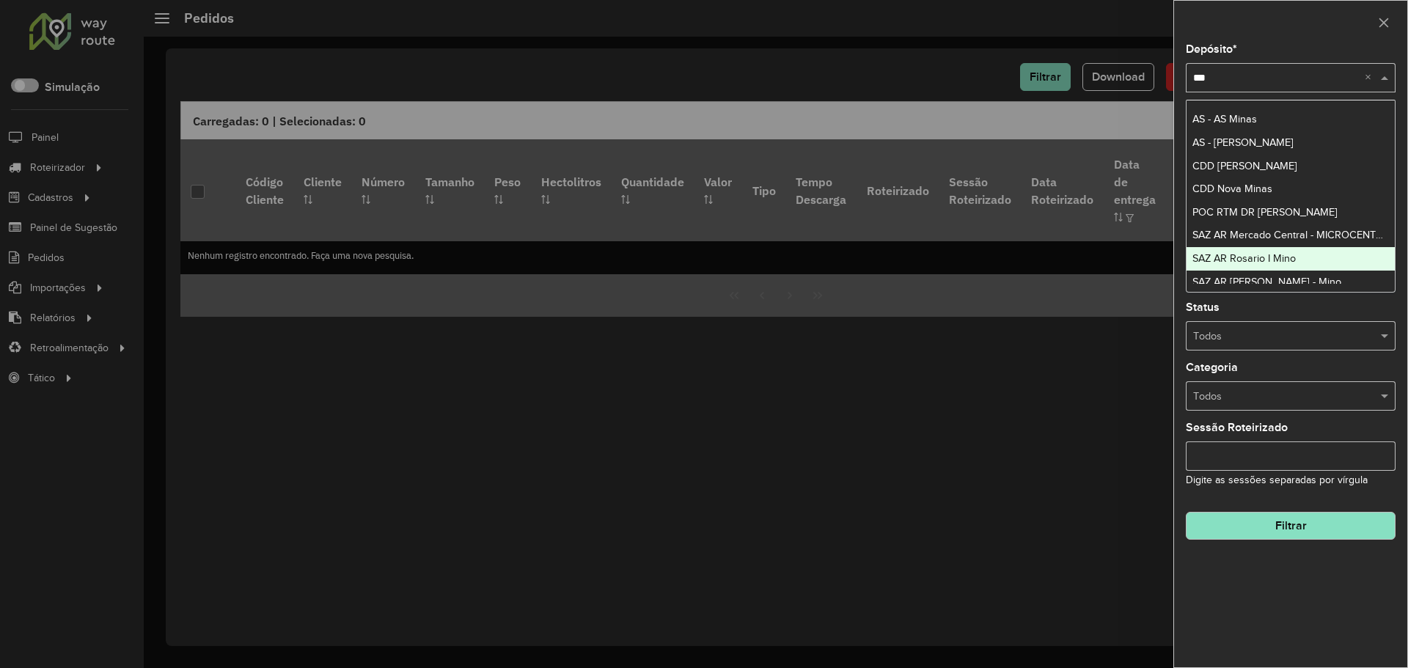
type input "****"
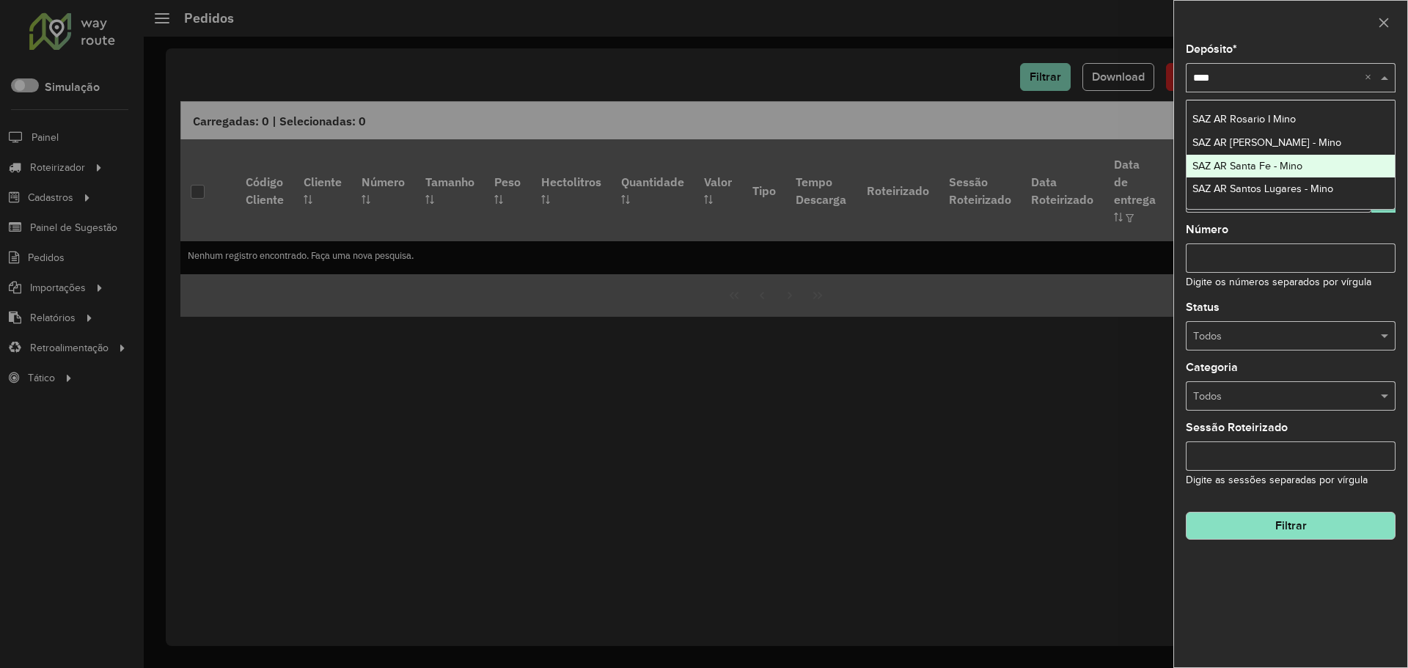
click at [1297, 165] on span "SAZ AR Santa Fe - Mino" at bounding box center [1247, 166] width 110 height 12
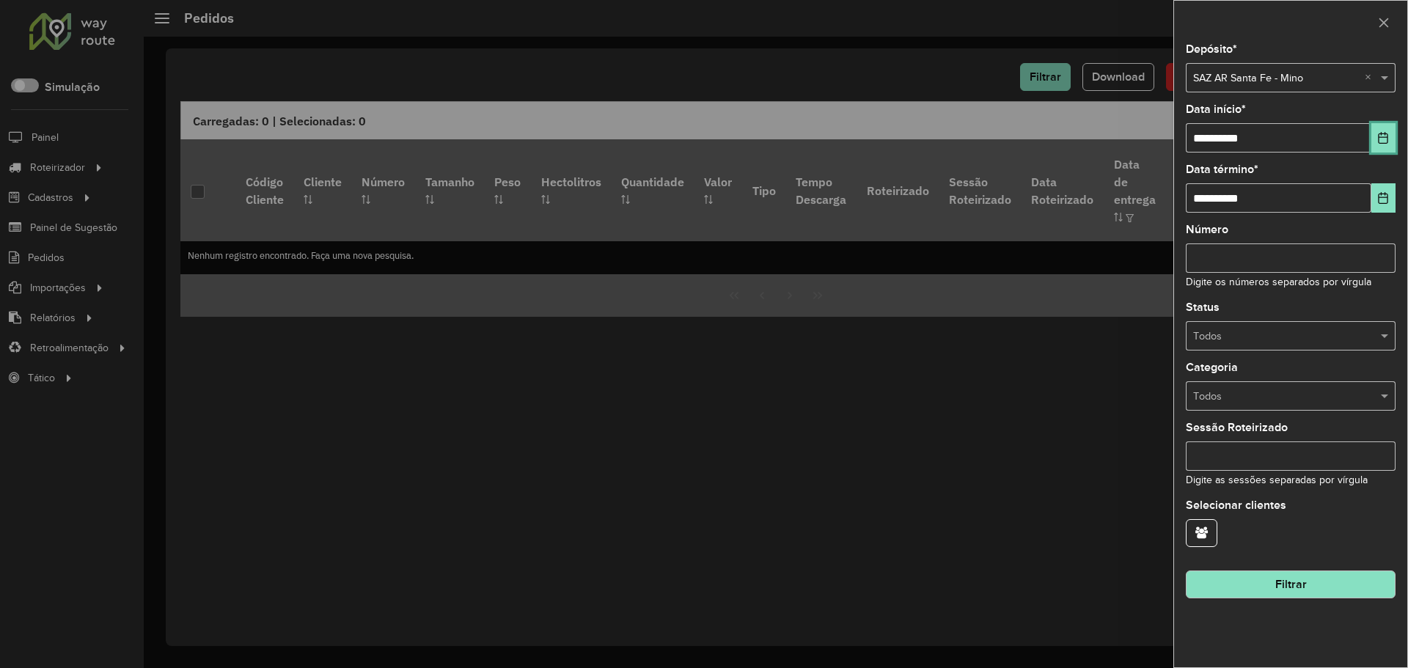
click at [1382, 124] on button "Choose Date" at bounding box center [1383, 137] width 24 height 29
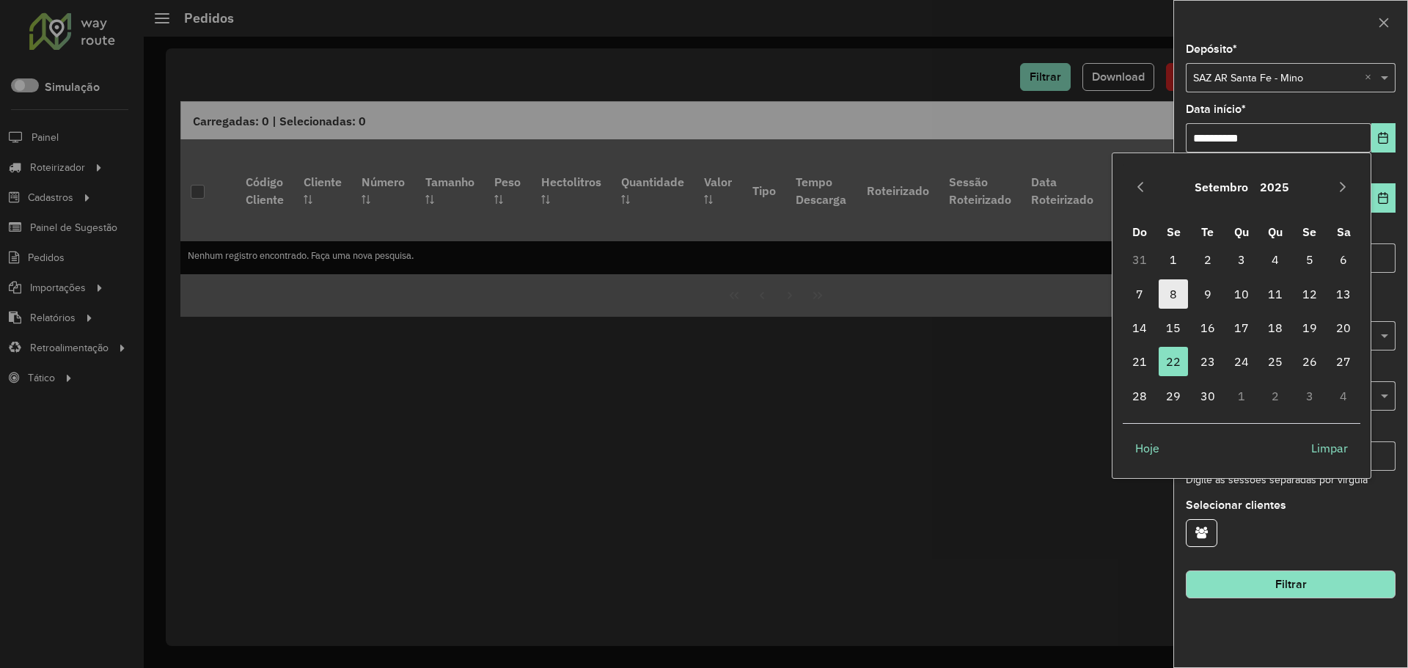
click at [1182, 287] on span "8" at bounding box center [1173, 293] width 29 height 29
type input "**********"
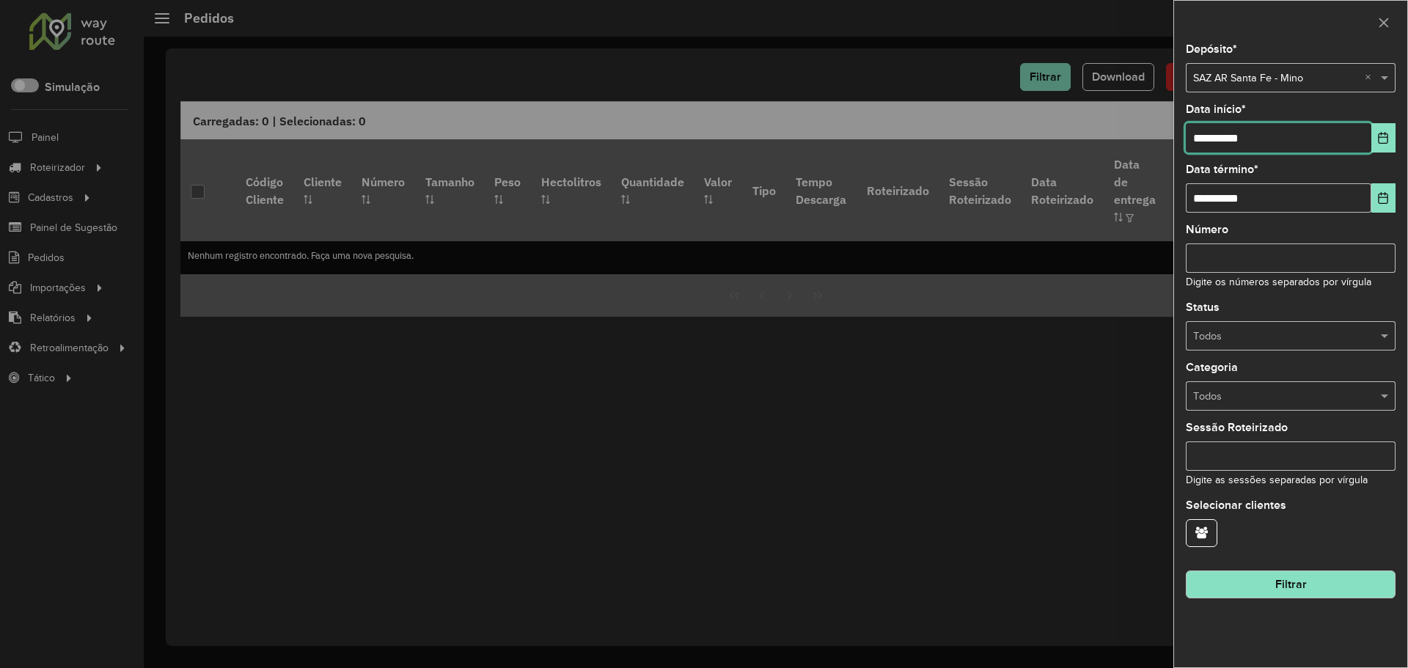
click at [1291, 144] on input "**********" at bounding box center [1279, 137] width 186 height 29
click at [769, 27] on div at bounding box center [704, 334] width 1408 height 668
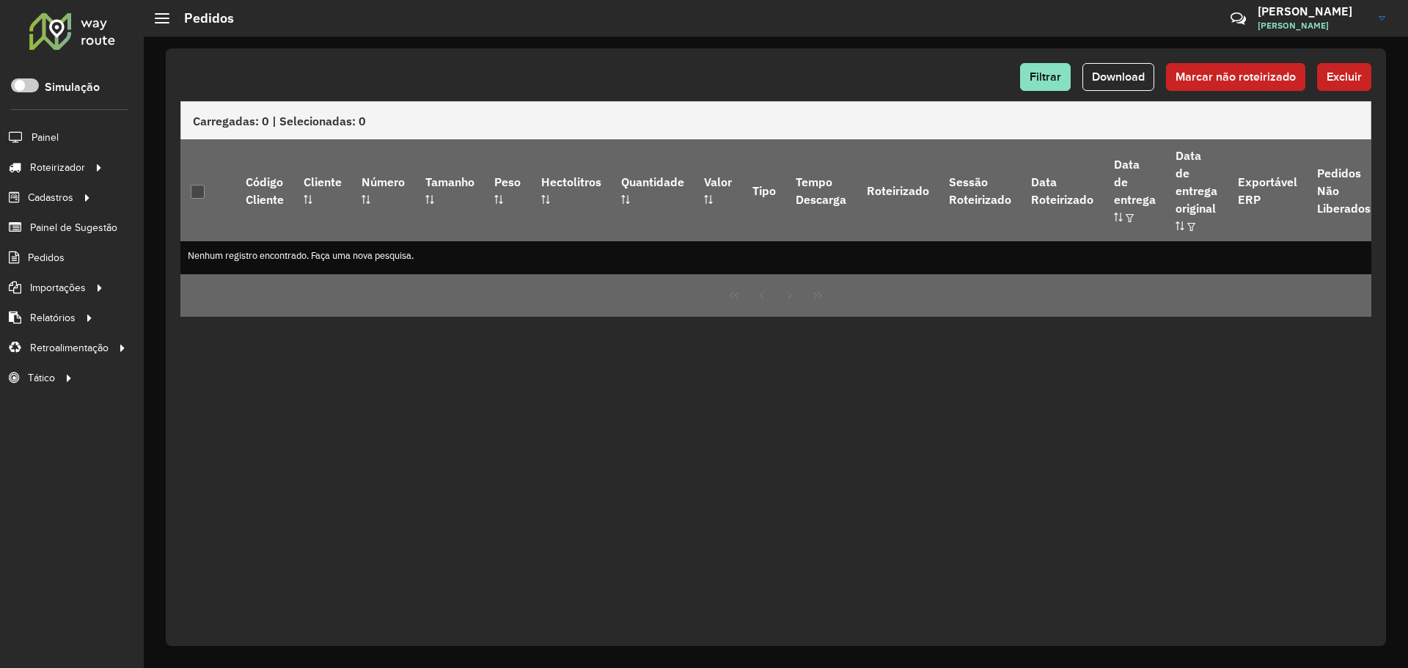
drag, startPoint x: 593, startPoint y: 462, endPoint x: 610, endPoint y: 279, distance: 184.2
click at [593, 462] on div "Filtrar Download Marcar não roteirizado Excluir Carregadas: 0 | Selecionadas: 0…" at bounding box center [776, 347] width 1220 height 598
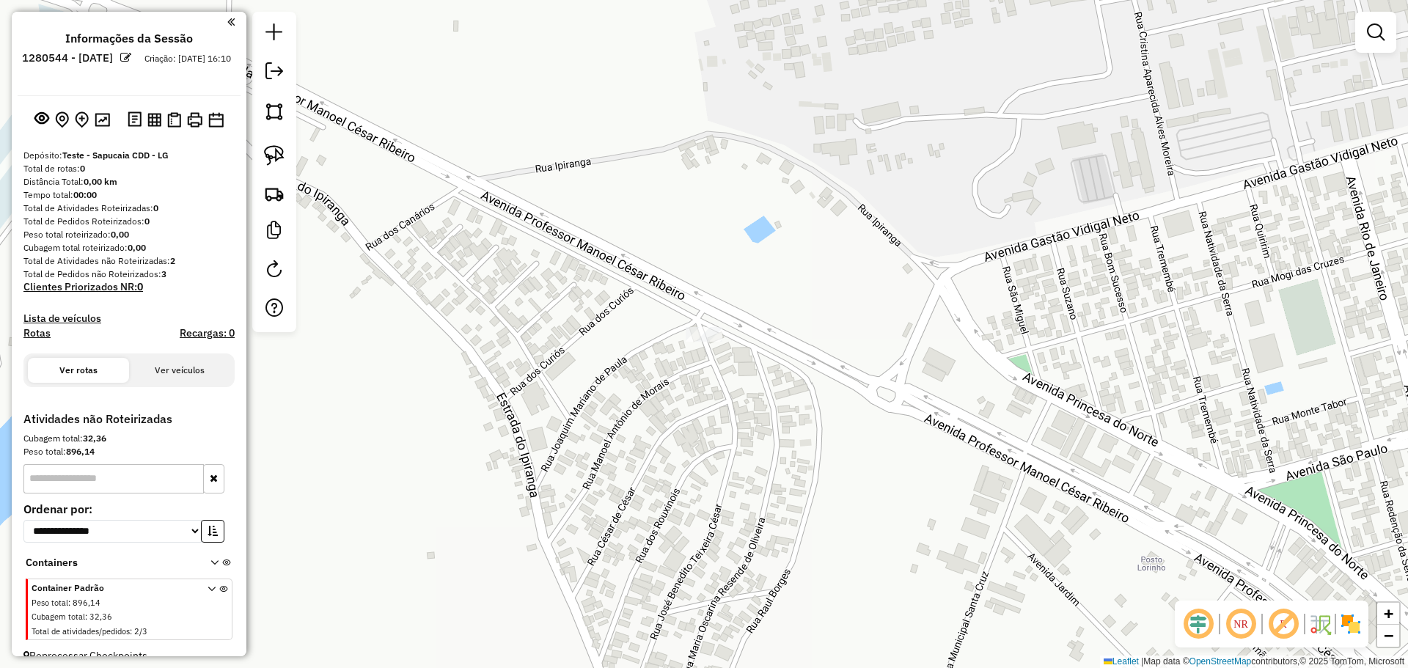
scroll to position [19, 0]
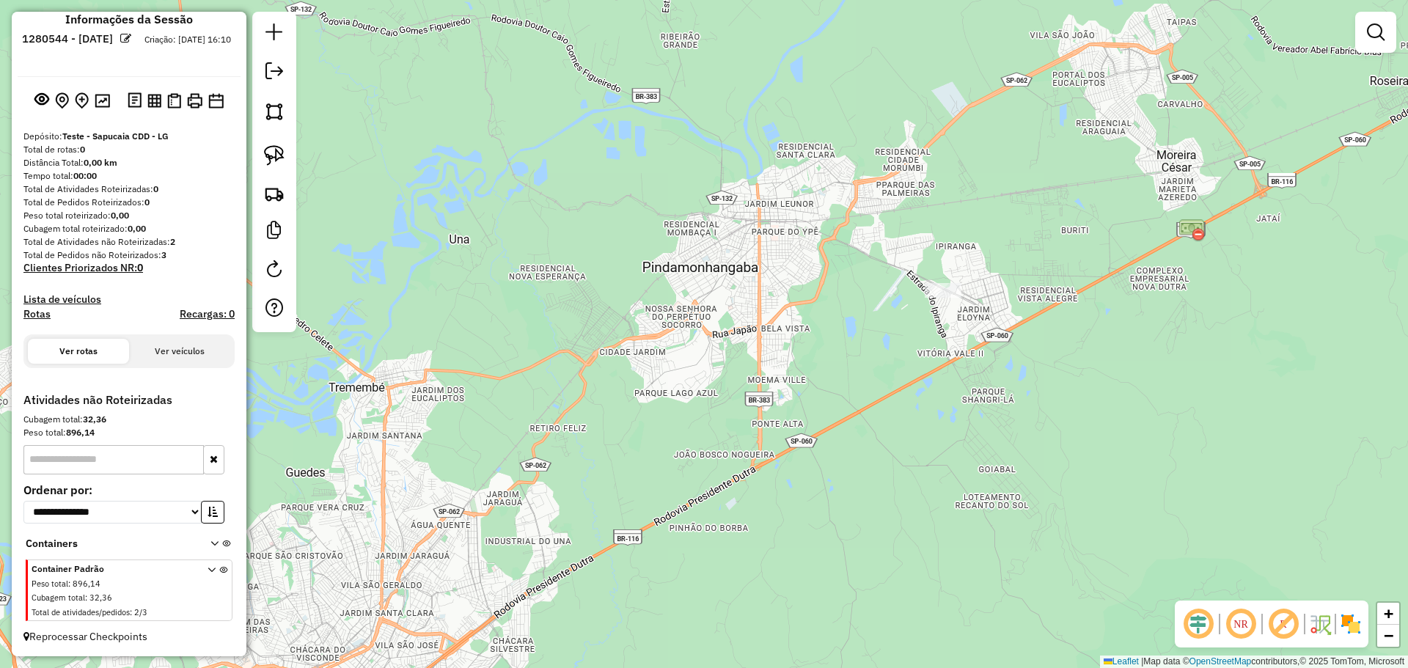
drag, startPoint x: 808, startPoint y: 342, endPoint x: 700, endPoint y: 353, distance: 108.4
click at [700, 353] on div "Janela de atendimento Grade de atendimento Capacidade Transportadoras Veículos …" at bounding box center [704, 334] width 1408 height 668
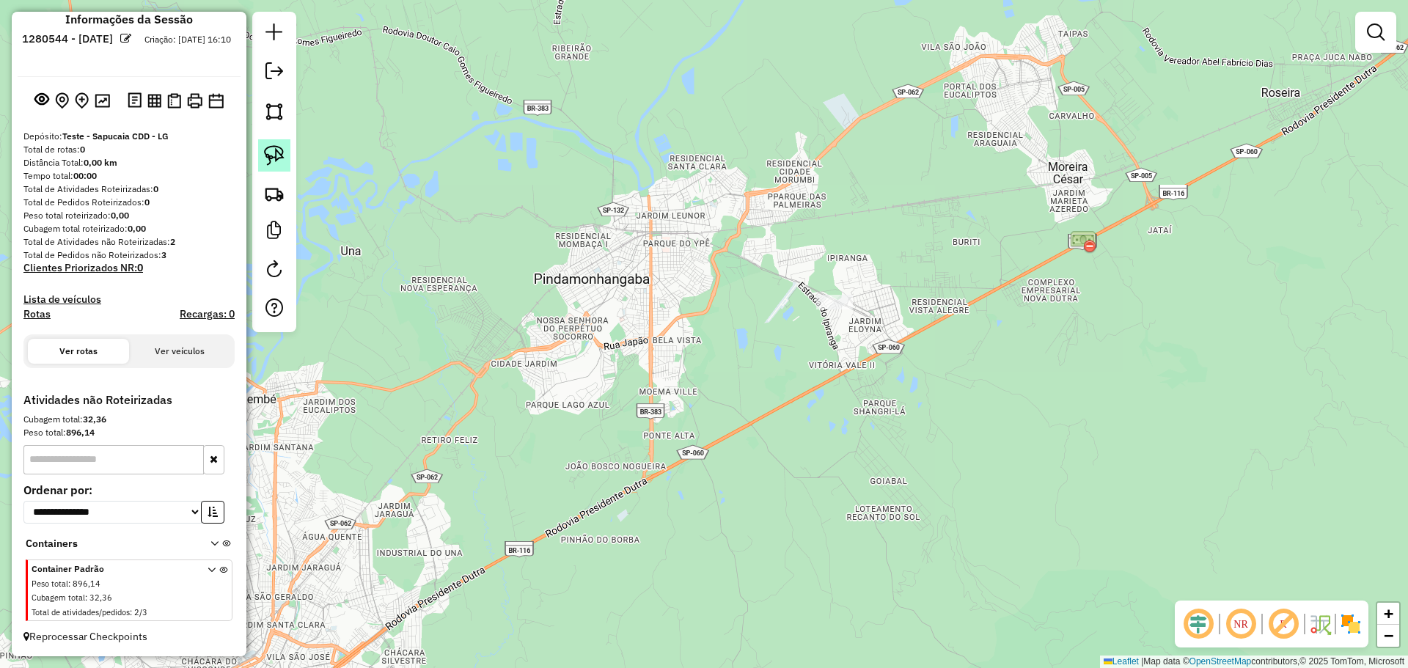
click at [279, 148] on img at bounding box center [274, 155] width 21 height 21
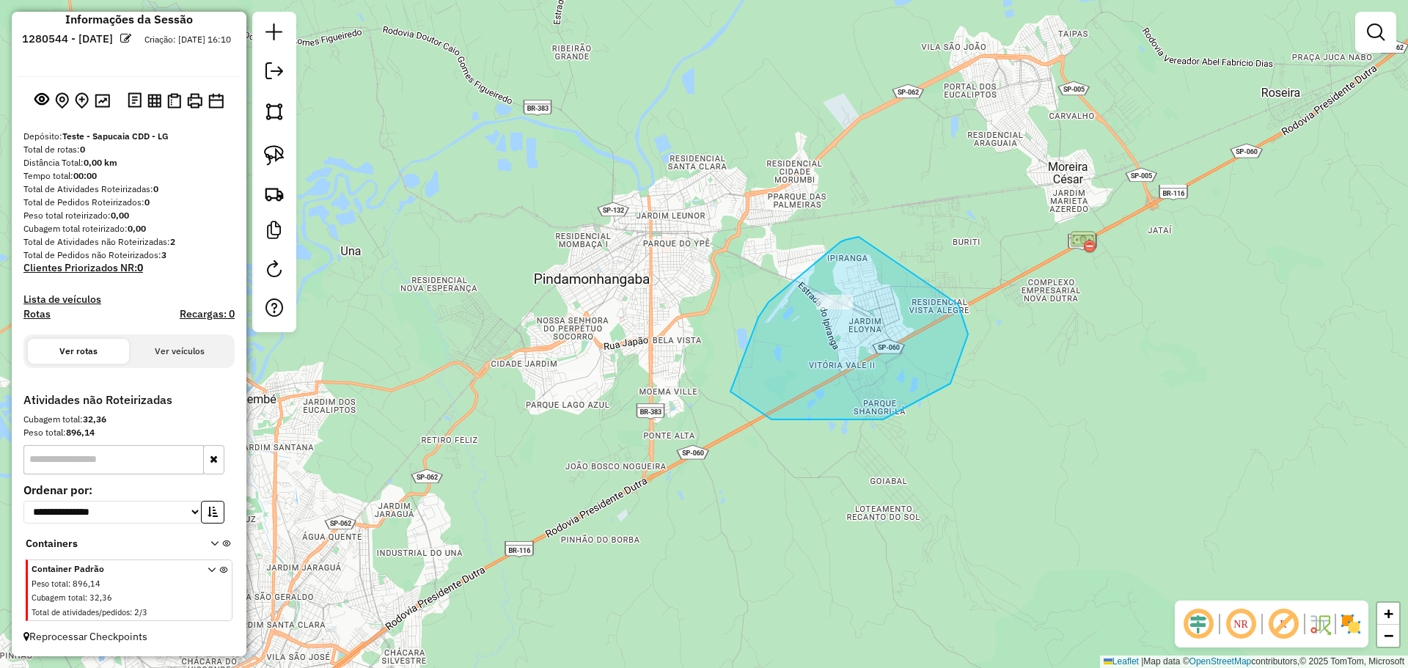
drag, startPoint x: 846, startPoint y: 240, endPoint x: 950, endPoint y: 291, distance: 116.1
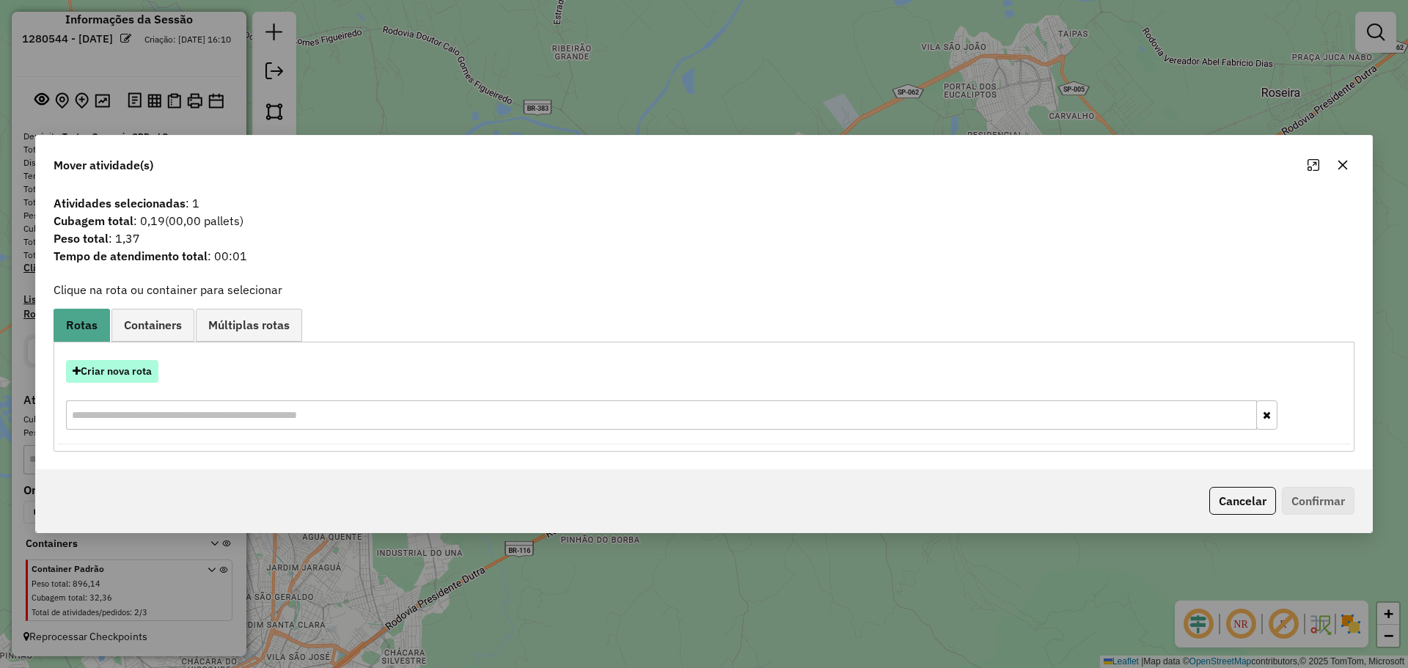
click at [114, 370] on button "Criar nova rota" at bounding box center [112, 371] width 92 height 23
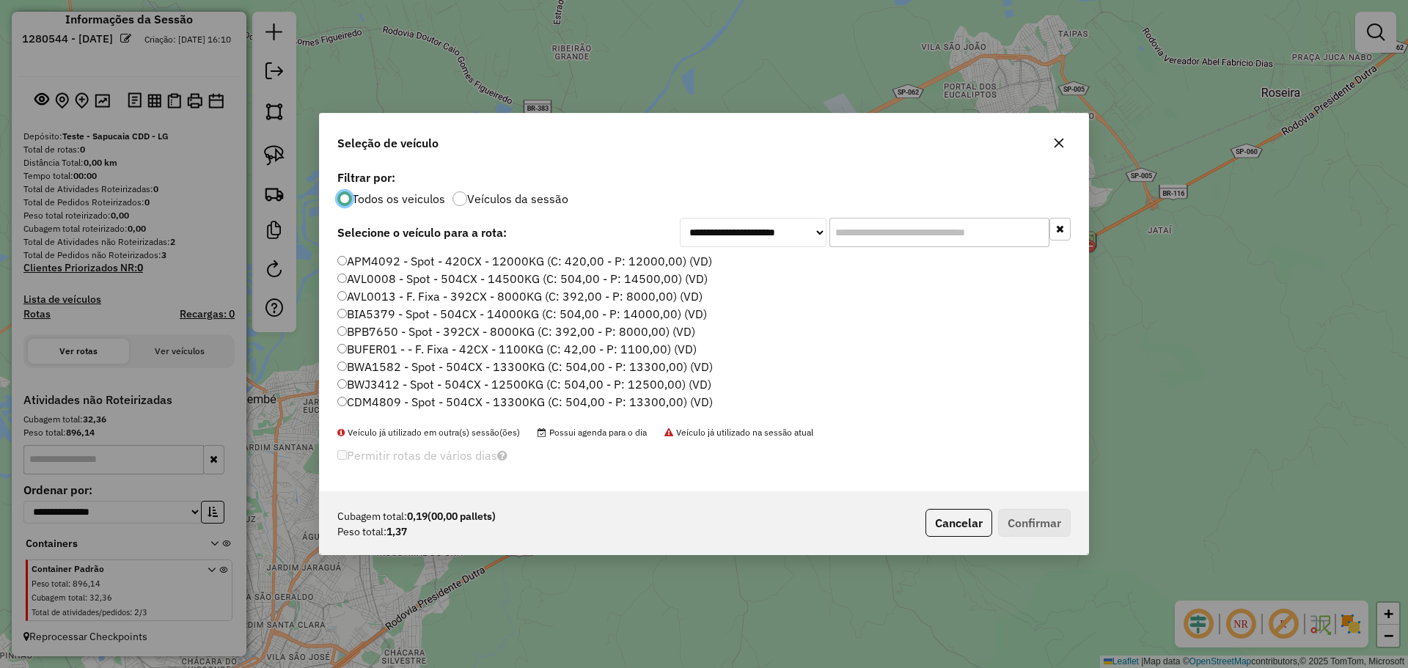
scroll to position [8, 4]
click at [663, 370] on label "BWA1582 - Spot - 504CX - 13300KG (C: 504,00 - P: 13300,00) (VD)" at bounding box center [524, 367] width 375 height 18
click at [630, 398] on label "CDM4809 - Spot - 504CX - 13300KG (C: 504,00 - P: 13300,00) (VD)" at bounding box center [524, 402] width 375 height 18
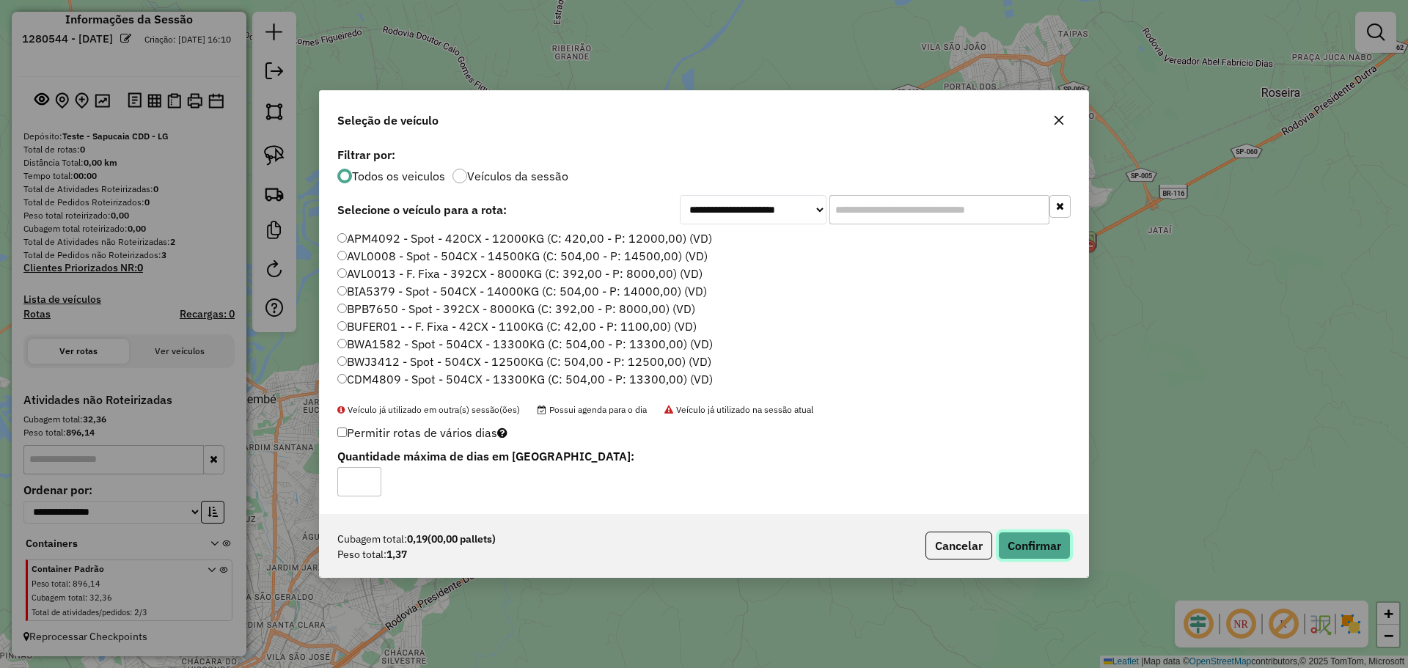
click at [1030, 547] on button "Confirmar" at bounding box center [1034, 546] width 73 height 28
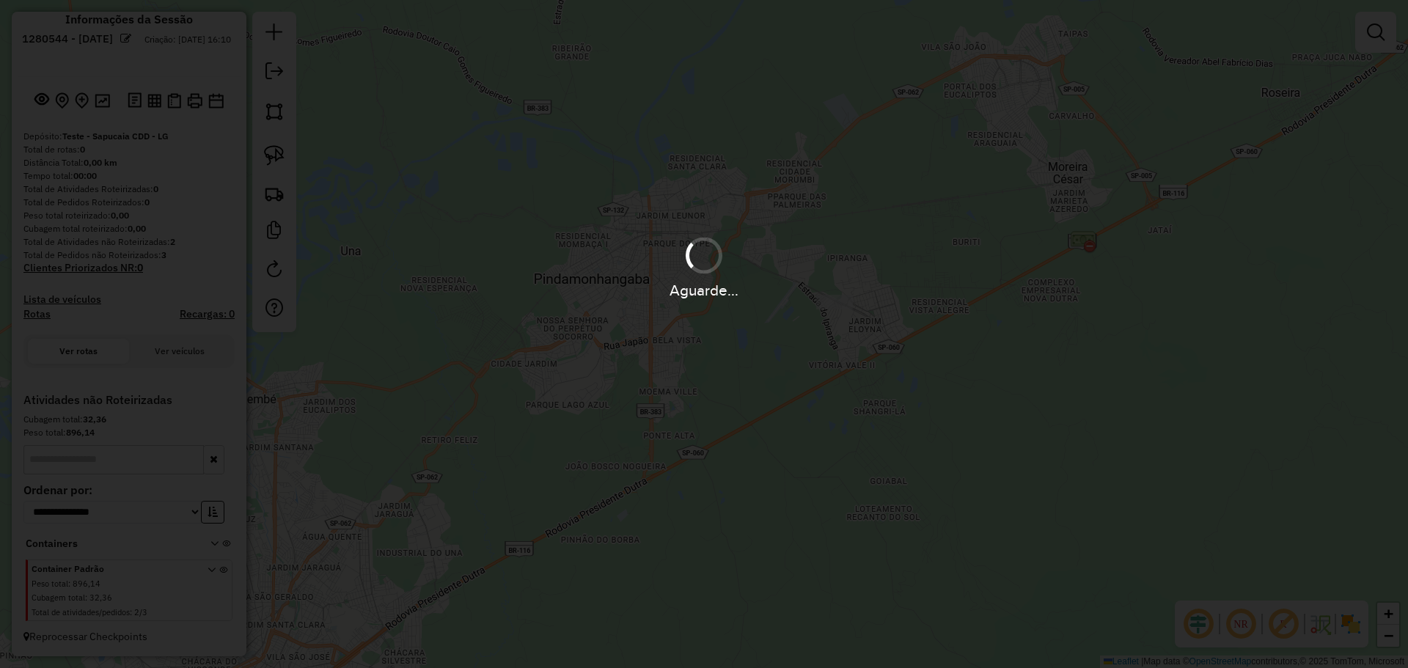
scroll to position [249, 0]
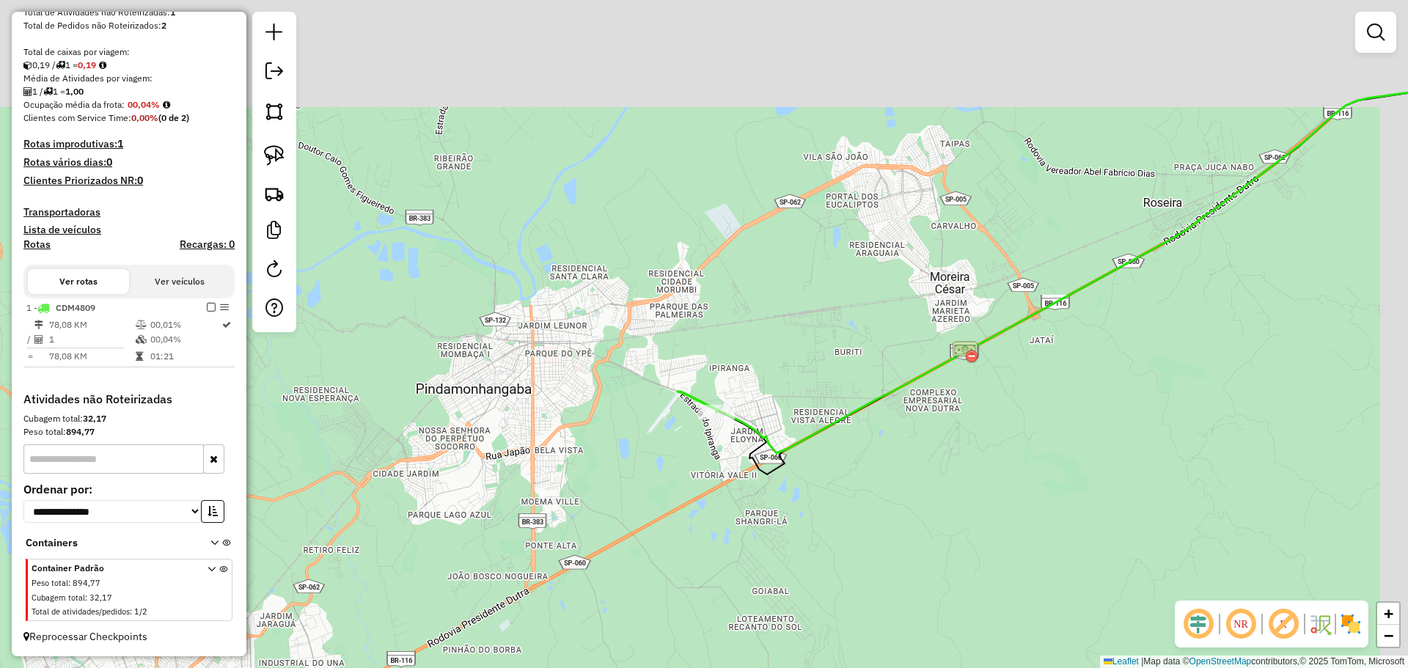
drag, startPoint x: 707, startPoint y: 331, endPoint x: 589, endPoint y: 441, distance: 161.4
click at [589, 441] on div "Janela de atendimento Grade de atendimento Capacidade Transportadoras Veículos …" at bounding box center [704, 334] width 1408 height 668
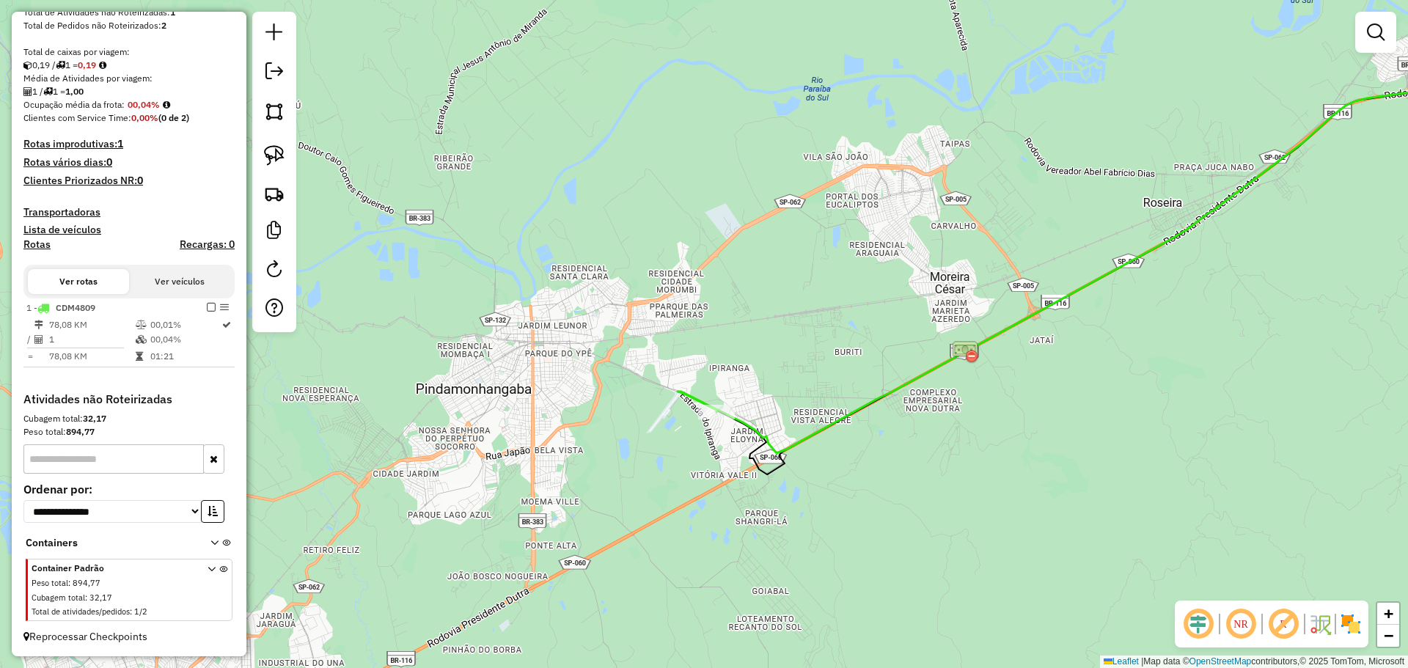
click at [649, 350] on div "Janela de atendimento Grade de atendimento Capacidade Transportadoras Veículos …" at bounding box center [704, 334] width 1408 height 668
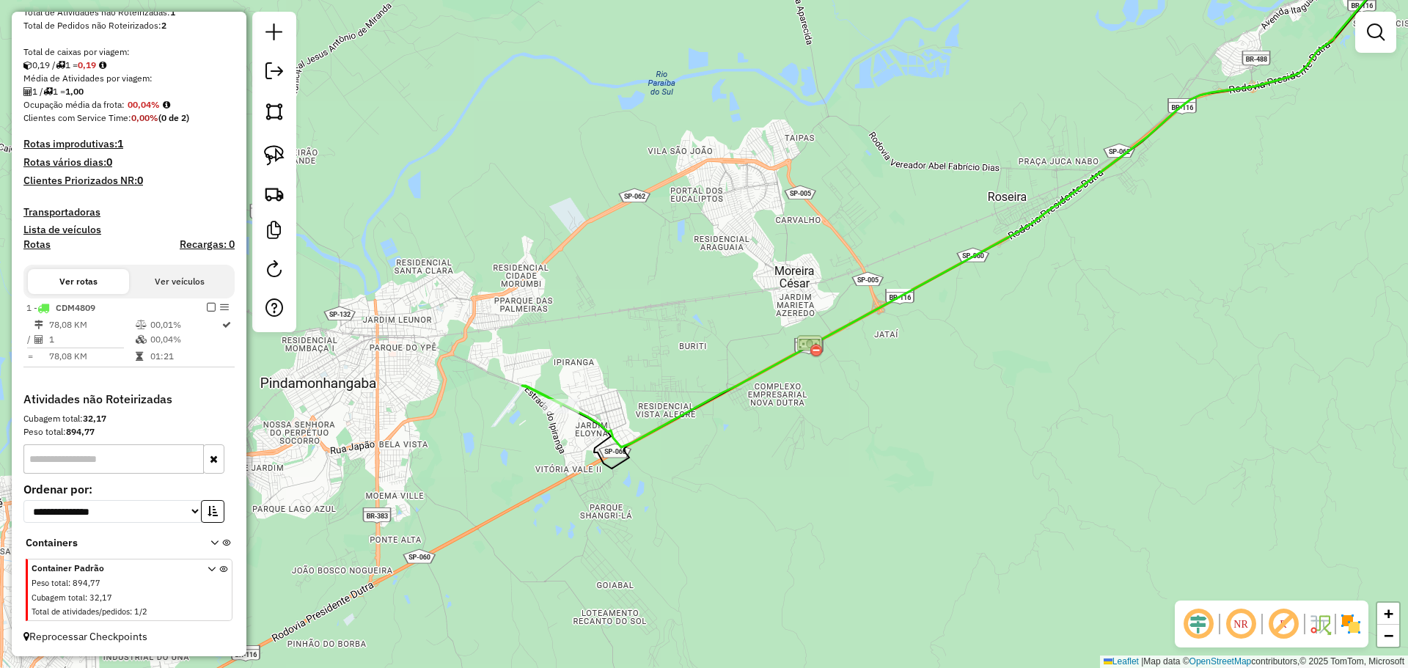
drag, startPoint x: 769, startPoint y: 348, endPoint x: 637, endPoint y: 342, distance: 131.4
click at [629, 348] on div "Janela de atendimento Grade de atendimento Capacidade Transportadoras Veículos …" at bounding box center [704, 334] width 1408 height 668
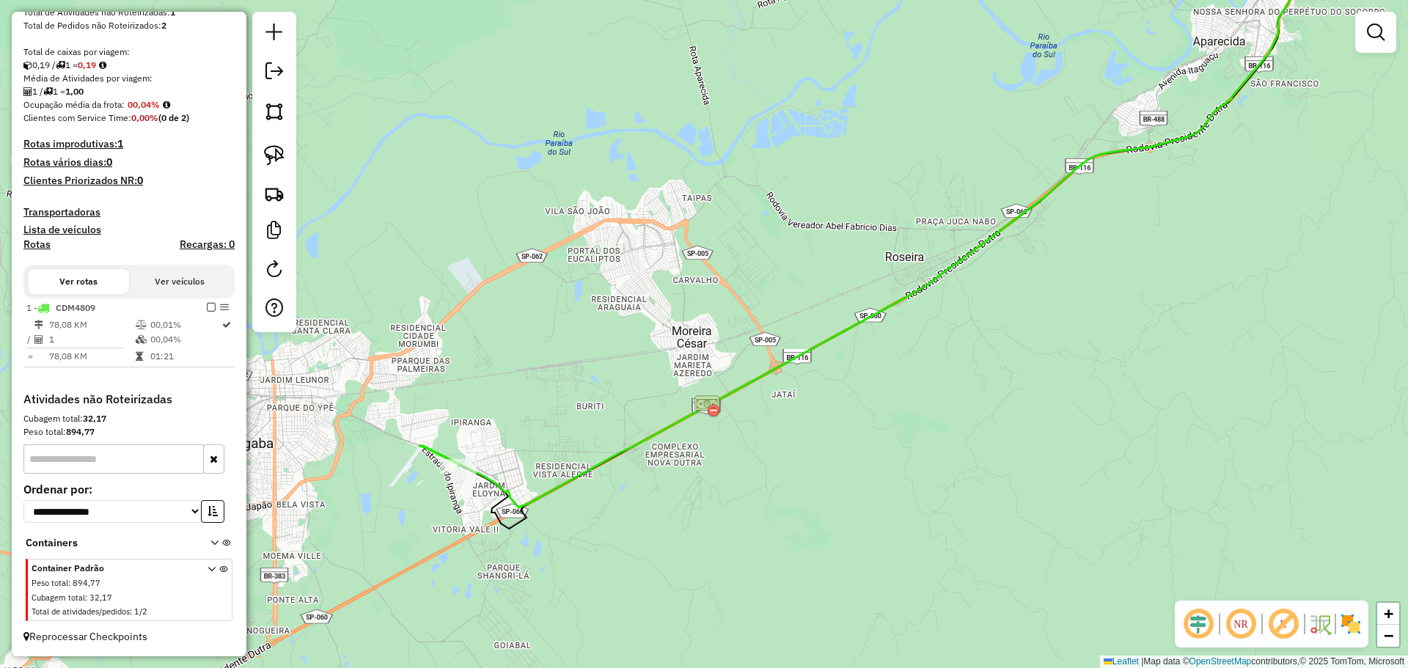
drag, startPoint x: 703, startPoint y: 287, endPoint x: 646, endPoint y: 357, distance: 90.7
click at [600, 386] on div "Janela de atendimento Grade de atendimento Capacidade Transportadoras Veículos …" at bounding box center [704, 334] width 1408 height 668
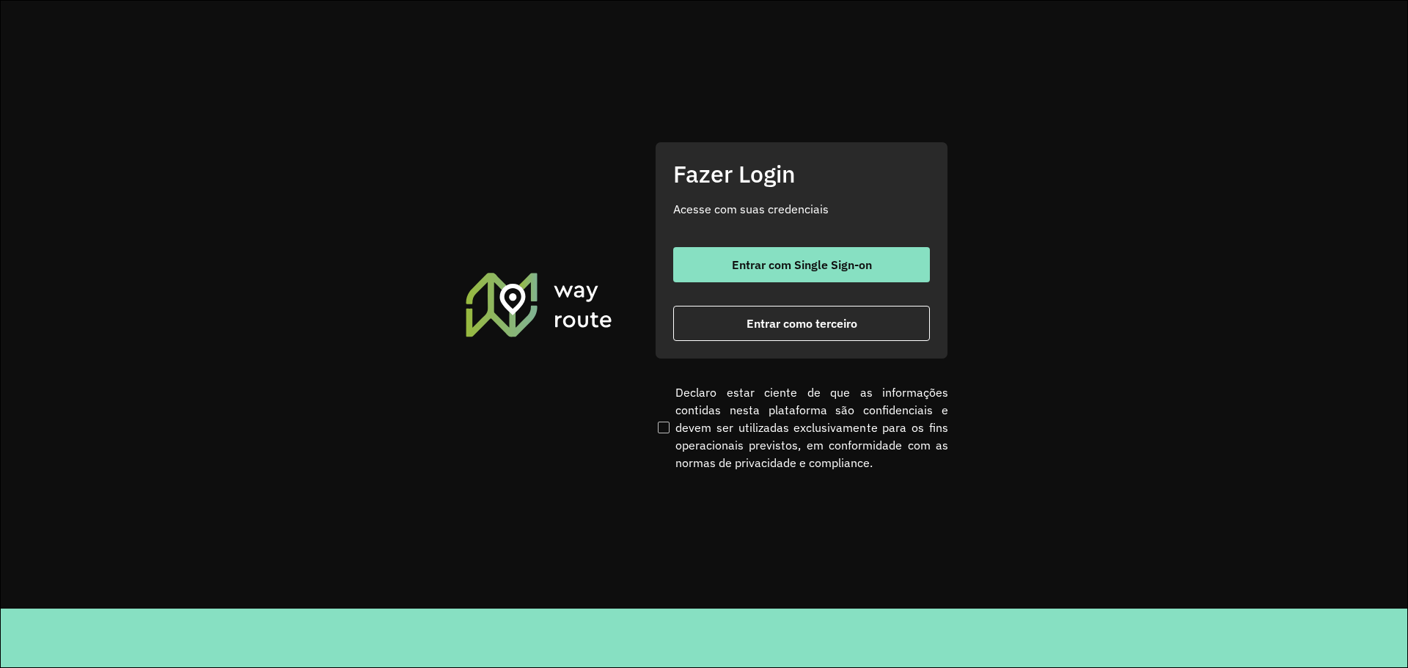
click at [455, 89] on section "Fazer Login Acesse com suas credenciais Entrar com Single Sign-on Entrar como t…" at bounding box center [704, 305] width 1407 height 608
